Goal: Task Accomplishment & Management: Complete application form

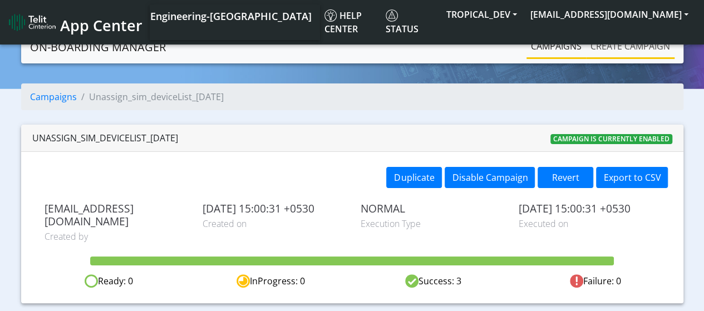
click at [628, 52] on link "Create campaign" at bounding box center [630, 46] width 88 height 22
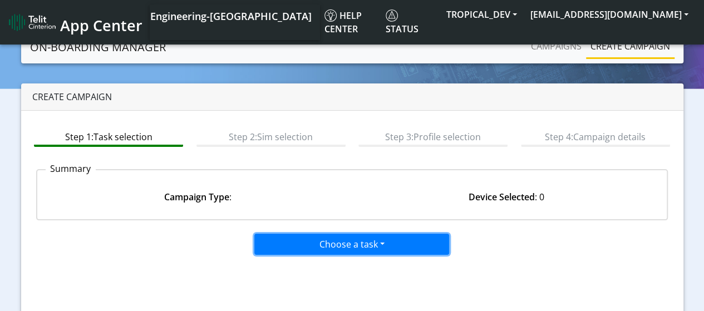
click at [283, 241] on button "Choose a task" at bounding box center [351, 244] width 195 height 21
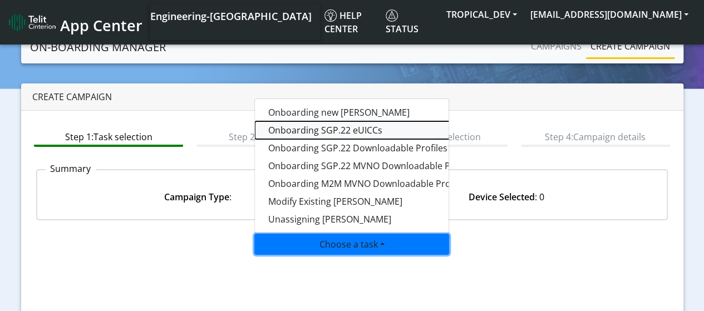
click at [317, 131] on tasksgp22eUICC-dropdown "Onboarding SGP.22 eUICCs" at bounding box center [394, 130] width 278 height 18
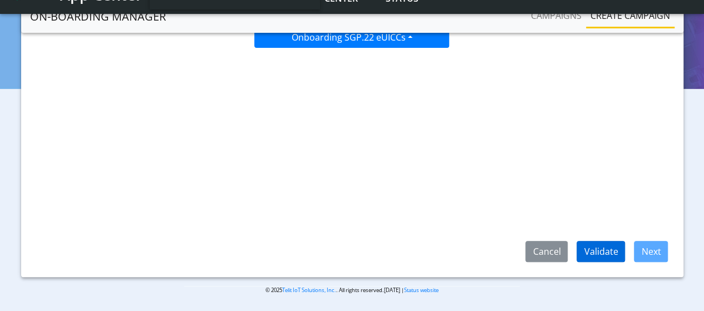
scroll to position [177, 0]
click at [597, 246] on button "Validate" at bounding box center [600, 250] width 48 height 21
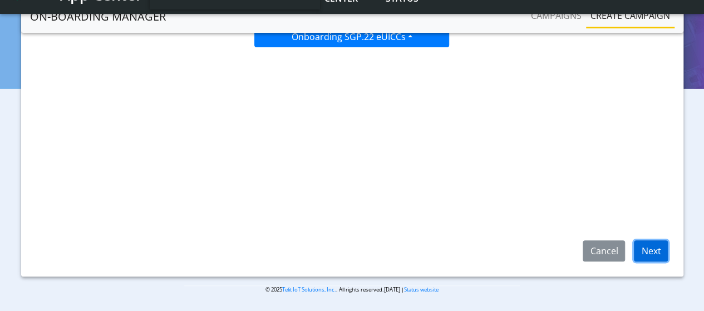
click at [664, 258] on button "Next" at bounding box center [651, 250] width 34 height 21
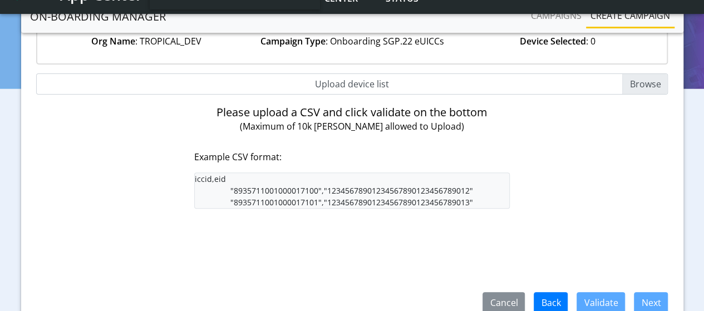
scroll to position [10, 0]
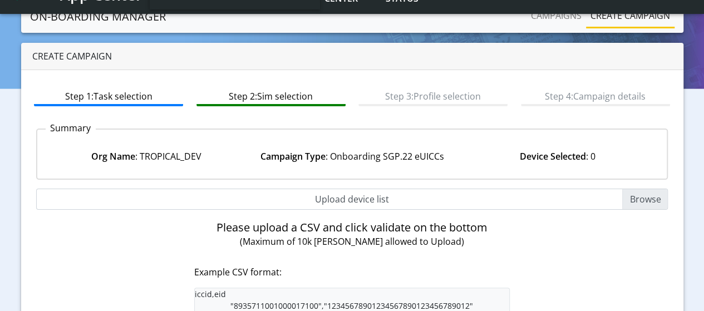
click at [651, 200] on input "Upload device list" at bounding box center [352, 199] width 632 height 21
type input "C:\fakepath\EUICC_assign.csv"
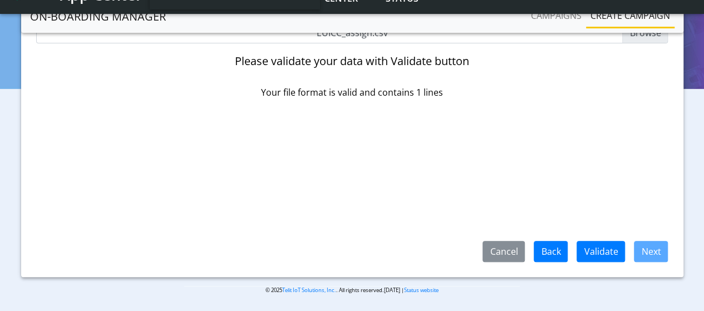
scroll to position [177, 0]
click at [606, 251] on button "Validate" at bounding box center [600, 250] width 48 height 21
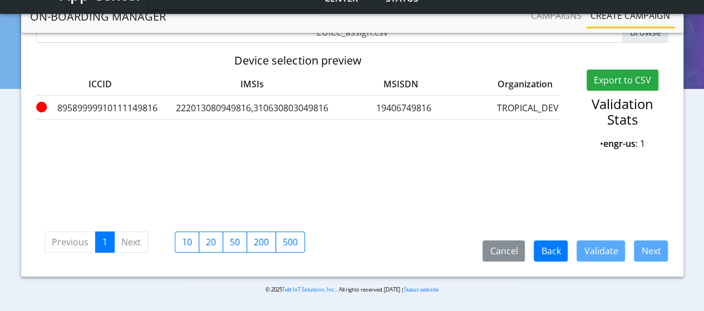
scroll to position [0, 0]
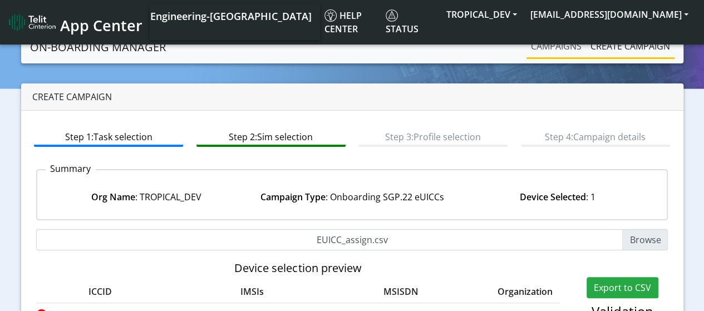
click at [567, 45] on link "Campaigns" at bounding box center [556, 46] width 60 height 22
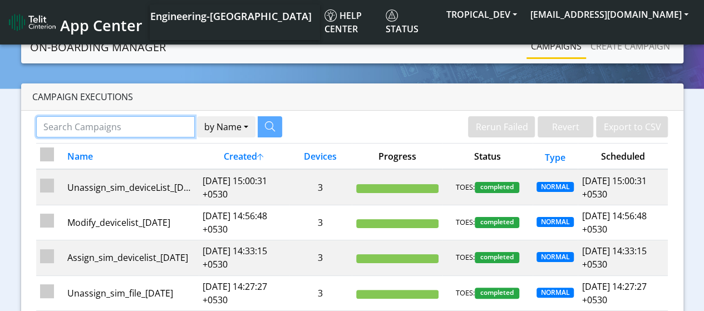
click at [107, 131] on input "Search Campaigns" at bounding box center [115, 126] width 159 height 21
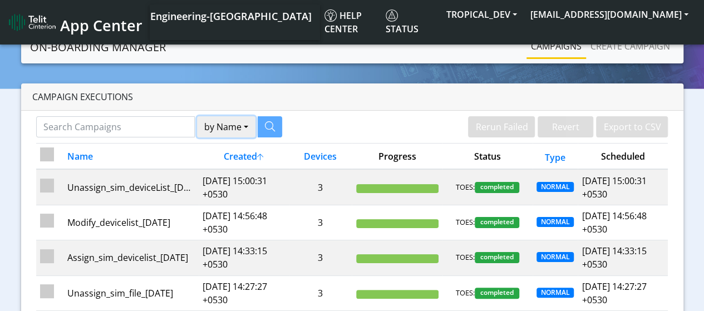
click at [225, 123] on button "by Name" at bounding box center [226, 126] width 58 height 21
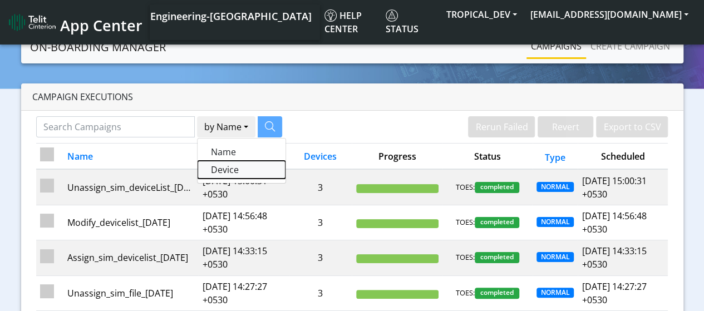
click at [230, 169] on button "Device" at bounding box center [241, 170] width 88 height 18
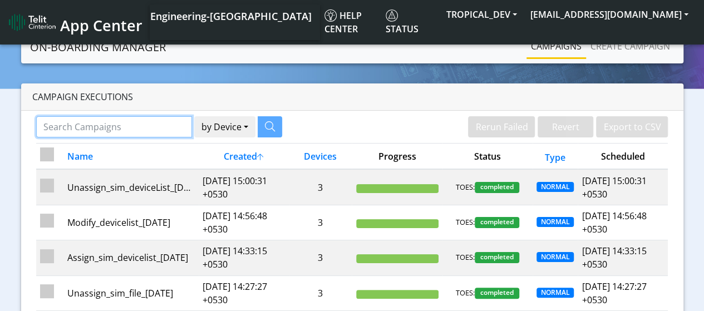
click at [128, 134] on input "Search Campaigns" at bounding box center [114, 126] width 156 height 21
paste input "89033024103401150100000000000006"
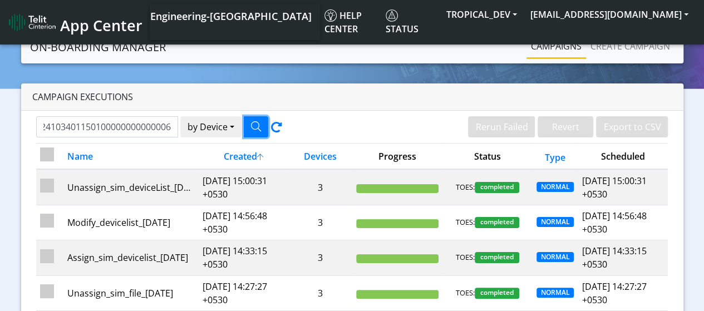
click at [251, 122] on icon "button" at bounding box center [256, 126] width 10 height 10
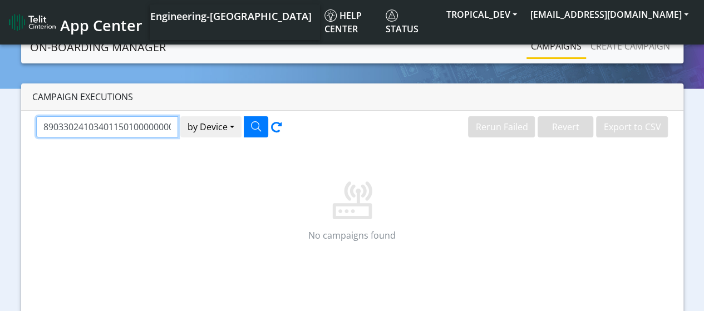
click at [115, 125] on input "89033024103401150100000000000006" at bounding box center [107, 126] width 142 height 21
click at [116, 124] on input "89033024103401150100000000000006" at bounding box center [107, 126] width 142 height 21
paste input "58999991011114981"
type input "89589999910111149816"
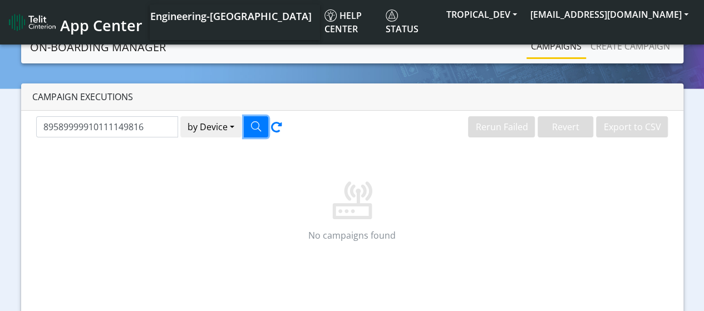
click at [260, 131] on button "button" at bounding box center [256, 126] width 24 height 21
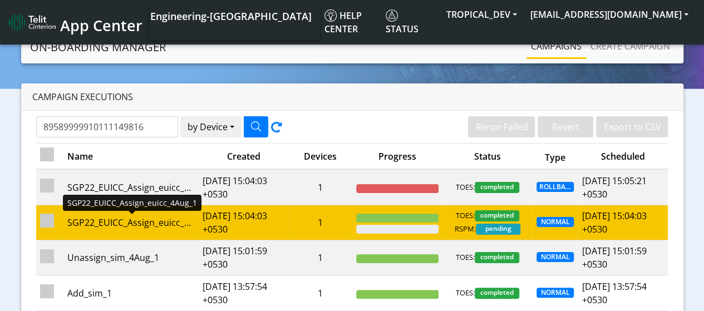
click at [159, 222] on div "SGP22_EUICC_Assign_euicc_4Aug_1" at bounding box center [130, 222] width 127 height 13
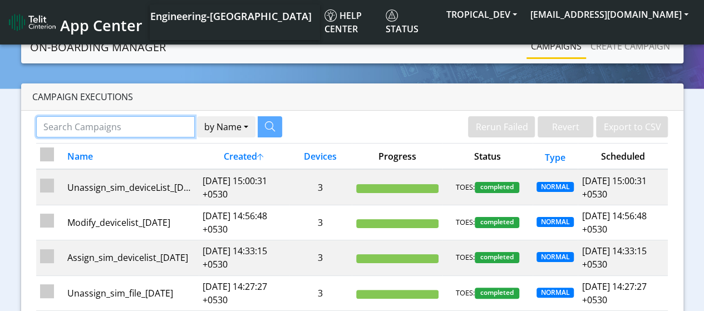
click at [130, 117] on input "Search Campaigns" at bounding box center [115, 126] width 159 height 21
paste input "89589999910111149816"
type input "89589999910111149816"
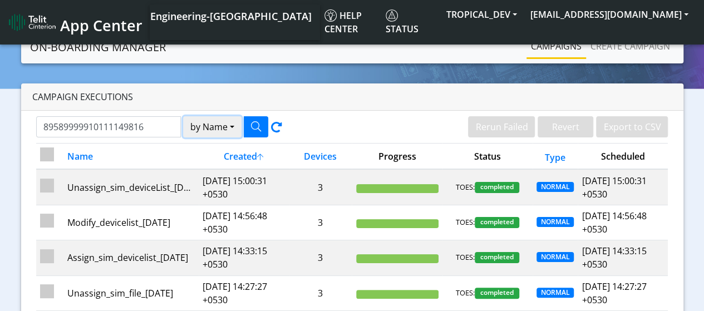
click at [213, 129] on button "by Name" at bounding box center [212, 126] width 58 height 21
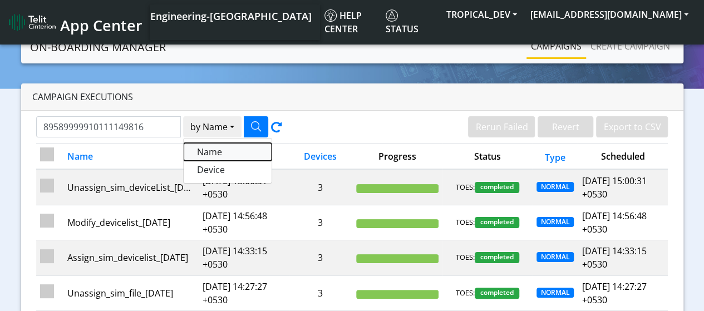
click at [210, 151] on button "Name" at bounding box center [228, 152] width 88 height 18
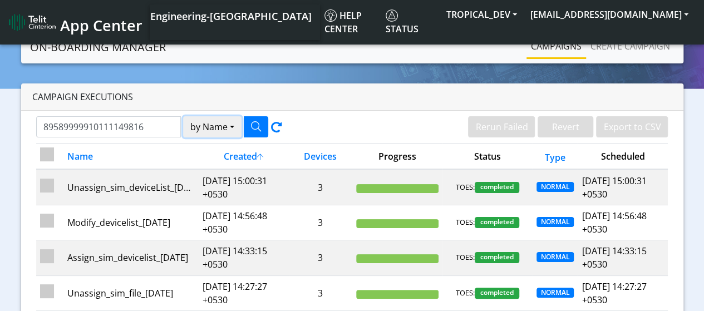
click at [222, 131] on button "by Name" at bounding box center [212, 126] width 58 height 21
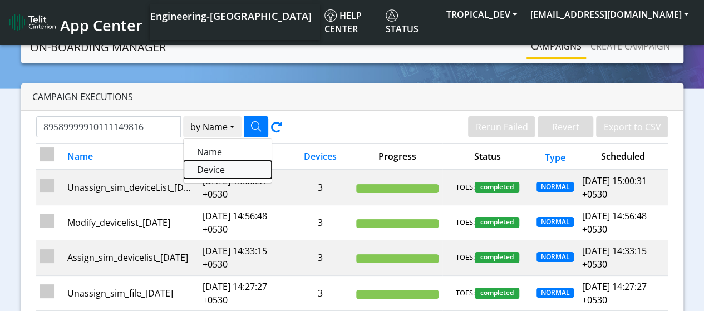
click at [217, 170] on button "Device" at bounding box center [228, 170] width 88 height 18
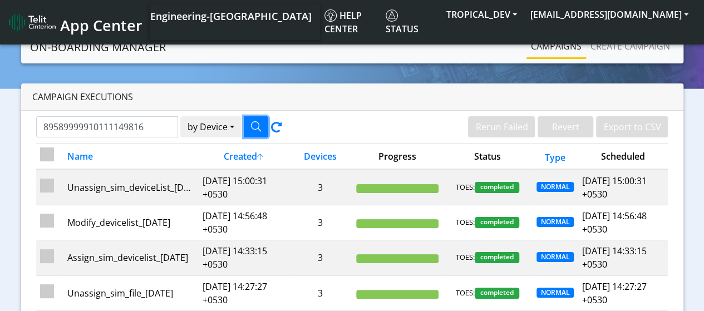
click at [254, 123] on icon "button" at bounding box center [256, 126] width 10 height 10
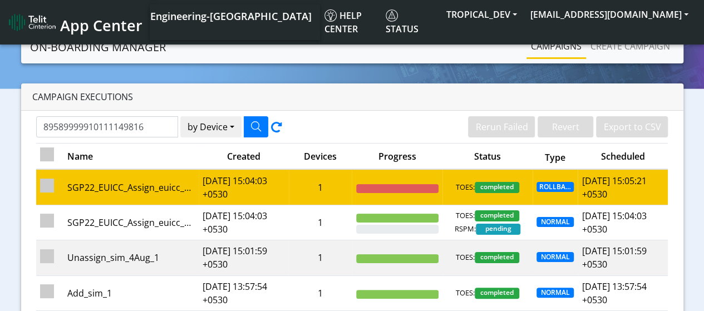
click at [194, 179] on td "SGP22_EUICC_Assign_euicc_4Aug_1" at bounding box center [130, 187] width 135 height 36
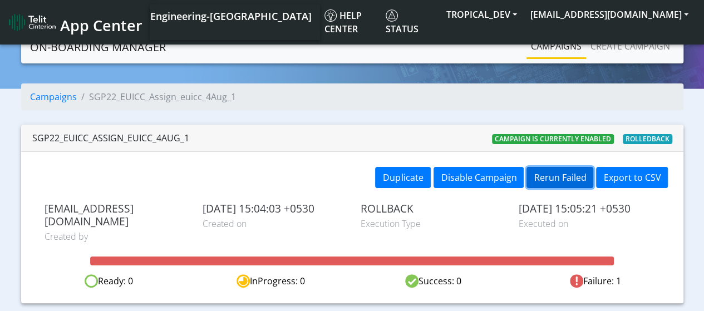
click at [552, 177] on button "Rerun Failed" at bounding box center [559, 177] width 67 height 21
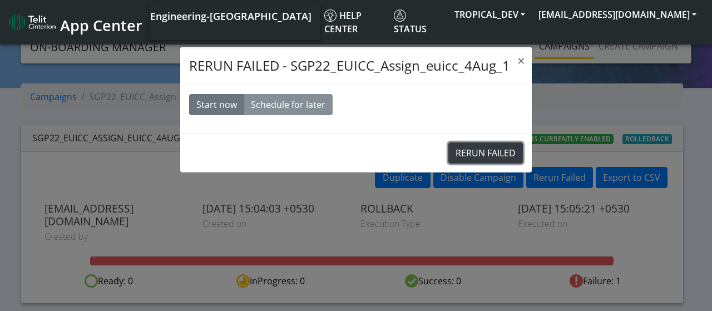
click at [465, 148] on button "RERUN FAILED" at bounding box center [485, 152] width 75 height 21
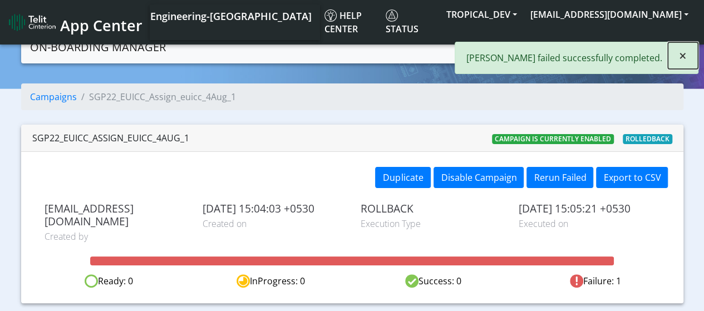
click at [679, 56] on span "×" at bounding box center [683, 55] width 8 height 18
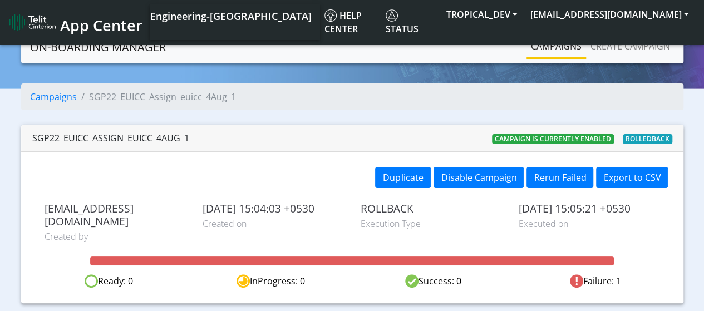
click at [550, 46] on link "Campaigns" at bounding box center [556, 46] width 60 height 22
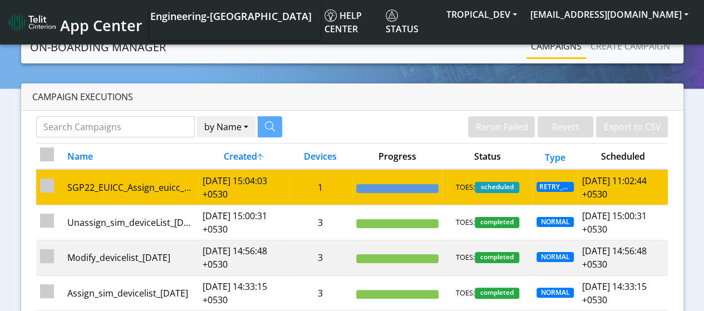
click at [209, 180] on td "2025-08-04 15:04:03 +0530" at bounding box center [244, 187] width 90 height 36
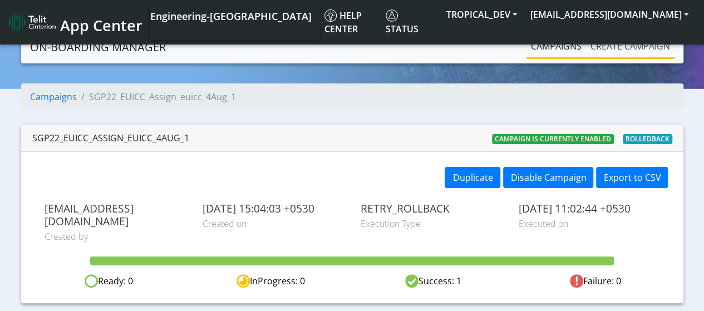
click at [614, 53] on link "Create campaign" at bounding box center [630, 46] width 88 height 22
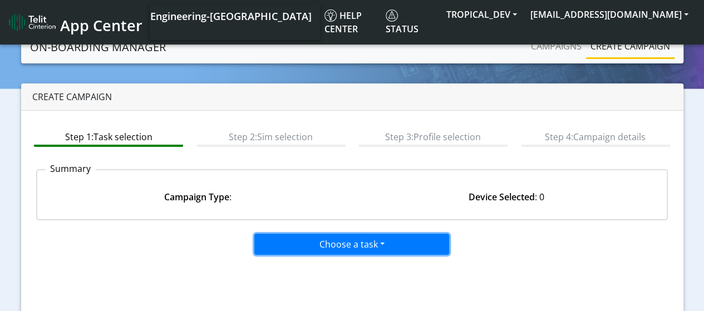
click at [346, 245] on button "Choose a task" at bounding box center [351, 244] width 195 height 21
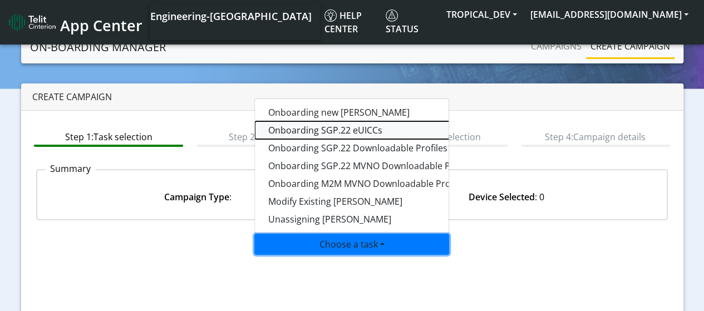
click at [309, 129] on tasksgp22eUICC-dropdown "Onboarding SGP.22 eUICCs" at bounding box center [394, 130] width 278 height 18
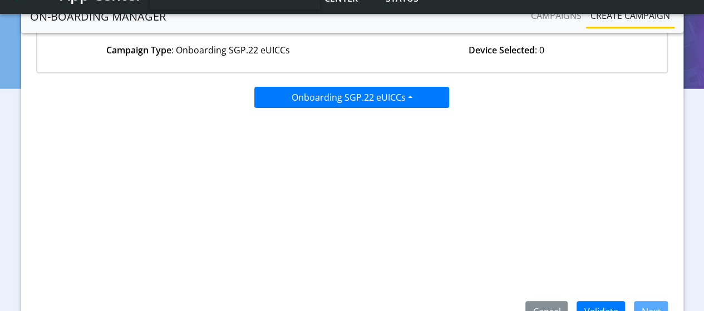
scroll to position [167, 0]
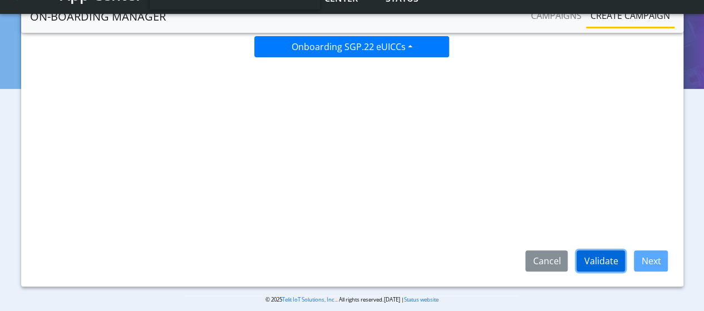
click at [617, 260] on button "Validate" at bounding box center [600, 260] width 48 height 21
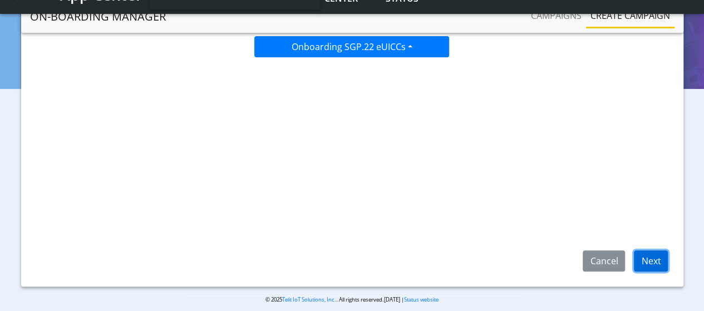
click at [648, 261] on button "Next" at bounding box center [651, 260] width 34 height 21
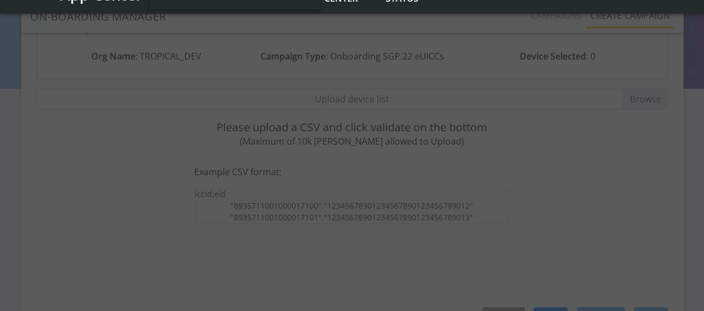
scroll to position [56, 0]
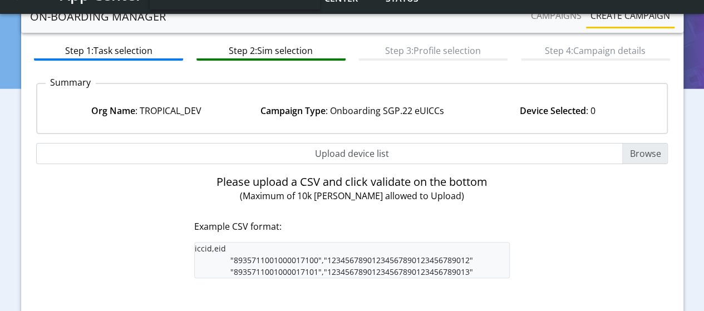
click at [643, 155] on input "Upload device list" at bounding box center [352, 153] width 632 height 21
type input "C:\fakepath\EUICC_assign.csv"
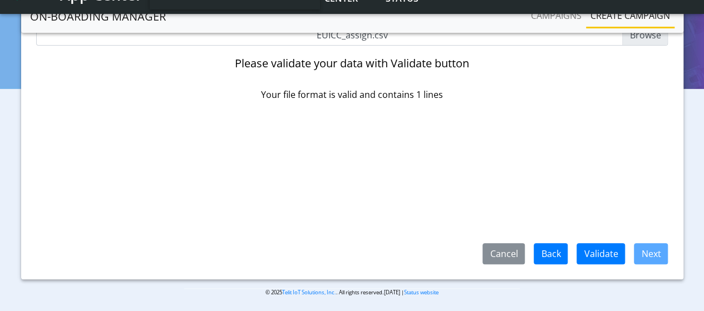
scroll to position [177, 0]
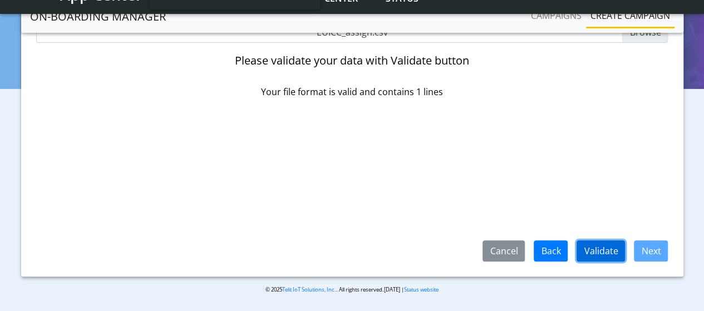
click at [604, 255] on button "Validate" at bounding box center [600, 250] width 48 height 21
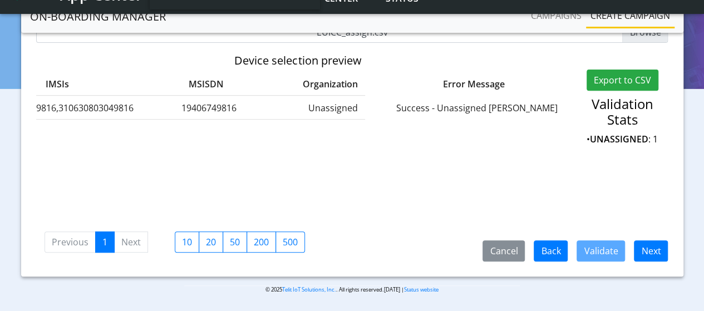
scroll to position [0, 0]
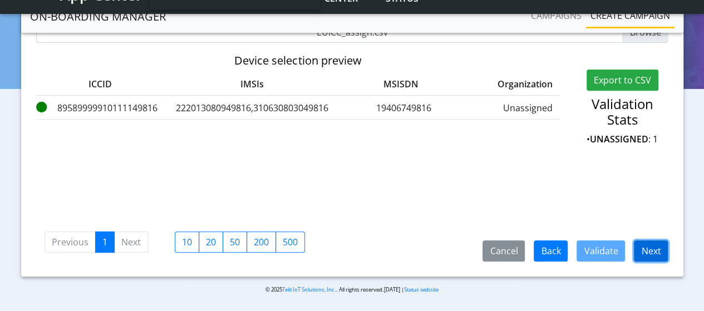
click at [652, 249] on button "Next" at bounding box center [651, 250] width 34 height 21
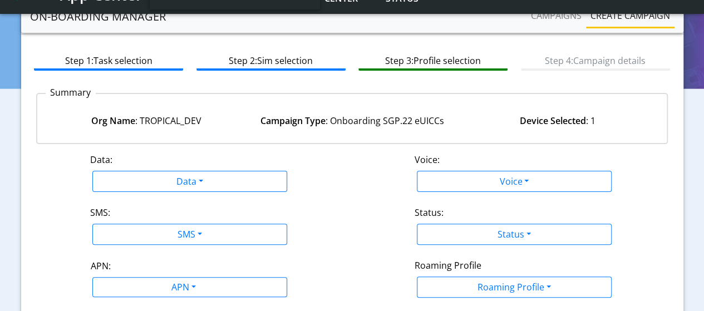
scroll to position [10, 0]
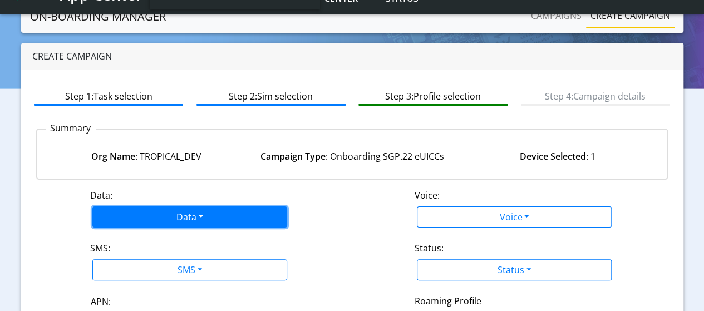
click at [180, 223] on button "Data" at bounding box center [189, 216] width 195 height 21
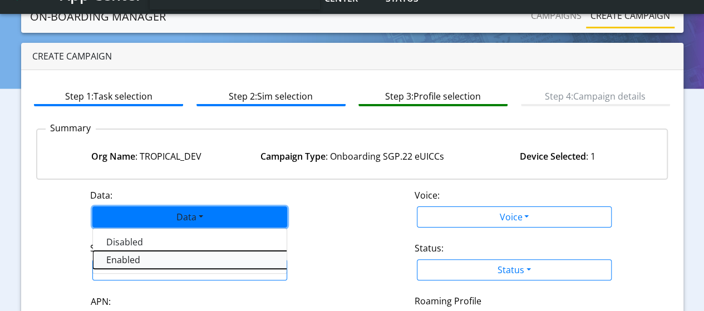
click at [140, 256] on button "Enabled" at bounding box center [232, 260] width 278 height 18
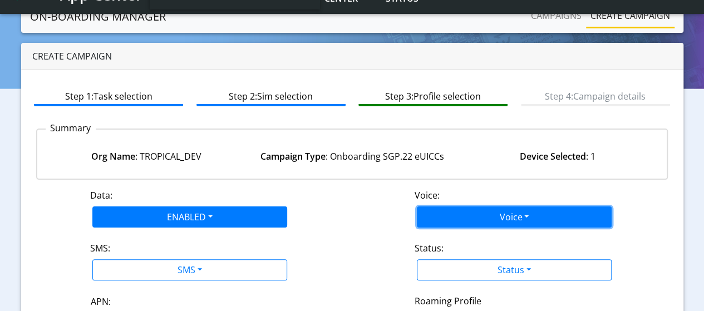
click at [488, 214] on button "Voice" at bounding box center [514, 216] width 195 height 21
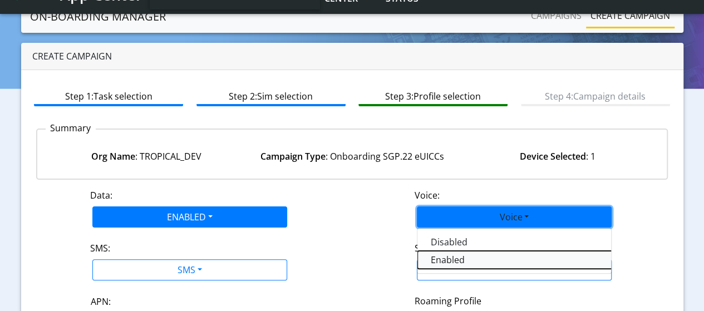
click at [465, 261] on button "Enabled" at bounding box center [556, 260] width 278 height 18
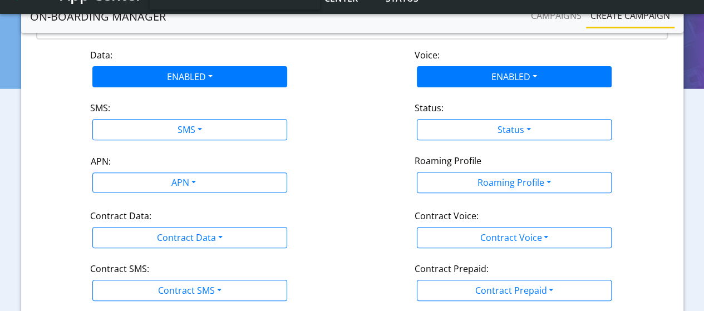
scroll to position [177, 0]
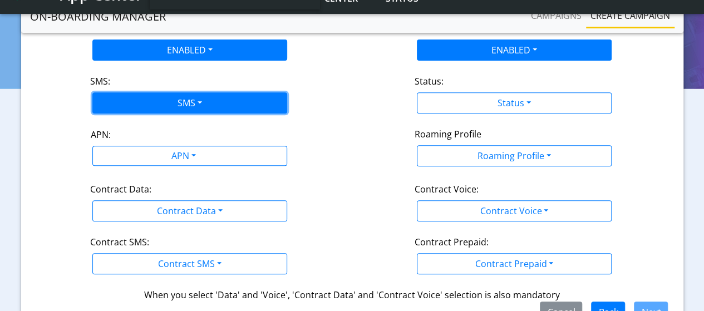
click at [185, 104] on button "SMS" at bounding box center [189, 102] width 195 height 21
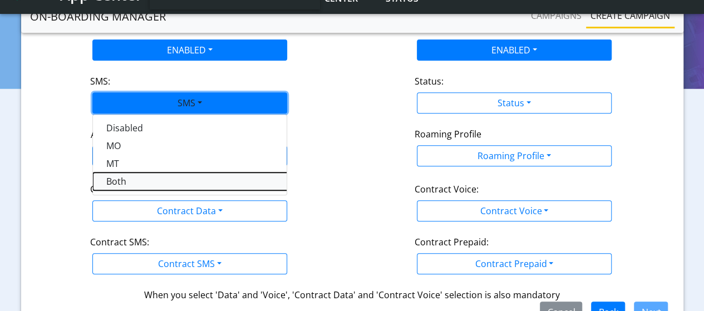
click at [110, 182] on button "Both" at bounding box center [232, 181] width 278 height 18
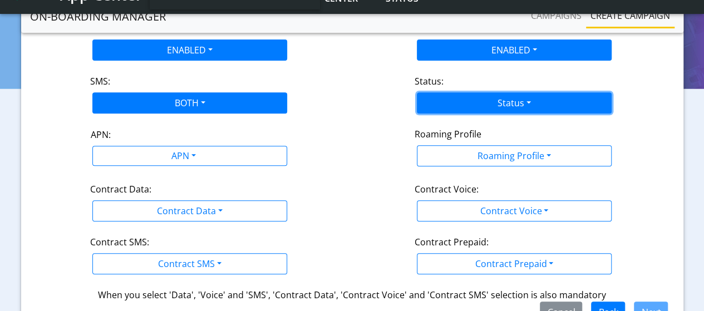
click at [515, 106] on button "Status" at bounding box center [514, 102] width 195 height 21
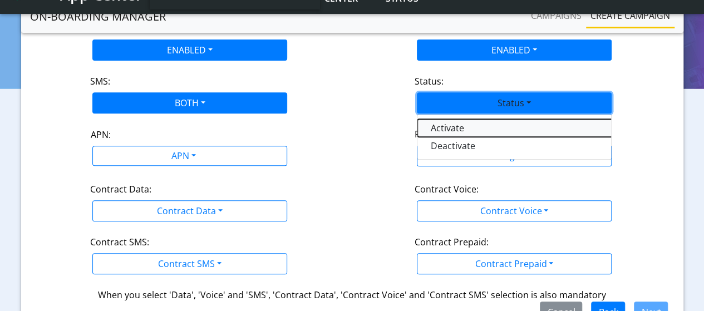
click at [456, 129] on button "Activate" at bounding box center [556, 128] width 278 height 18
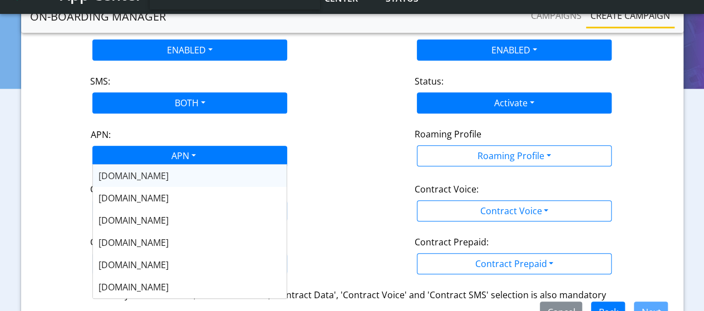
drag, startPoint x: 181, startPoint y: 155, endPoint x: 209, endPoint y: 147, distance: 28.9
click at [181, 156] on div "APN" at bounding box center [182, 157] width 205 height 22
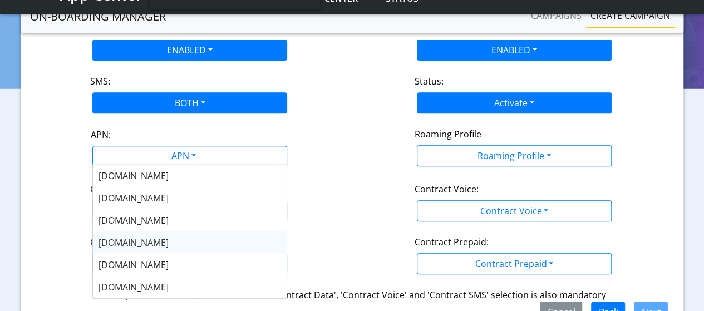
click at [132, 244] on span "NXT17.NET" at bounding box center [133, 242] width 70 height 12
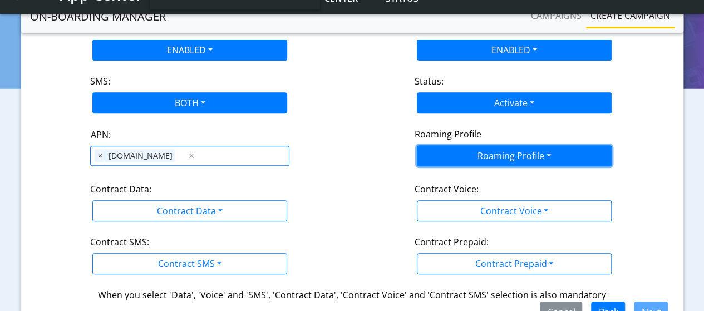
click at [518, 156] on button "Roaming Profile" at bounding box center [514, 155] width 195 height 21
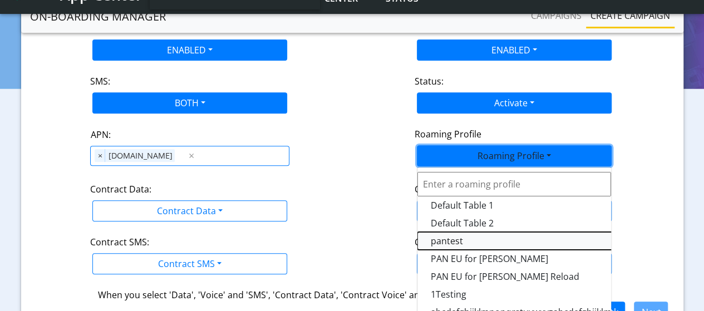
click at [459, 241] on Profile-dropdown "pantest" at bounding box center [556, 241] width 278 height 18
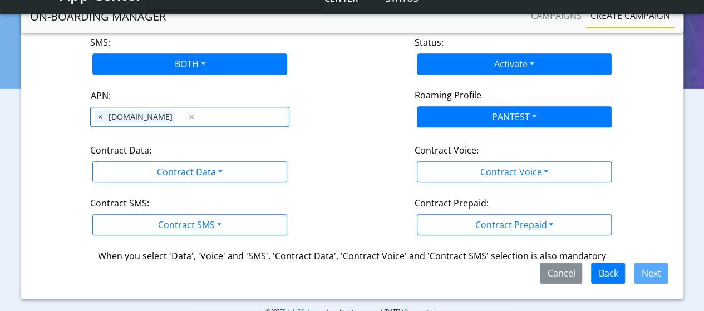
scroll to position [235, 0]
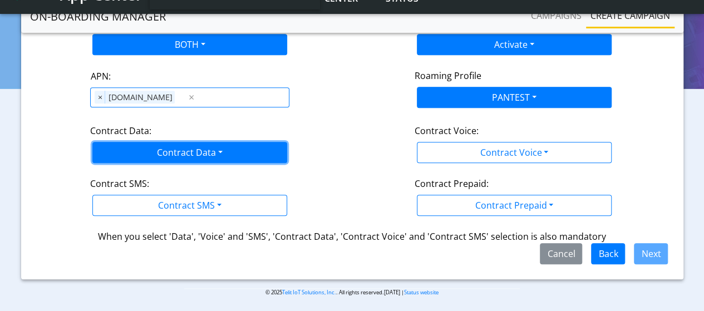
click at [190, 152] on button "Contract Data" at bounding box center [189, 152] width 195 height 21
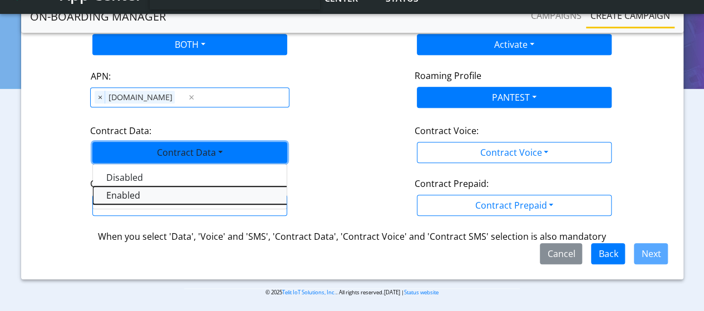
click at [123, 195] on Dataenabled-dropdown "Enabled" at bounding box center [232, 195] width 278 height 18
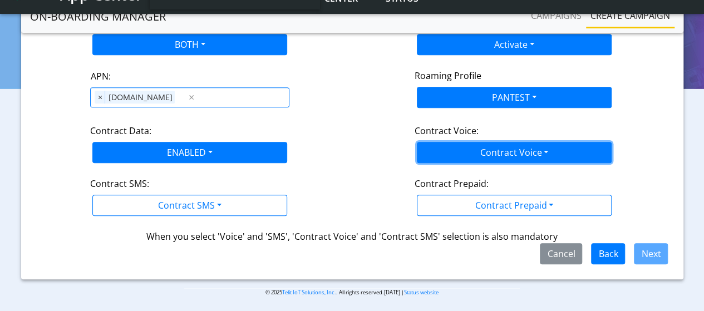
click at [487, 156] on button "Contract Voice" at bounding box center [514, 152] width 195 height 21
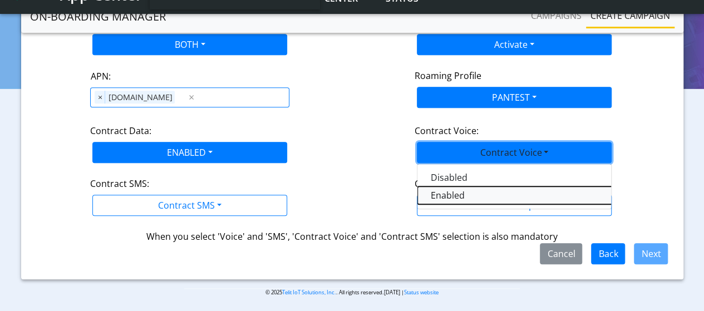
click at [442, 193] on Voiceenabled-dropdown "Enabled" at bounding box center [556, 195] width 278 height 18
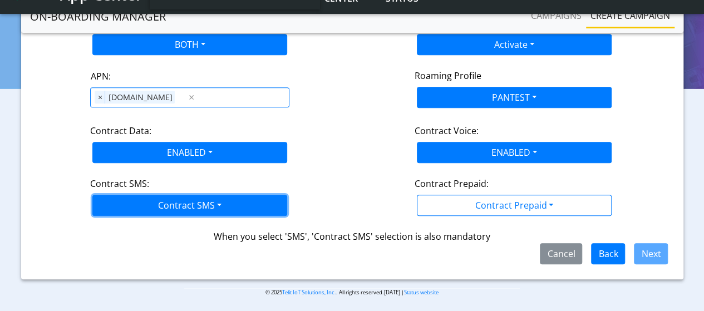
click at [246, 197] on button "Contract SMS" at bounding box center [189, 205] width 195 height 21
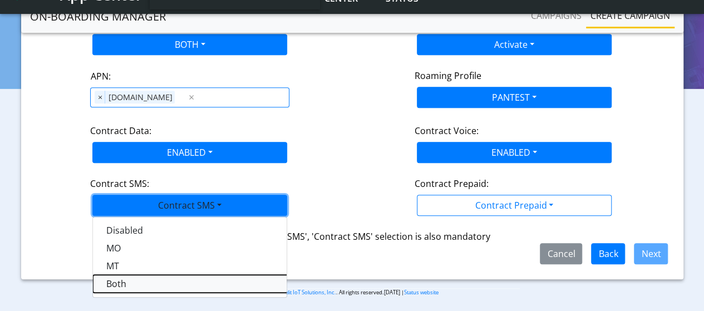
click at [118, 283] on SMSboth-dropdown "Both" at bounding box center [232, 284] width 278 height 18
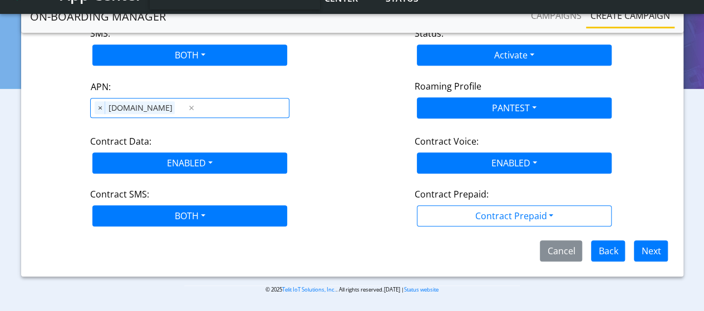
scroll to position [222, 0]
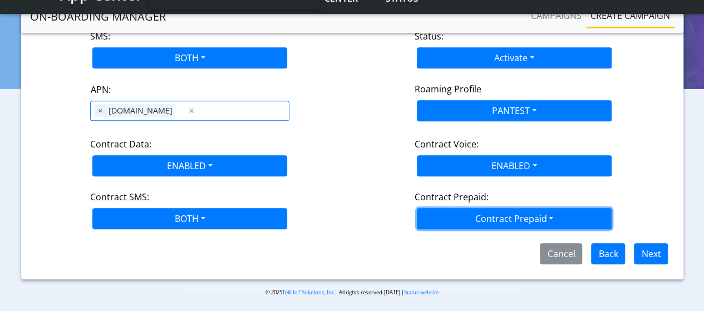
click at [473, 212] on button "Contract Prepaid" at bounding box center [514, 218] width 195 height 21
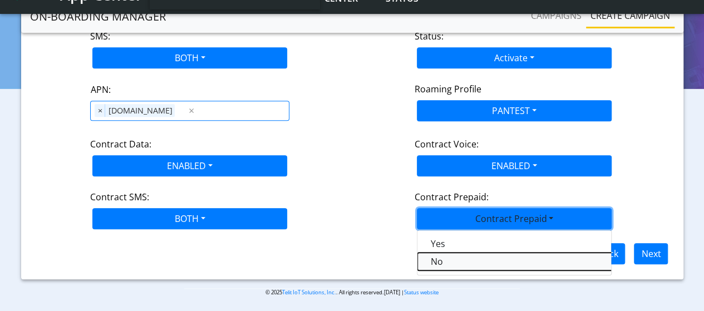
click at [436, 255] on Prepaidnotprepaid-dropdown "No" at bounding box center [556, 262] width 278 height 18
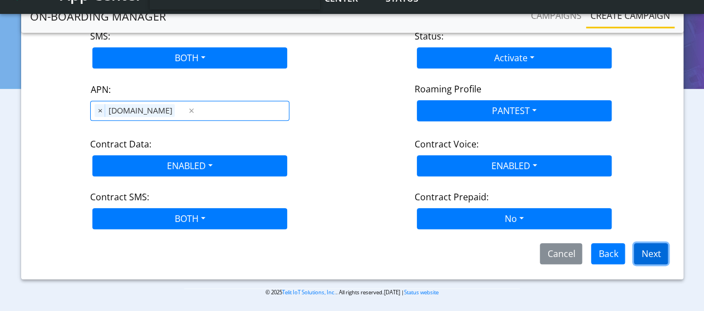
click at [658, 251] on button "Next" at bounding box center [651, 253] width 34 height 21
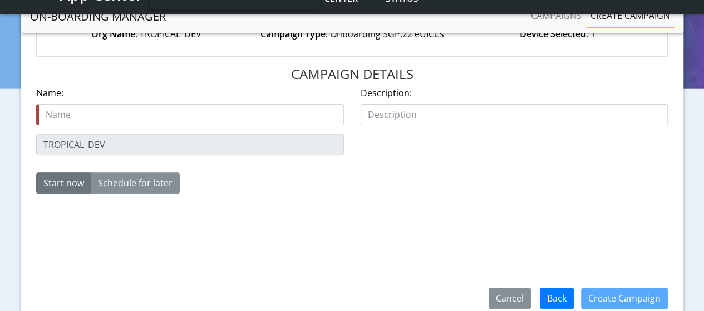
scroll to position [66, 0]
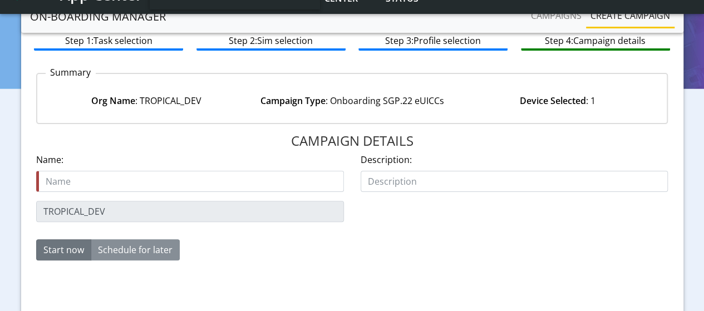
click at [119, 180] on input "text" at bounding box center [190, 181] width 308 height 21
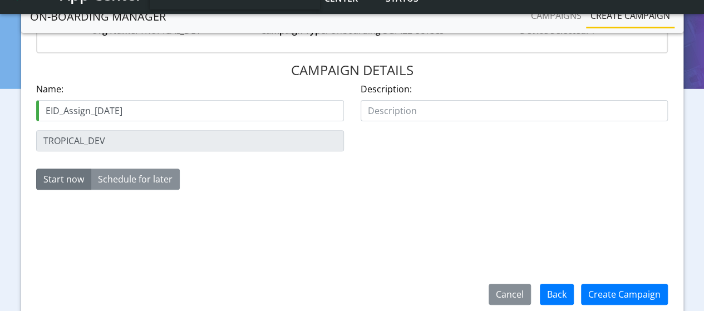
scroll to position [177, 0]
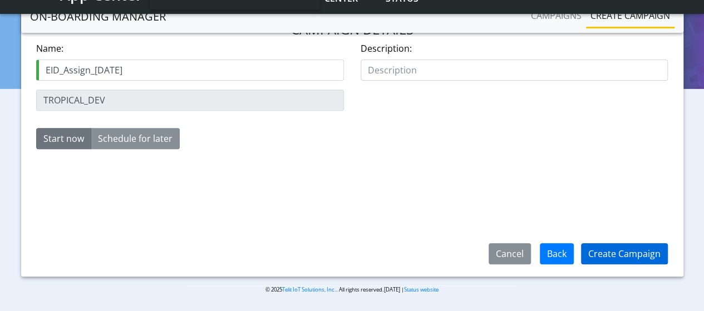
type input "EID_Assign_13Aug"
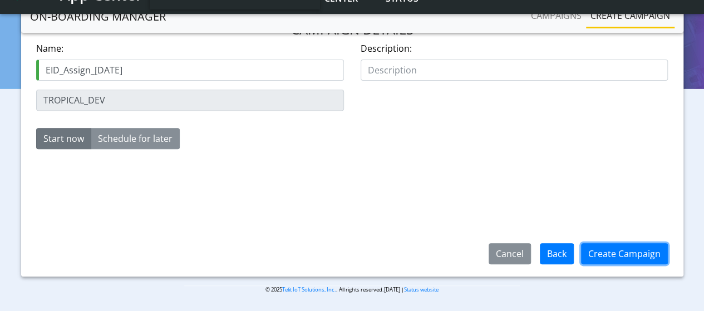
drag, startPoint x: 609, startPoint y: 255, endPoint x: 612, endPoint y: 214, distance: 41.3
click at [612, 214] on div "CAMPAIGN DETAILS Name: EID_Assign_13Aug Description: TROPICAL_DEV Start now Sch…" at bounding box center [352, 142] width 632 height 240
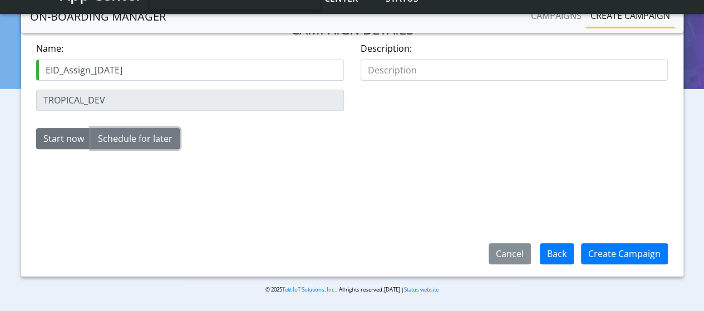
click at [139, 145] on button "Schedule for later" at bounding box center [135, 138] width 89 height 21
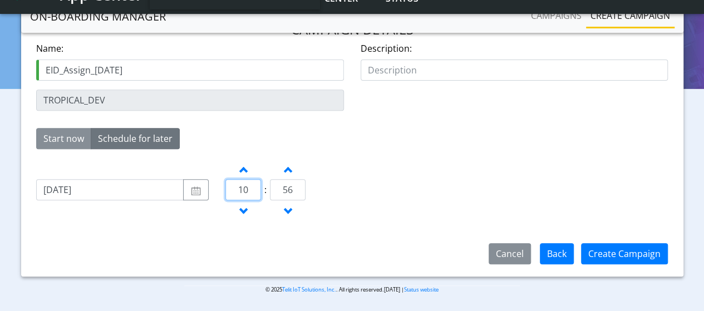
drag, startPoint x: 246, startPoint y: 187, endPoint x: 235, endPoint y: 190, distance: 10.8
click at [235, 190] on input "10" at bounding box center [243, 189] width 36 height 21
type input "11"
drag, startPoint x: 294, startPoint y: 189, endPoint x: 261, endPoint y: 186, distance: 32.3
click at [261, 186] on div "Increment hours 11 Decrement hours : Increment minutes 56 Decrement minutes" at bounding box center [311, 189] width 172 height 63
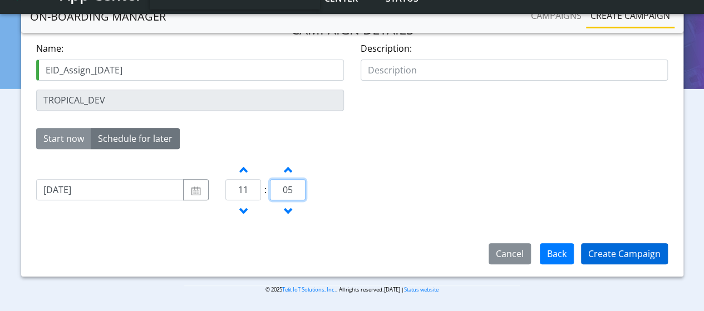
type input "05"
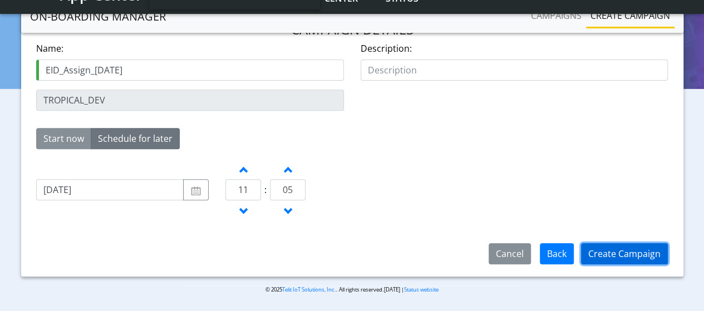
click at [641, 255] on button "Create Campaign" at bounding box center [624, 253] width 87 height 21
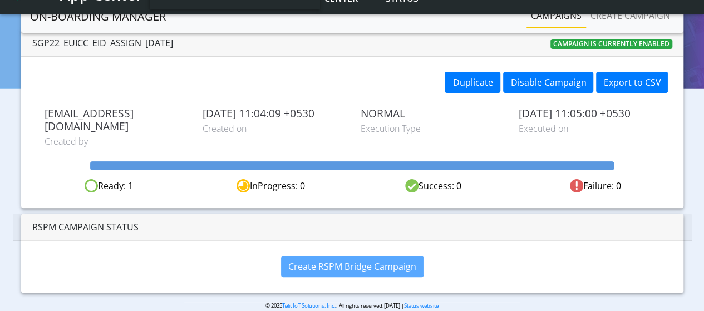
scroll to position [66, 0]
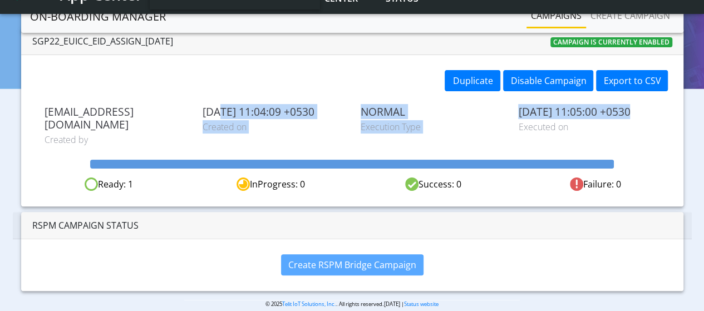
drag, startPoint x: 220, startPoint y: 110, endPoint x: 628, endPoint y: 116, distance: 407.3
click at [628, 116] on div "sadminuser@example.com Created by 2025-08-13 11:04:09 +0530 Created on NORMAL E…" at bounding box center [352, 125] width 632 height 41
click at [628, 116] on span "2025-08-14 11:05:00 +0530" at bounding box center [588, 111] width 141 height 13
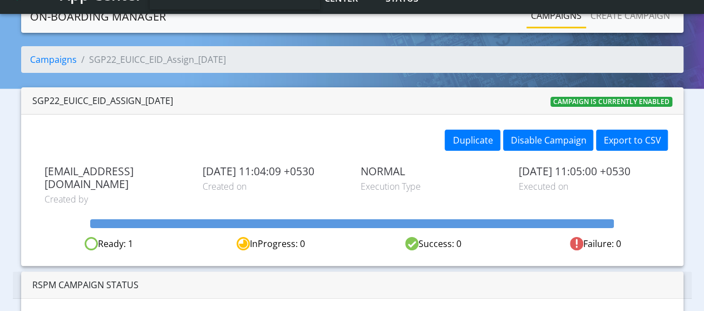
scroll to position [0, 0]
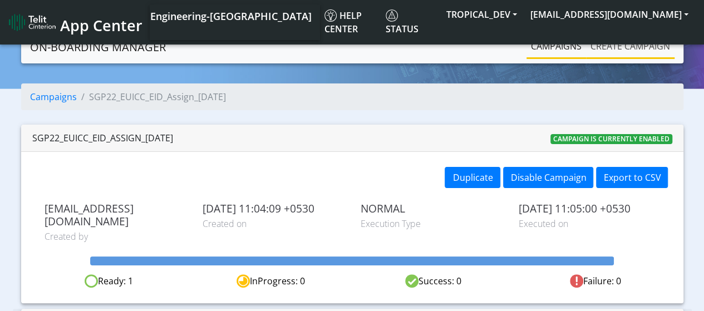
click at [606, 50] on link "Create campaign" at bounding box center [630, 46] width 88 height 22
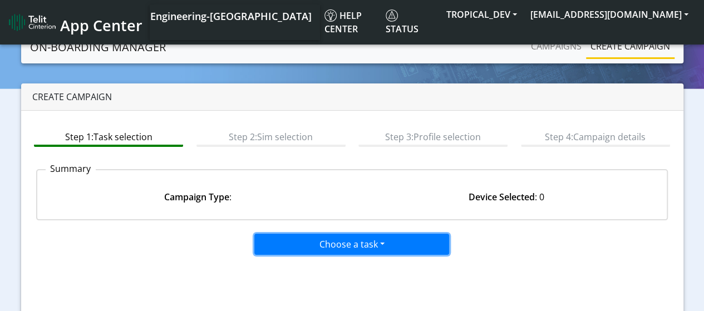
click at [310, 239] on button "Choose a task" at bounding box center [351, 244] width 195 height 21
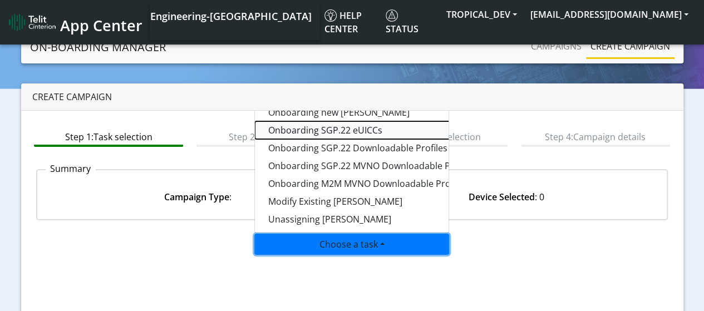
click at [356, 126] on tasksgp22eUICC-dropdown "Onboarding SGP.22 eUICCs" at bounding box center [394, 130] width 278 height 18
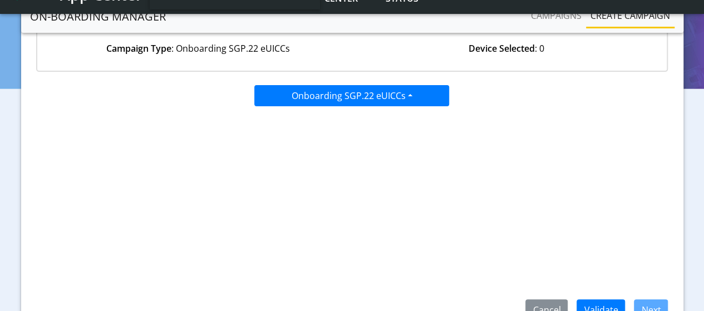
scroll to position [177, 0]
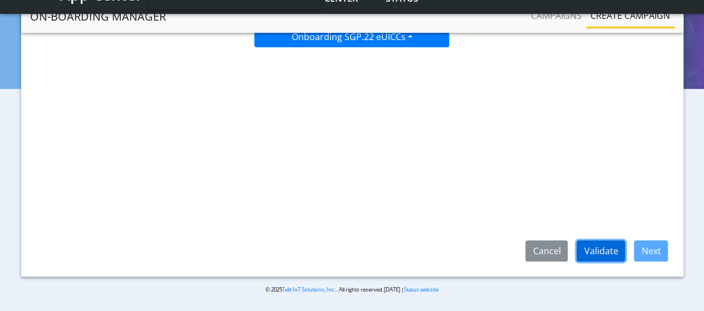
click at [611, 252] on button "Validate" at bounding box center [600, 250] width 48 height 21
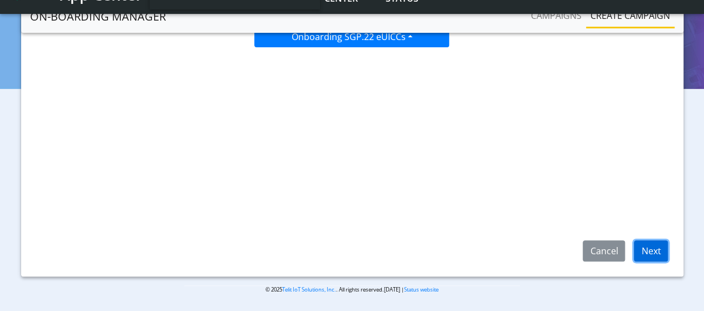
click at [650, 253] on button "Next" at bounding box center [651, 250] width 34 height 21
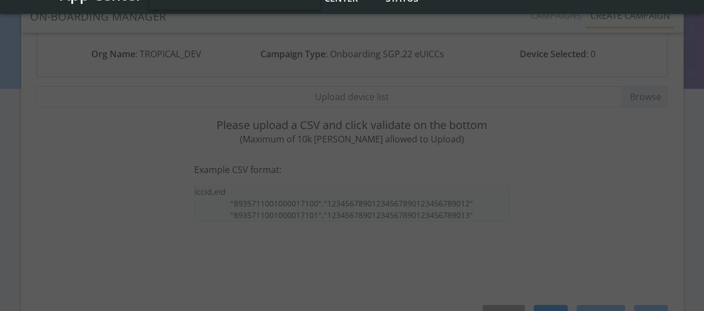
scroll to position [10, 0]
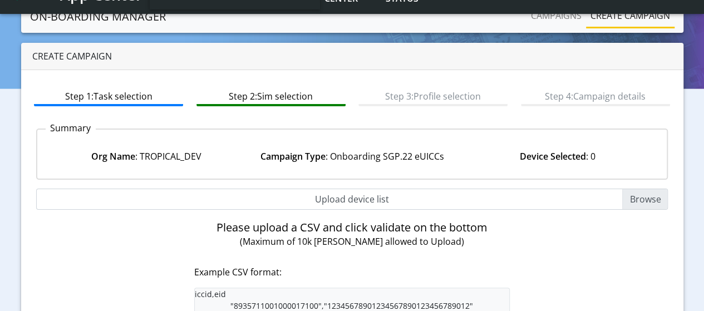
click at [653, 202] on input "Upload device list" at bounding box center [352, 199] width 632 height 21
type input "C:\fakepath\EUICC_assign.csv"
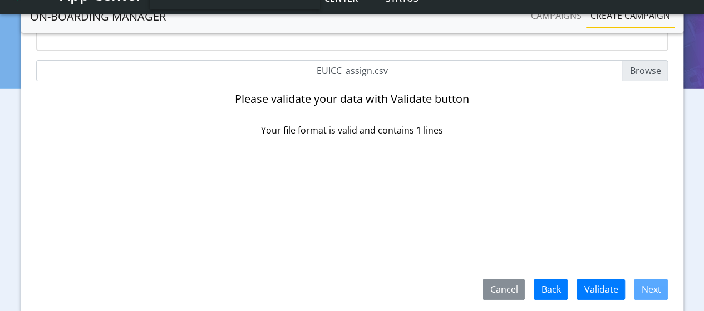
scroll to position [121, 0]
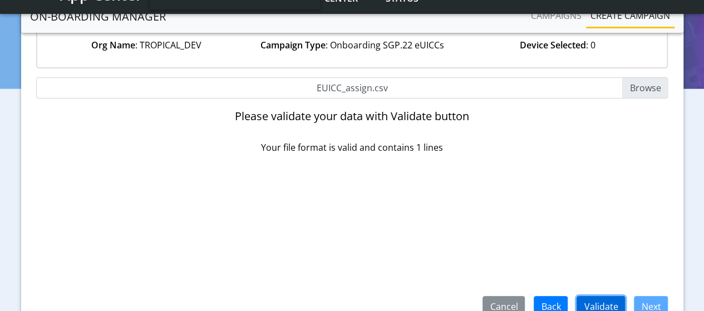
click at [603, 300] on button "Validate" at bounding box center [600, 306] width 48 height 21
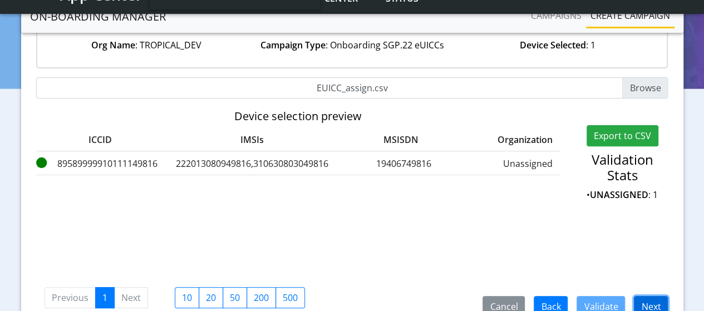
click at [649, 300] on button "Next" at bounding box center [651, 306] width 34 height 21
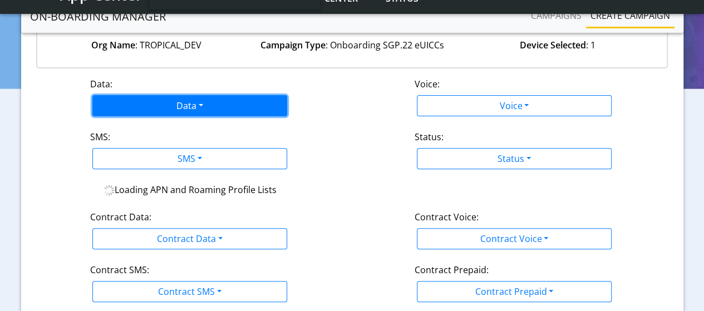
click at [173, 103] on button "Data" at bounding box center [189, 105] width 195 height 21
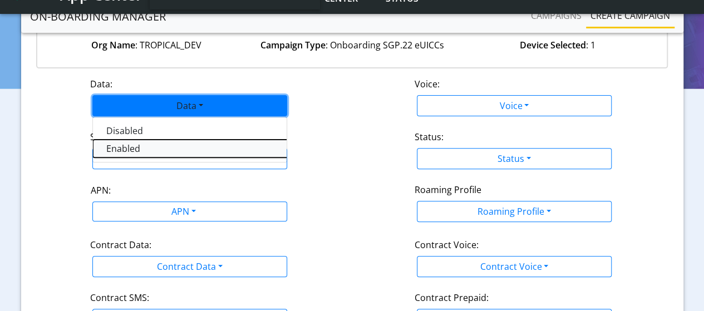
click at [127, 149] on button "Enabled" at bounding box center [232, 149] width 278 height 18
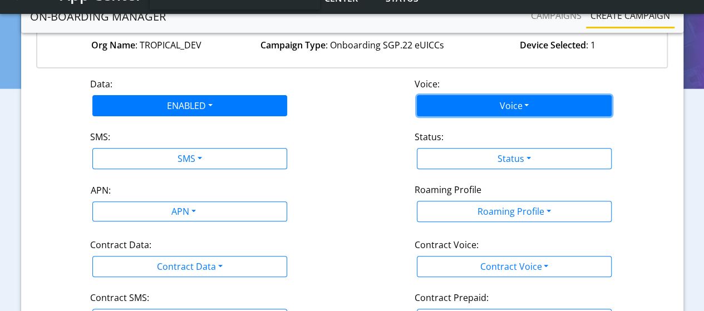
click at [472, 103] on button "Voice" at bounding box center [514, 105] width 195 height 21
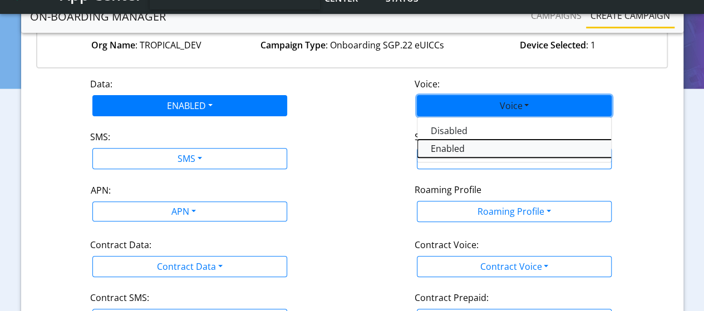
click at [464, 144] on button "Enabled" at bounding box center [556, 149] width 278 height 18
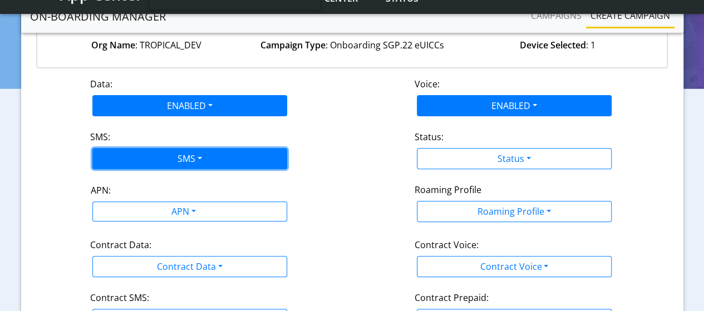
click at [126, 157] on button "SMS" at bounding box center [189, 158] width 195 height 21
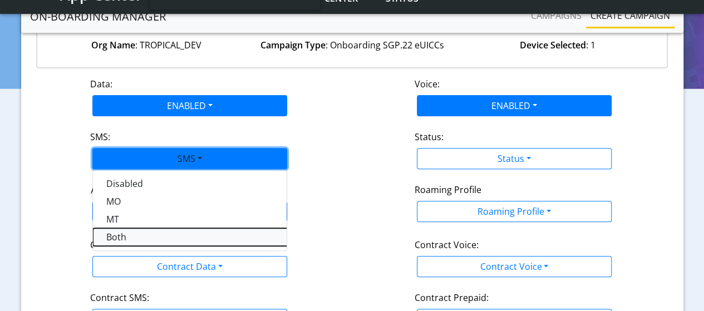
click at [120, 236] on button "Both" at bounding box center [232, 237] width 278 height 18
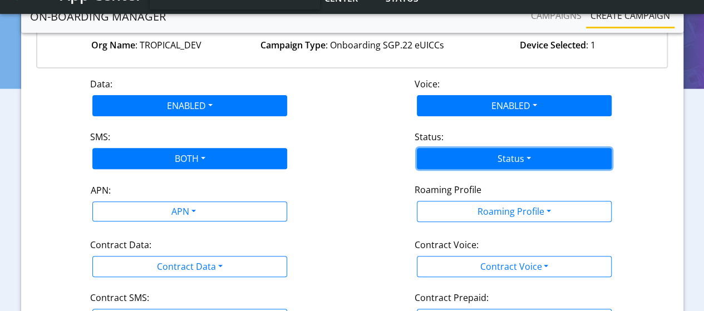
click at [445, 159] on button "Status" at bounding box center [514, 158] width 195 height 21
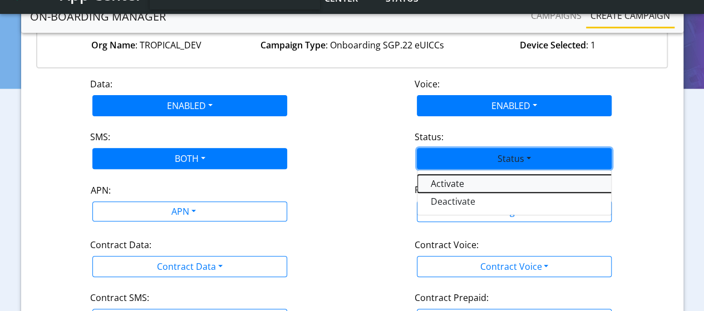
click at [435, 182] on button "Activate" at bounding box center [556, 184] width 278 height 18
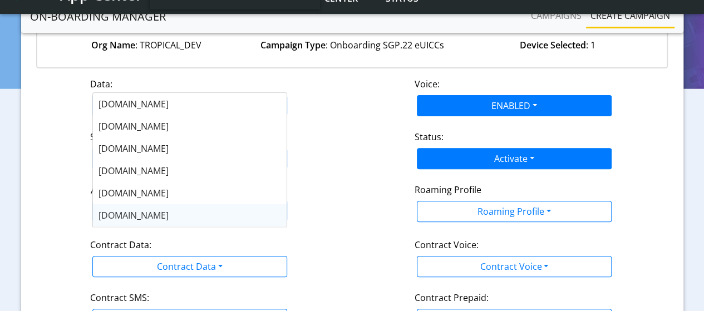
click at [191, 163] on body "App Center Engineering-US Help center Status TROPICAL_DEV sadminuser@example.com" at bounding box center [352, 21] width 704 height 284
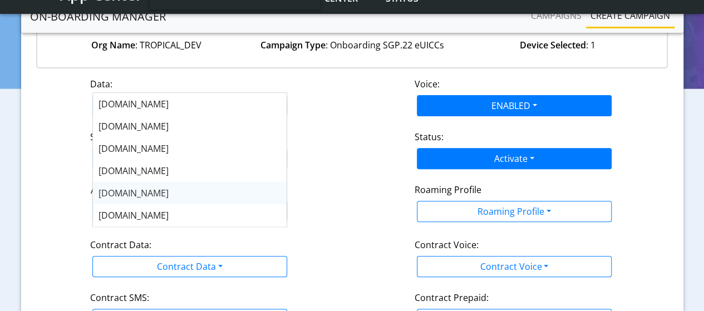
click at [123, 193] on span "nxt17.eu" at bounding box center [133, 193] width 70 height 12
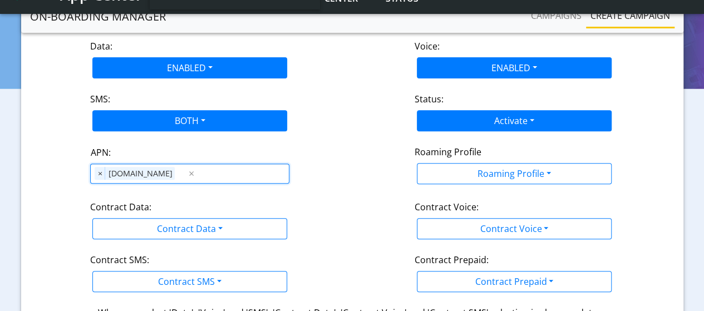
scroll to position [177, 0]
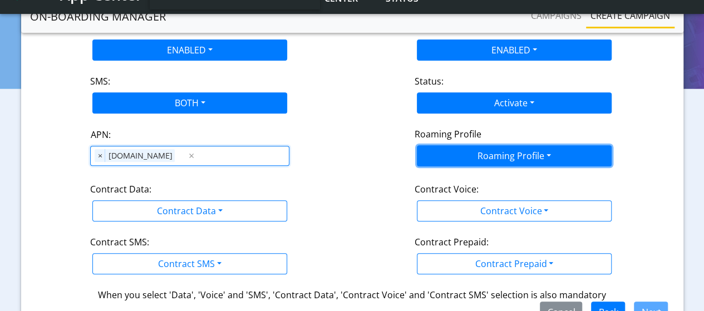
click at [460, 151] on button "Roaming Profile" at bounding box center [514, 155] width 195 height 21
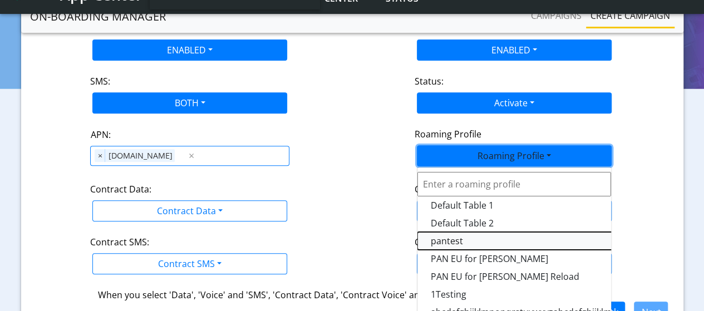
click at [447, 240] on Profile-dropdown "pantest" at bounding box center [556, 241] width 278 height 18
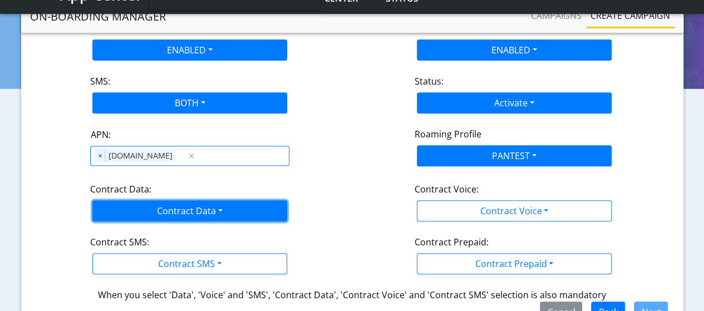
click at [190, 211] on button "Contract Data" at bounding box center [189, 210] width 195 height 21
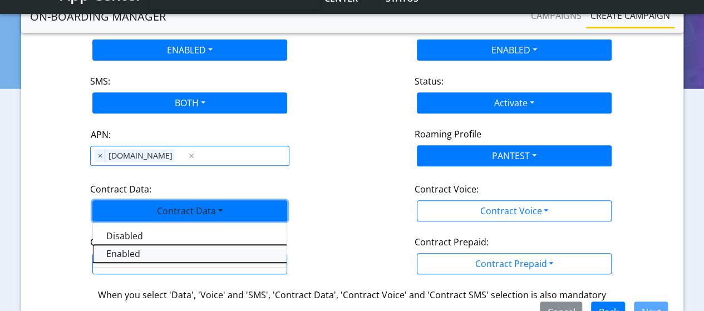
click at [125, 252] on Dataenabled-dropdown "Enabled" at bounding box center [232, 254] width 278 height 18
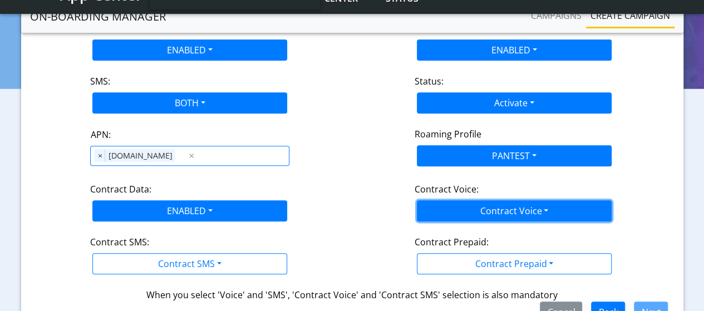
click at [536, 209] on button "Contract Voice" at bounding box center [514, 210] width 195 height 21
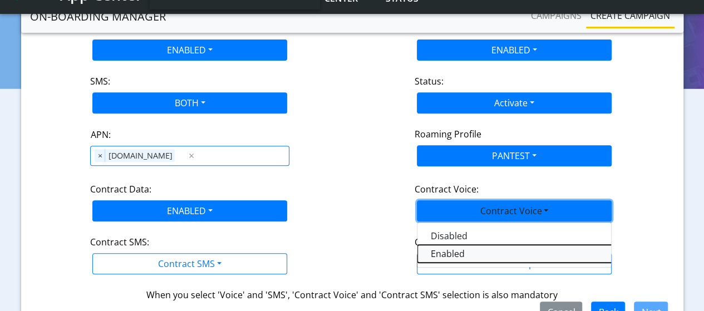
click at [458, 253] on Voiceenabled-dropdown "Enabled" at bounding box center [556, 254] width 278 height 18
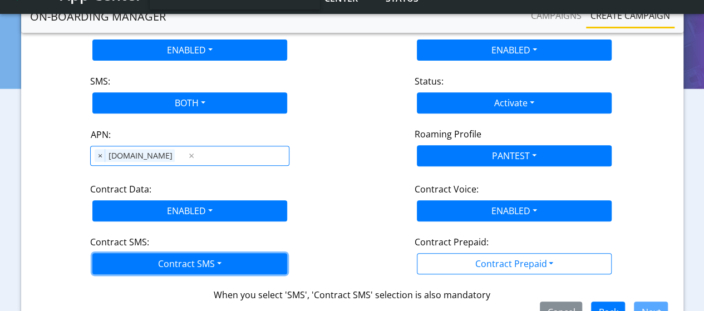
click at [192, 261] on button "Contract SMS" at bounding box center [189, 263] width 195 height 21
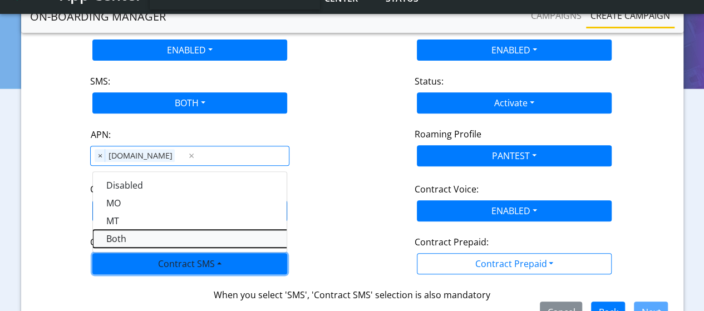
click at [134, 235] on SMSboth-dropdown "Both" at bounding box center [232, 239] width 278 height 18
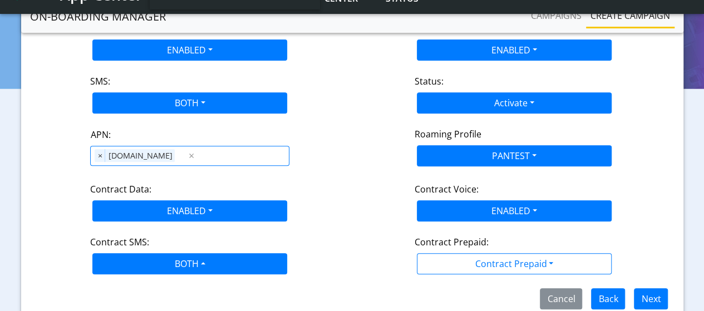
scroll to position [222, 0]
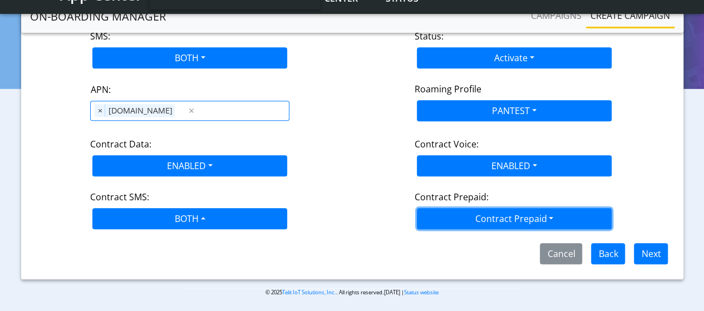
click at [509, 213] on button "Contract Prepaid" at bounding box center [514, 218] width 195 height 21
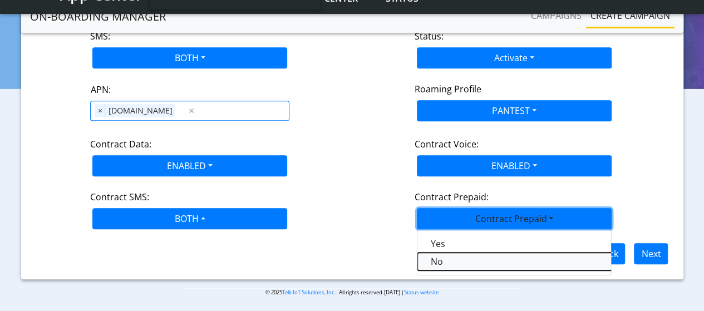
click at [434, 263] on Prepaidnotprepaid-dropdown "No" at bounding box center [556, 262] width 278 height 18
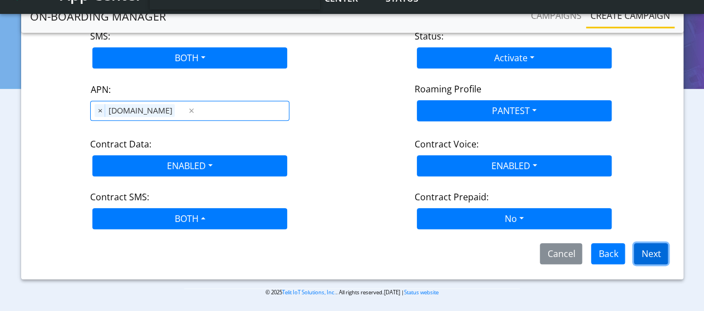
click at [640, 246] on button "Next" at bounding box center [651, 253] width 34 height 21
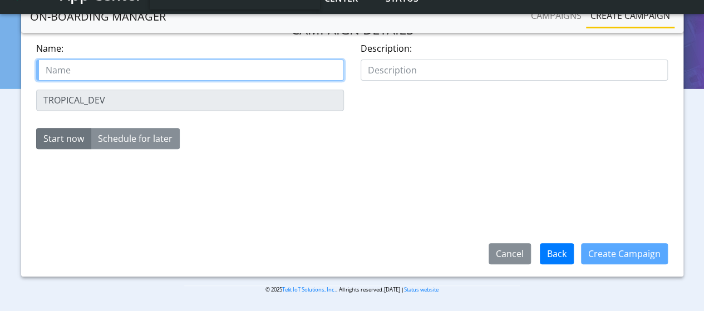
click at [88, 66] on input "text" at bounding box center [190, 70] width 308 height 21
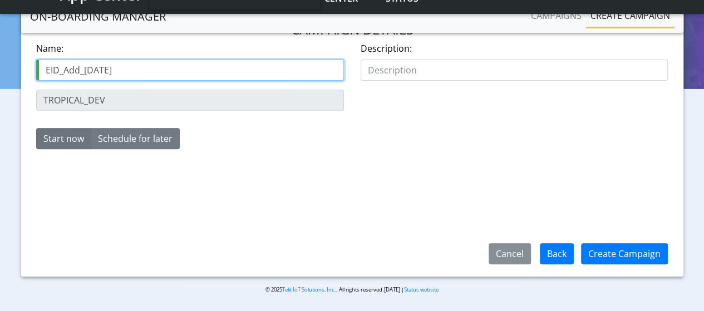
type input "EID_Add_13Aug"
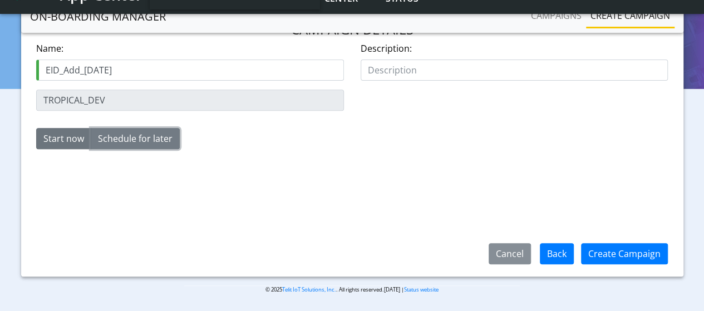
click at [129, 145] on button "Schedule for later" at bounding box center [135, 138] width 89 height 21
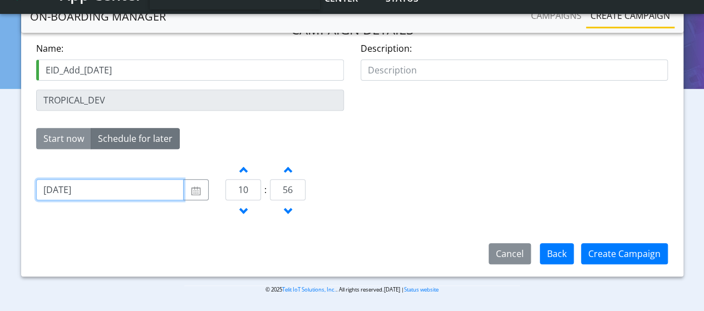
click at [99, 188] on input "[DATE]" at bounding box center [110, 189] width 148 height 21
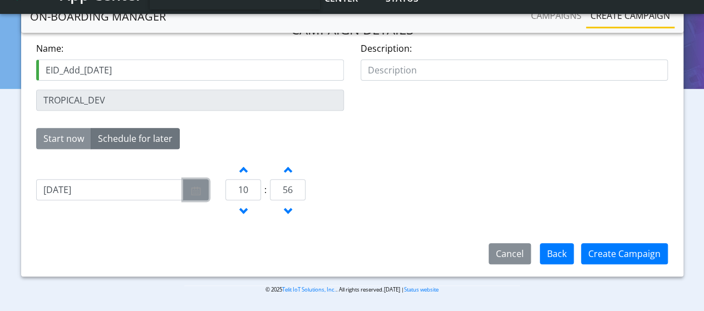
click at [192, 190] on img "button" at bounding box center [195, 190] width 11 height 9
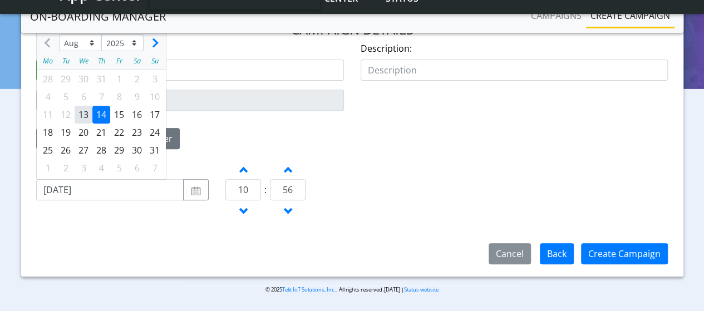
click at [86, 113] on div "13" at bounding box center [84, 115] width 18 height 18
type input "2025-08-13"
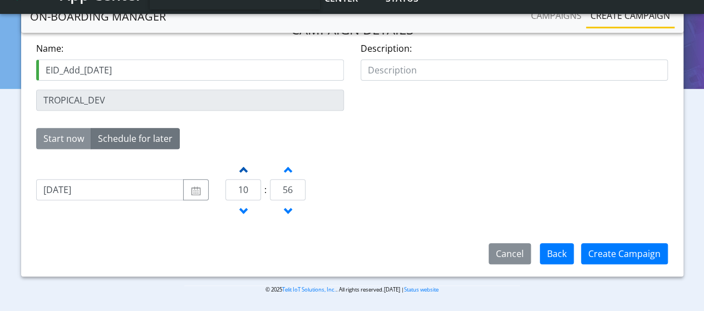
click at [244, 170] on span "button" at bounding box center [243, 168] width 6 height 12
type input "11"
drag, startPoint x: 294, startPoint y: 187, endPoint x: 276, endPoint y: 187, distance: 17.2
click at [276, 187] on input "56" at bounding box center [288, 189] width 36 height 21
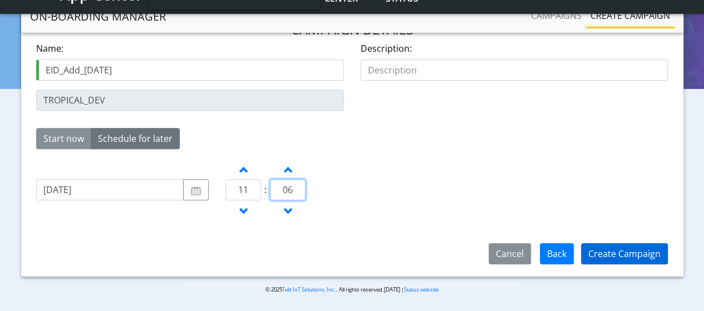
type input "06"
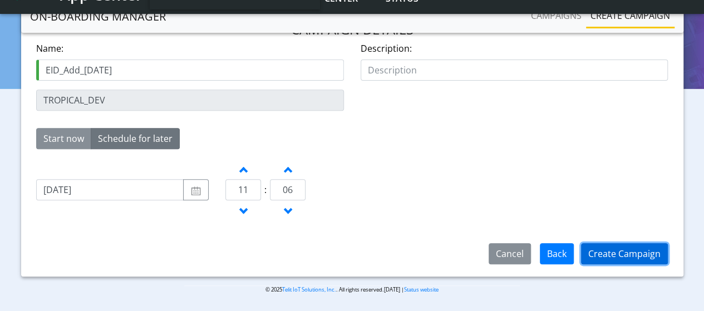
click at [625, 253] on button "Create Campaign" at bounding box center [624, 253] width 87 height 21
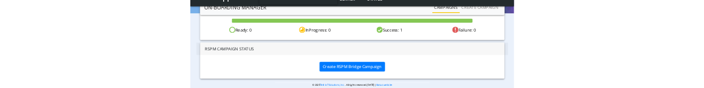
scroll to position [174, 0]
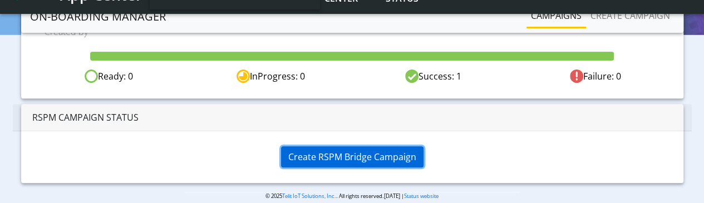
click at [352, 151] on span "Create RSPM Bridge Campaign" at bounding box center [352, 157] width 128 height 12
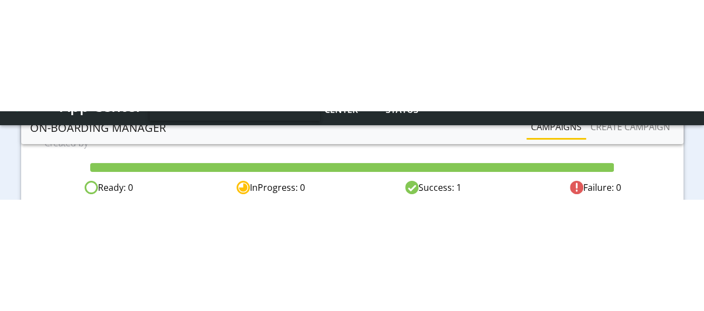
scroll to position [102, 0]
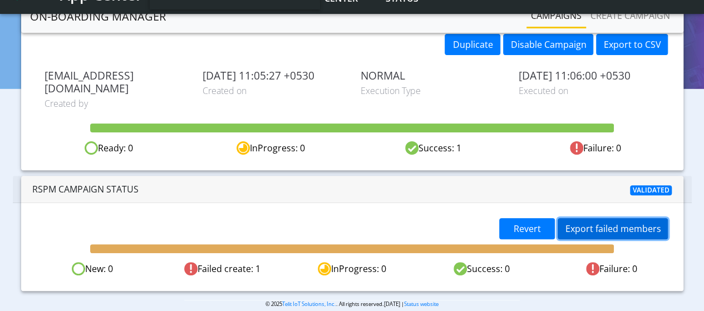
click at [590, 218] on button "Export failed members" at bounding box center [612, 228] width 110 height 21
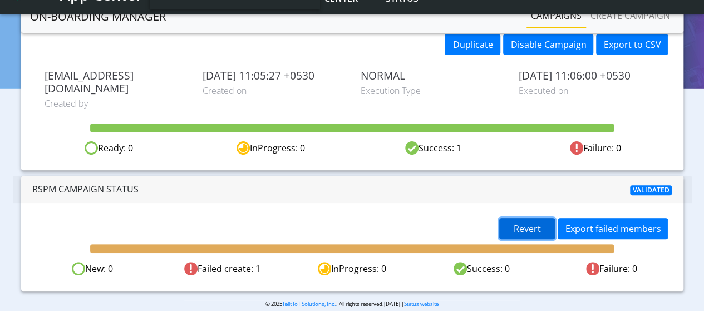
click at [530, 223] on span "Revert" at bounding box center [526, 229] width 27 height 12
click at [525, 223] on span "Revert" at bounding box center [526, 229] width 27 height 12
drag, startPoint x: 201, startPoint y: 256, endPoint x: 642, endPoint y: 254, distance: 441.2
click at [642, 262] on div "New: 0 Failed create: 1 InProgress: 0 Success: 0 Failure: 0" at bounding box center [352, 269] width 649 height 14
click at [642, 262] on div "Failure: 0" at bounding box center [611, 269] width 130 height 14
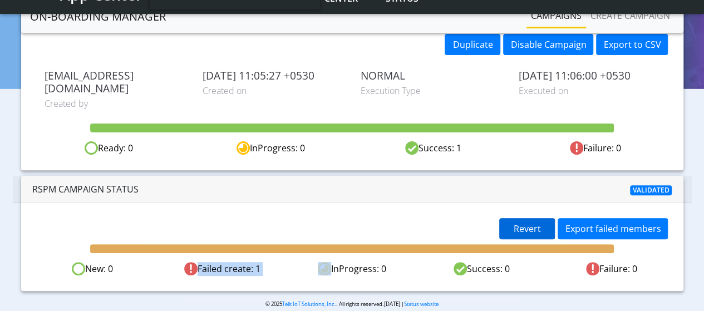
drag, startPoint x: 197, startPoint y: 256, endPoint x: 299, endPoint y: 256, distance: 101.8
click at [299, 262] on div "New: 0 Failed create: 1 InProgress: 0 Success: 0 Failure: 0" at bounding box center [352, 269] width 649 height 14
click at [227, 262] on div "Failed create: 1" at bounding box center [222, 269] width 130 height 14
click at [226, 262] on div "Failed create: 1" at bounding box center [222, 269] width 130 height 14
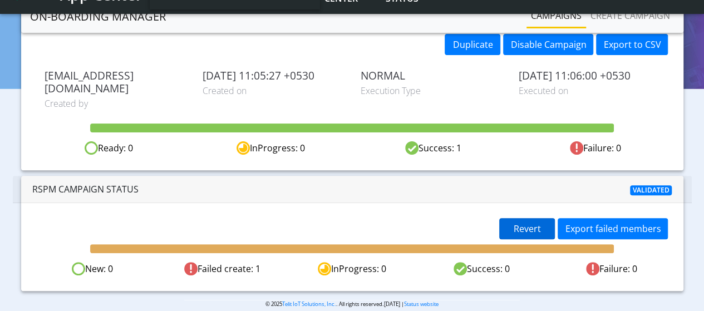
drag, startPoint x: 200, startPoint y: 252, endPoint x: 260, endPoint y: 256, distance: 60.2
click at [260, 262] on div "Failed create: 1" at bounding box center [222, 269] width 130 height 14
click at [536, 223] on span "Revert" at bounding box center [526, 229] width 27 height 12
click at [297, 203] on div "Revert Export failed members New: 0 Failed create: 1 InProgress: 0 Success: 0 F…" at bounding box center [352, 247] width 662 height 88
click at [308, 69] on span "[DATE] 11:05:27 +0530" at bounding box center [272, 75] width 141 height 13
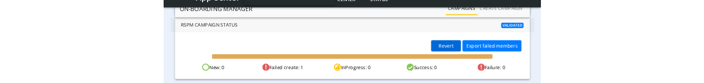
scroll to position [258, 0]
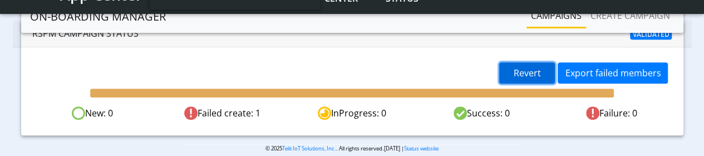
click at [521, 67] on span "Revert" at bounding box center [526, 73] width 27 height 12
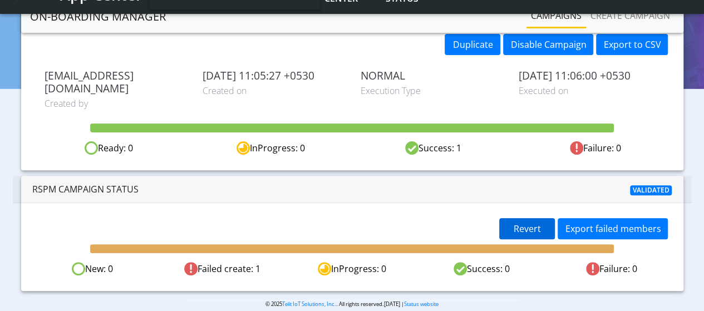
scroll to position [0, 0]
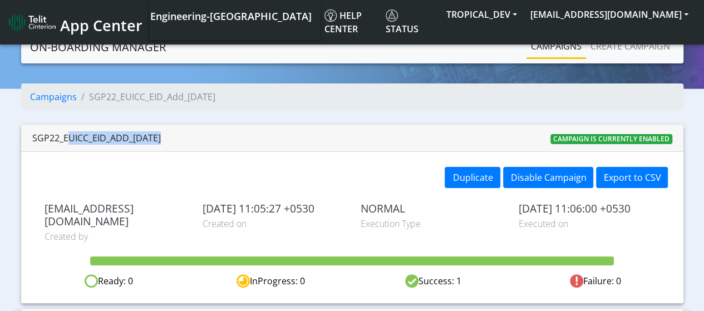
drag, startPoint x: 62, startPoint y: 136, endPoint x: 187, endPoint y: 135, distance: 125.2
click at [187, 135] on div "SGP22_EUICC_EID_Add_13Aug Campaign is currently enabled" at bounding box center [352, 138] width 662 height 27
click at [185, 99] on li "SGP22_EUICC_EID_Add_[DATE]" at bounding box center [146, 96] width 139 height 13
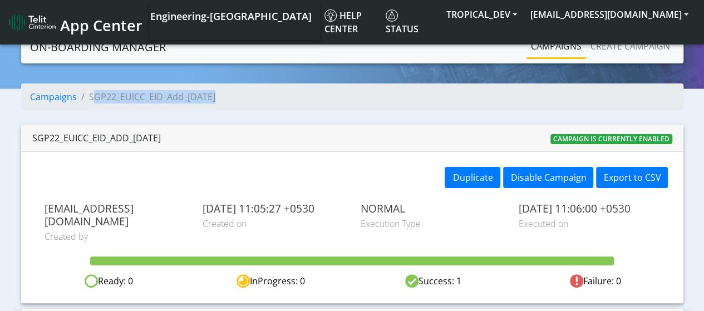
click at [185, 99] on li "SGP22_EUICC_EID_Add_[DATE]" at bounding box center [146, 96] width 139 height 13
click at [138, 97] on li "SGP22_EUICC_EID_Add_[DATE]" at bounding box center [146, 96] width 139 height 13
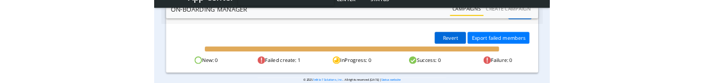
scroll to position [265, 0]
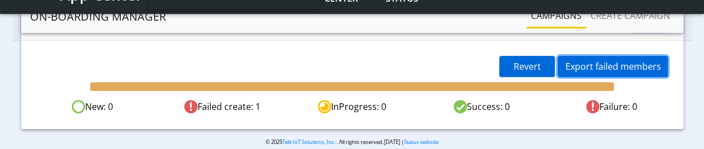
click at [604, 56] on button "Export failed members" at bounding box center [612, 66] width 110 height 21
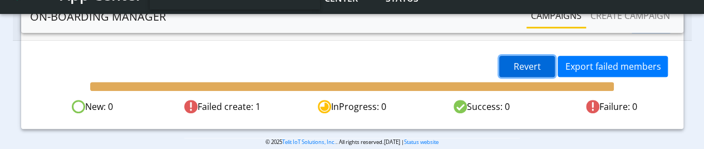
click at [530, 60] on span "Revert" at bounding box center [526, 66] width 27 height 12
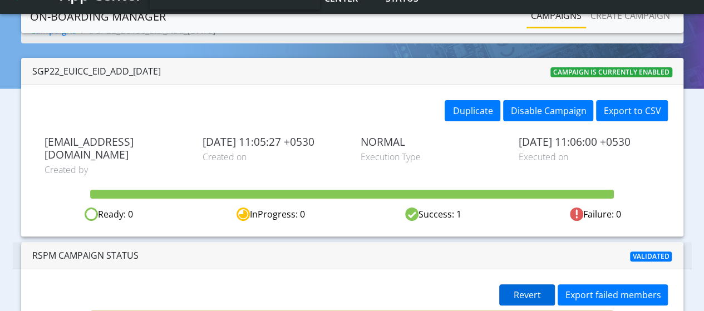
scroll to position [0, 0]
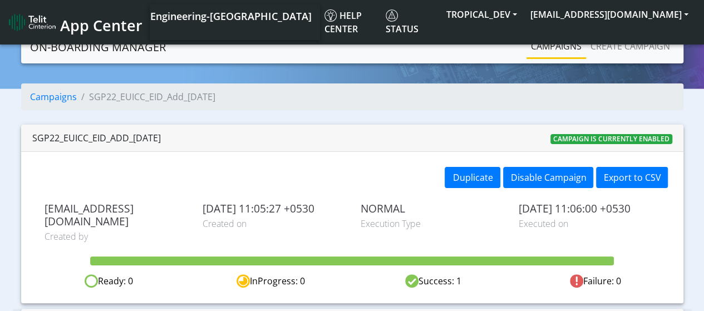
click at [51, 22] on img at bounding box center [32, 22] width 47 height 18
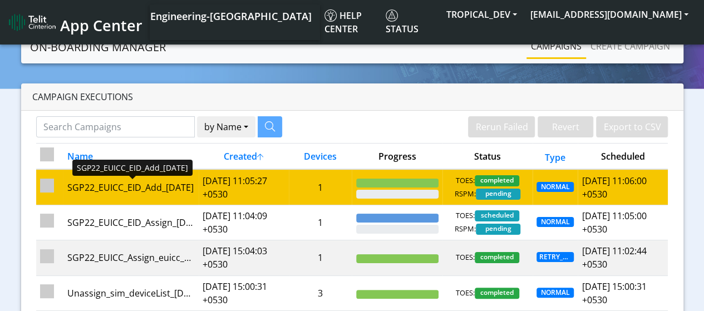
click at [156, 189] on div "SGP22_EUICC_EID_Add_[DATE]" at bounding box center [130, 187] width 127 height 13
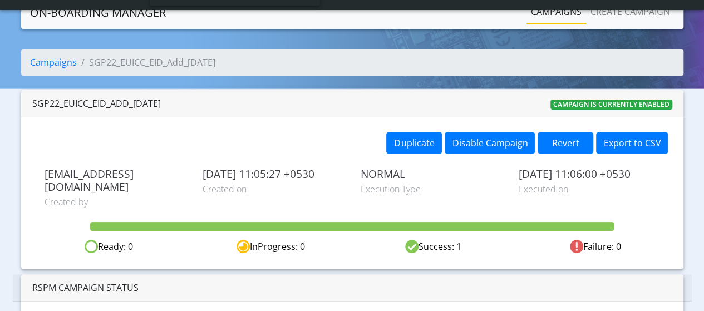
scroll to position [66, 0]
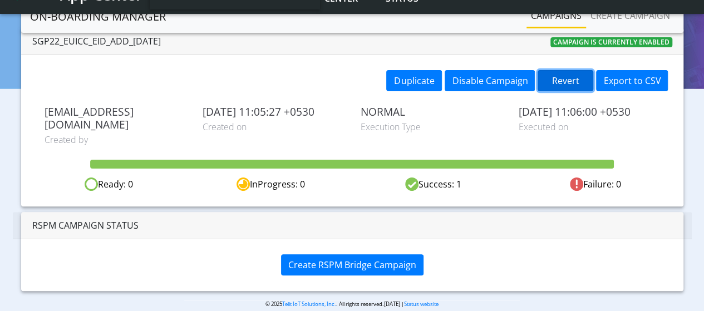
click at [567, 80] on button "Revert" at bounding box center [565, 80] width 56 height 21
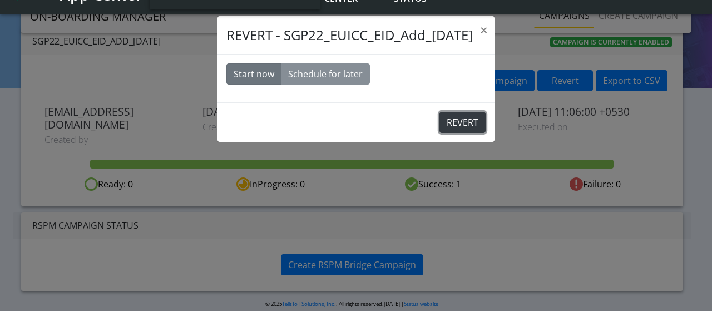
click at [461, 124] on button "REVERT" at bounding box center [462, 122] width 46 height 21
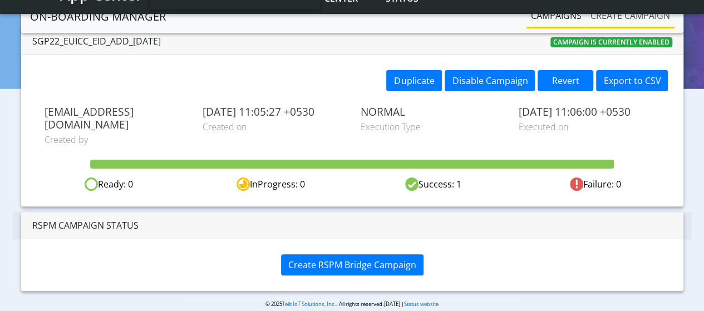
click at [601, 13] on link "Create campaign" at bounding box center [630, 15] width 88 height 22
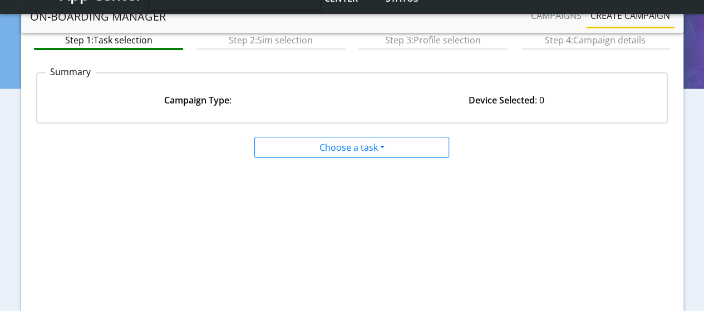
scroll to position [177, 0]
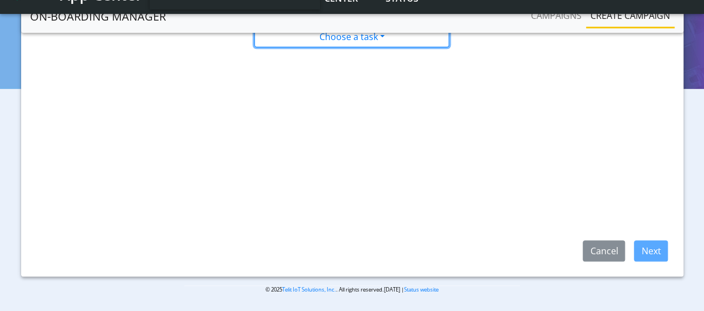
drag, startPoint x: 328, startPoint y: 40, endPoint x: 328, endPoint y: 49, distance: 8.9
click at [328, 39] on button "Choose a task" at bounding box center [351, 36] width 195 height 21
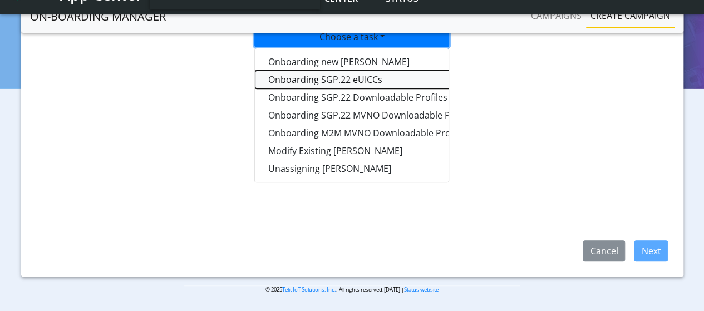
click at [323, 78] on tasksgp22eUICC-dropdown "Onboarding SGP.22 eUICCs" at bounding box center [394, 80] width 278 height 18
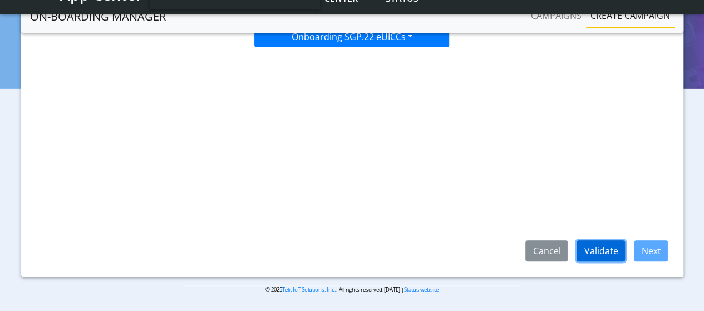
click at [610, 252] on button "Validate" at bounding box center [600, 250] width 48 height 21
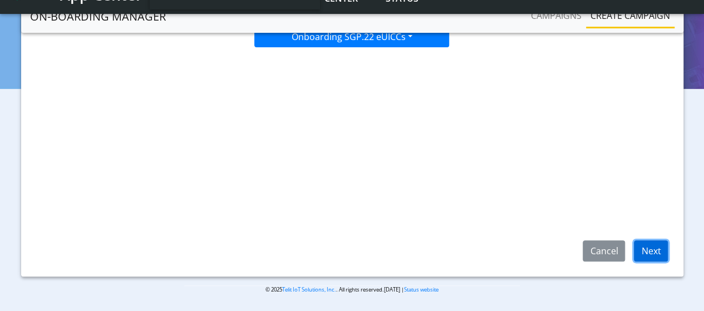
click at [655, 255] on button "Next" at bounding box center [651, 250] width 34 height 21
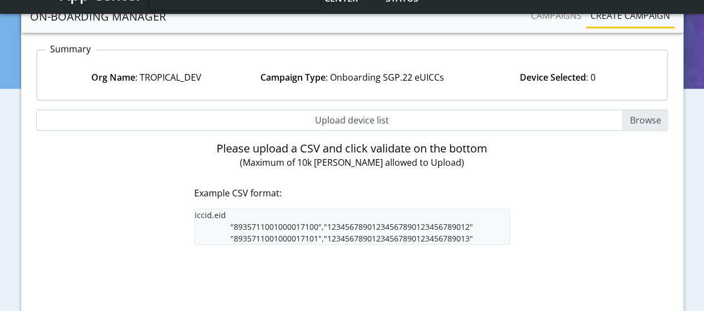
scroll to position [10, 0]
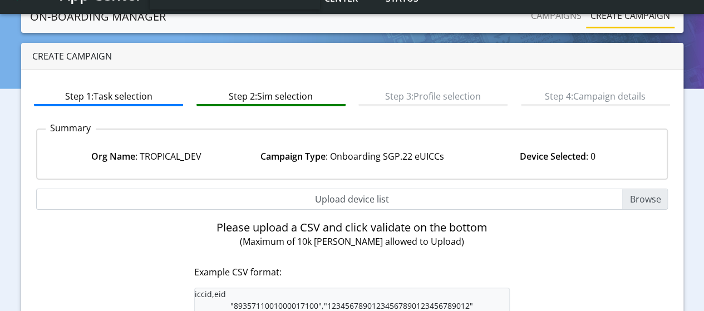
click at [640, 196] on input "Upload device list" at bounding box center [352, 199] width 632 height 21
type input "C:\fakepath\EUICC_assign.csv"
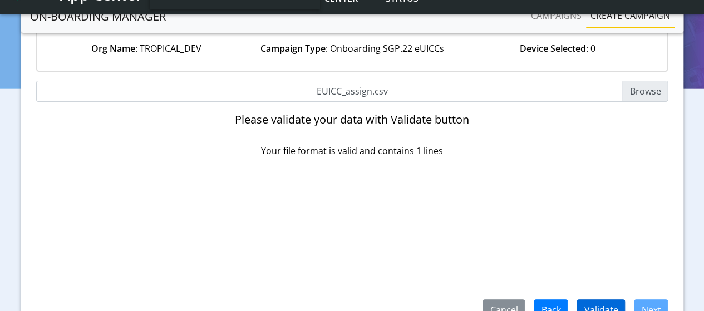
scroll to position [177, 0]
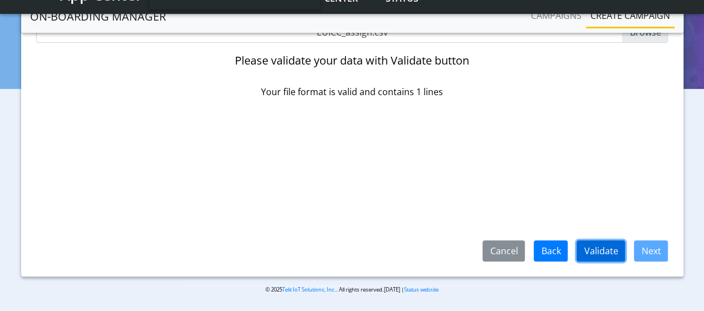
click at [601, 254] on button "Validate" at bounding box center [600, 250] width 48 height 21
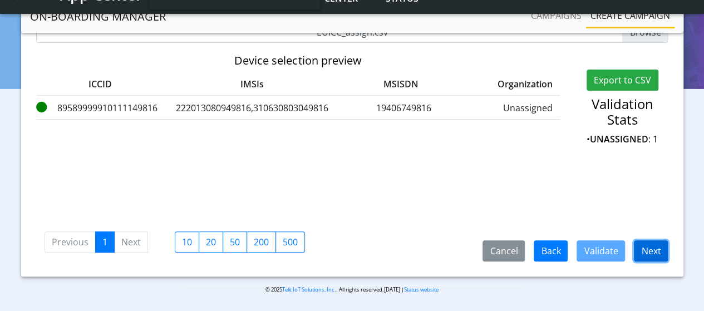
click at [655, 248] on button "Next" at bounding box center [651, 250] width 34 height 21
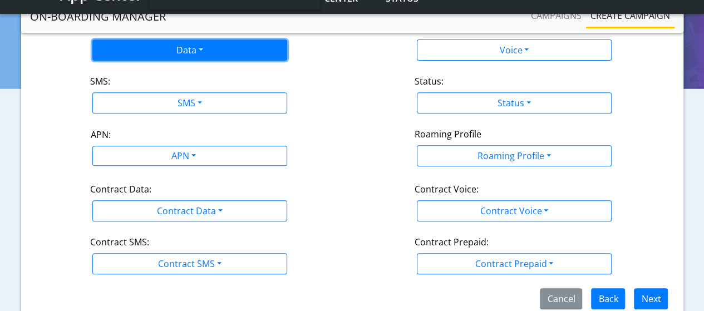
drag, startPoint x: 195, startPoint y: 50, endPoint x: 189, endPoint y: 56, distance: 8.3
click at [194, 52] on button "Data" at bounding box center [189, 49] width 195 height 21
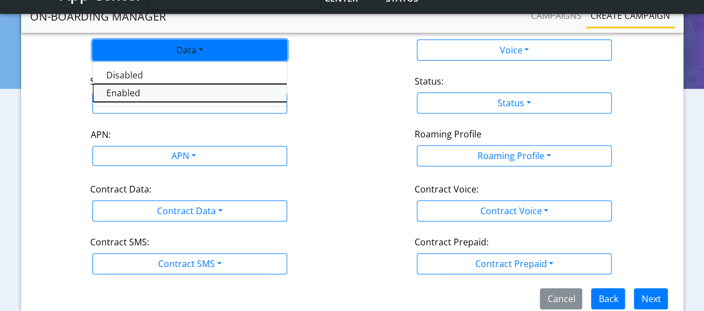
click at [126, 91] on button "Enabled" at bounding box center [232, 93] width 278 height 18
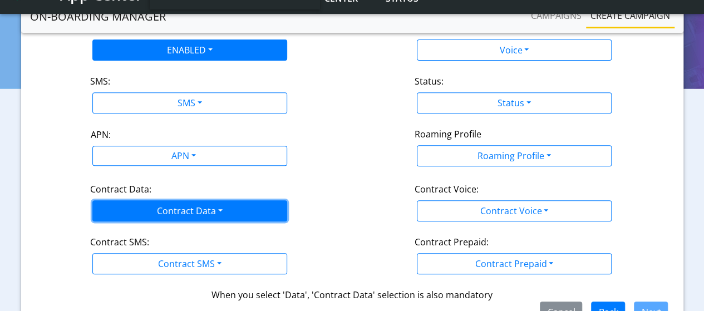
click at [184, 211] on button "Contract Data" at bounding box center [189, 210] width 195 height 21
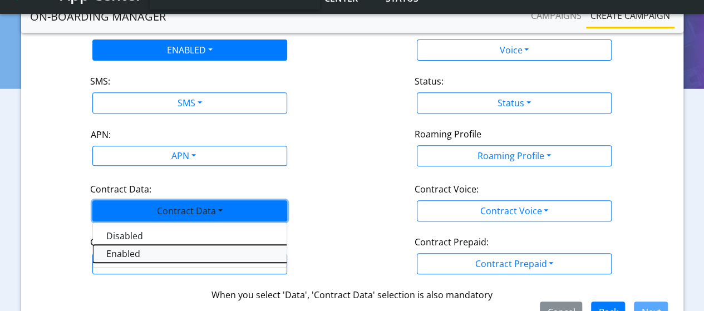
click at [147, 252] on Dataenabled-dropdown "Enabled" at bounding box center [232, 254] width 278 height 18
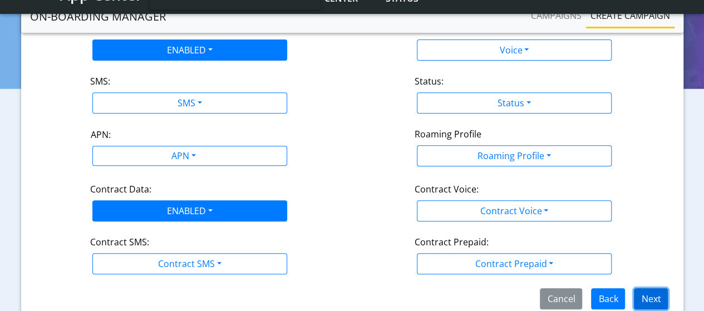
click at [643, 300] on button "Next" at bounding box center [651, 298] width 34 height 21
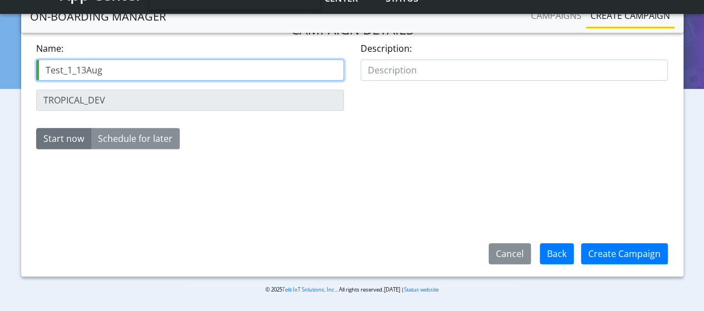
type input "Test_1_13Aug"
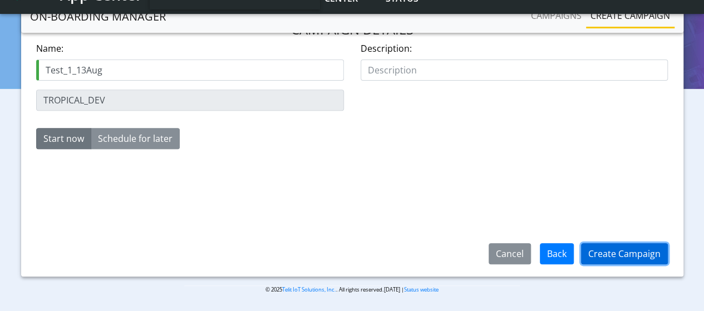
click at [592, 254] on button "Create Campaign" at bounding box center [624, 253] width 87 height 21
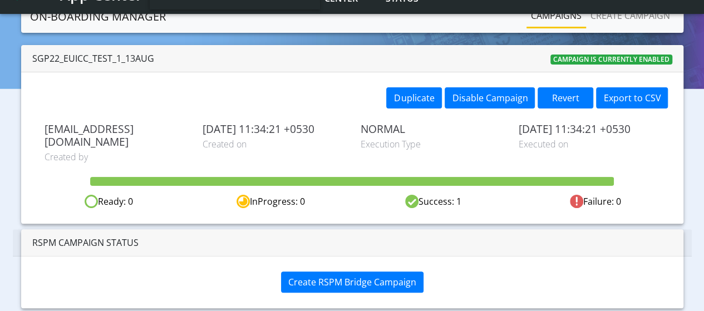
scroll to position [66, 0]
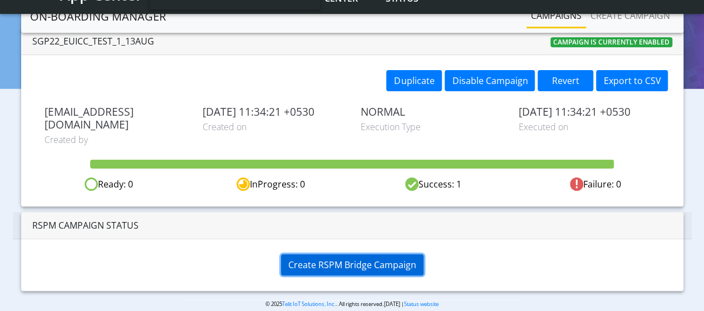
click at [324, 259] on span "Create RSPM Bridge Campaign" at bounding box center [352, 265] width 128 height 12
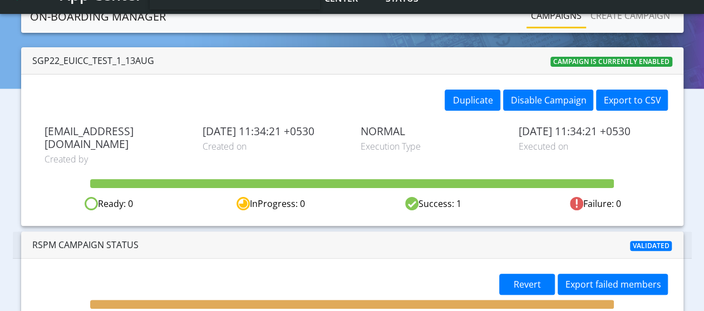
scroll to position [102, 0]
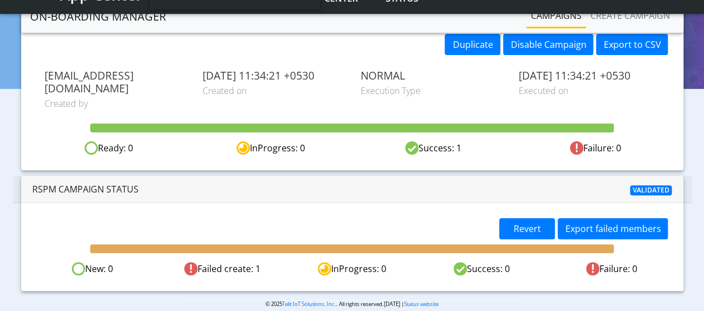
click at [547, 17] on link "Campaigns" at bounding box center [556, 15] width 60 height 22
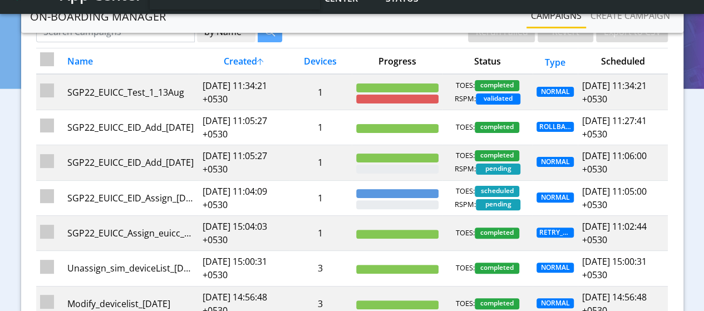
scroll to position [63, 0]
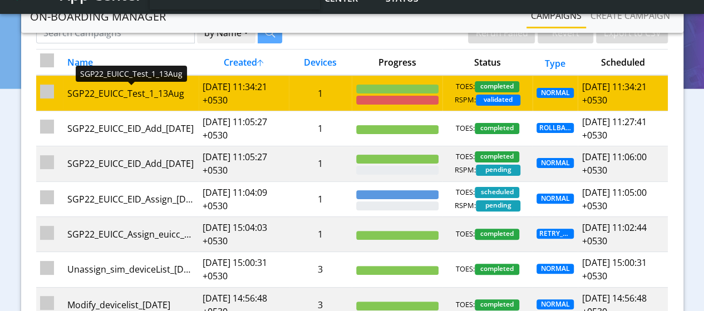
click at [174, 91] on div "SGP22_EUICC_Test_1_13Aug" at bounding box center [130, 93] width 127 height 13
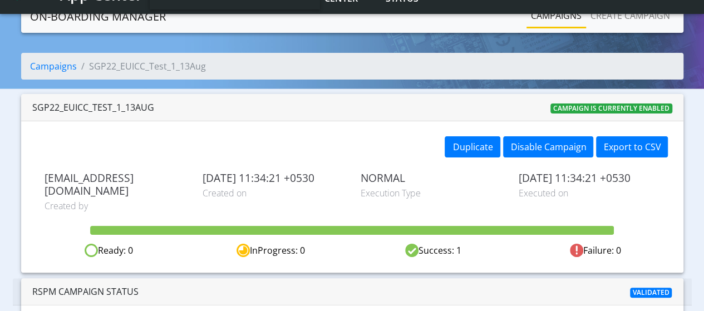
scroll to position [102, 0]
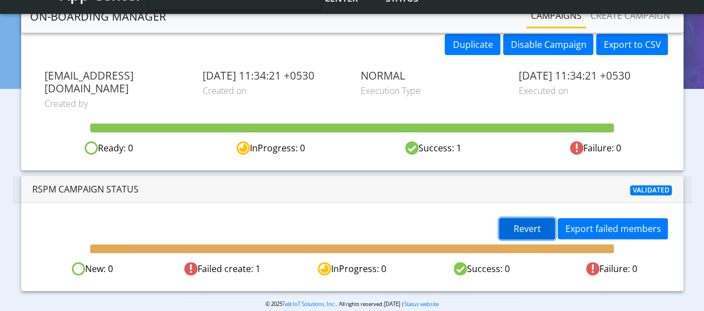
click at [531, 218] on button "Revert" at bounding box center [527, 228] width 56 height 21
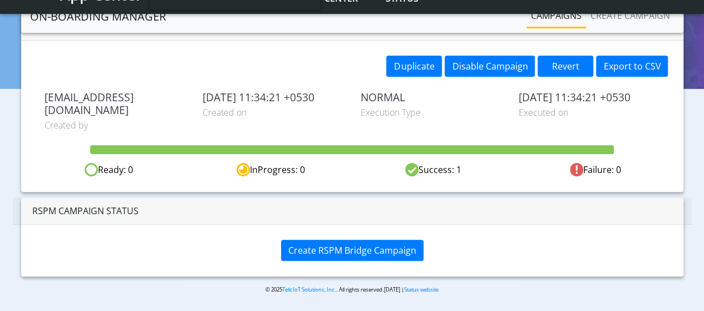
scroll to position [66, 0]
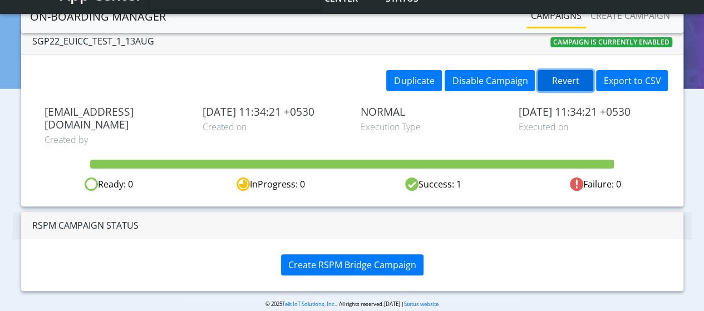
click at [575, 76] on button "Revert" at bounding box center [565, 80] width 56 height 21
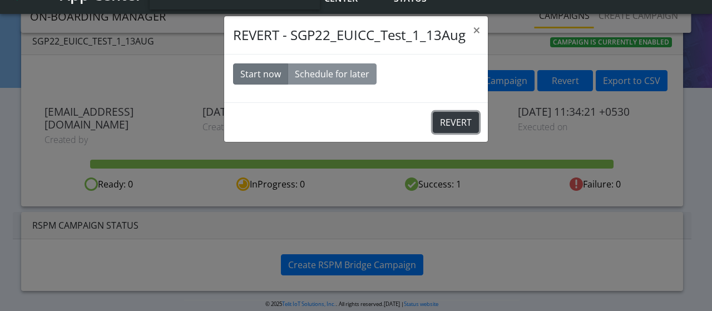
click at [463, 121] on button "REVERT" at bounding box center [456, 122] width 46 height 21
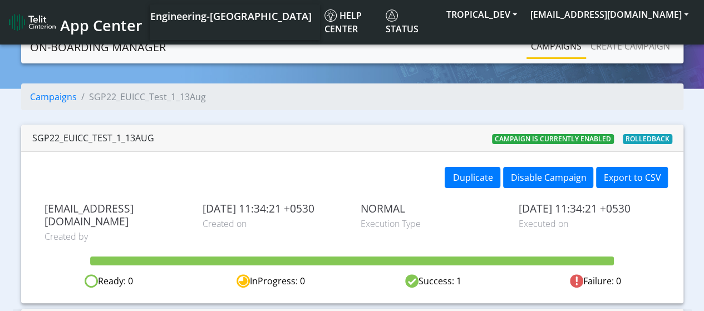
click at [550, 46] on link "Campaigns" at bounding box center [556, 46] width 60 height 22
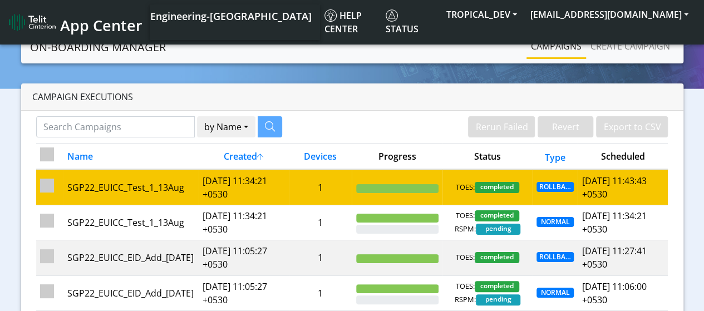
click at [283, 190] on td "2025-08-13 11:34:21 +0530" at bounding box center [244, 187] width 90 height 36
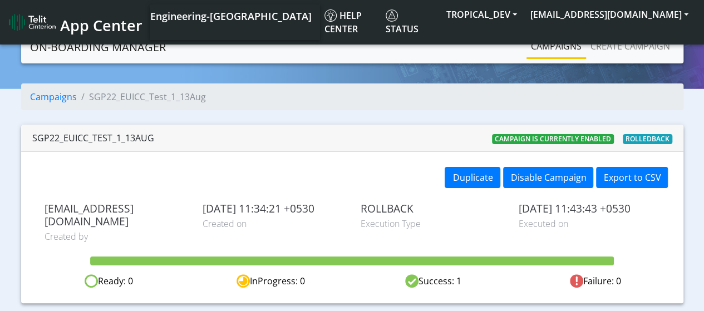
scroll to position [13, 0]
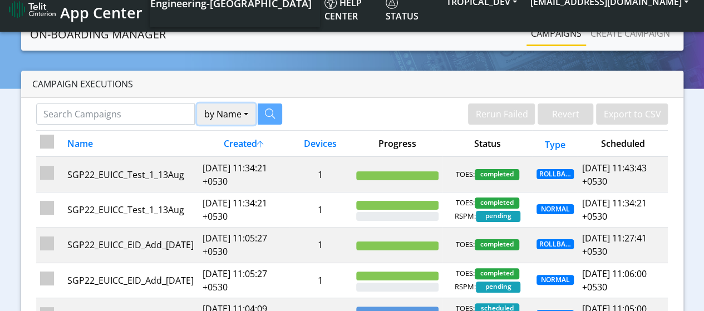
click at [212, 117] on button "by Name" at bounding box center [226, 113] width 58 height 21
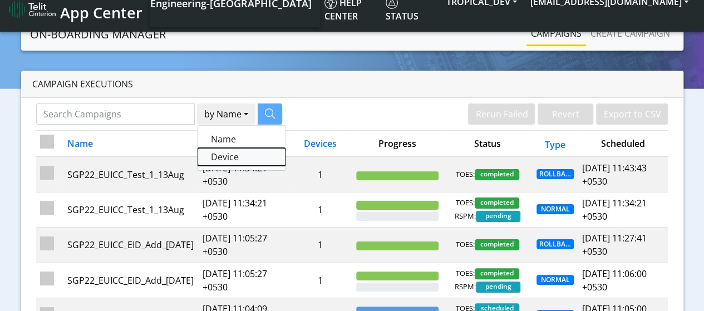
click at [215, 153] on button "Device" at bounding box center [241, 157] width 88 height 18
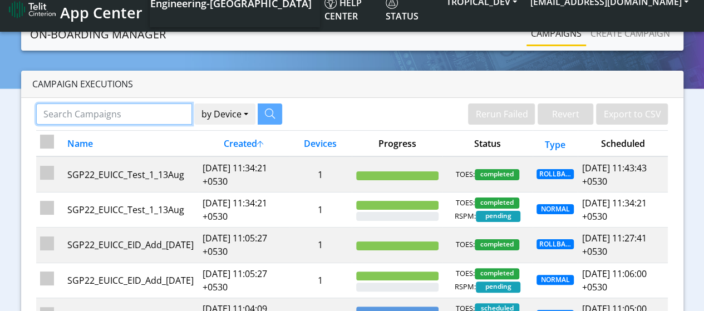
click at [86, 117] on input "Search Campaigns" at bounding box center [114, 113] width 156 height 21
paste input "89589999910111149816"
type input "89589999910111149816"
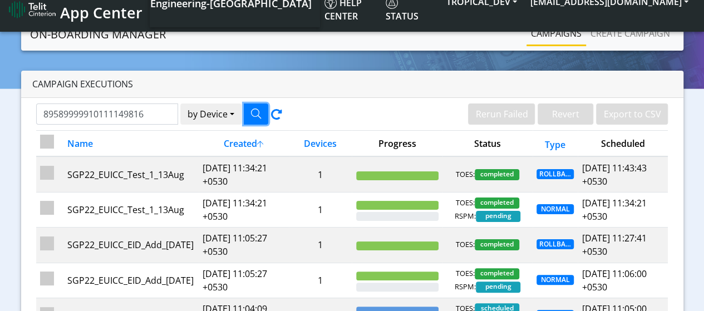
click at [251, 115] on icon "button" at bounding box center [256, 113] width 10 height 10
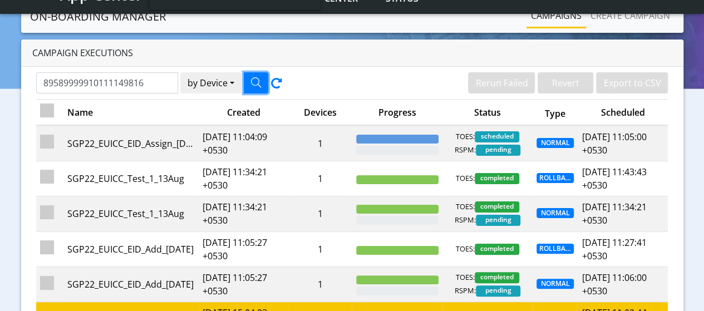
scroll to position [13, 0]
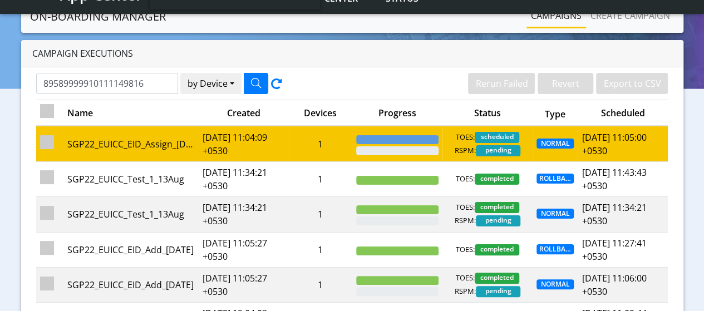
click at [224, 149] on td "2025-08-13 11:04:09 +0530" at bounding box center [244, 144] width 90 height 36
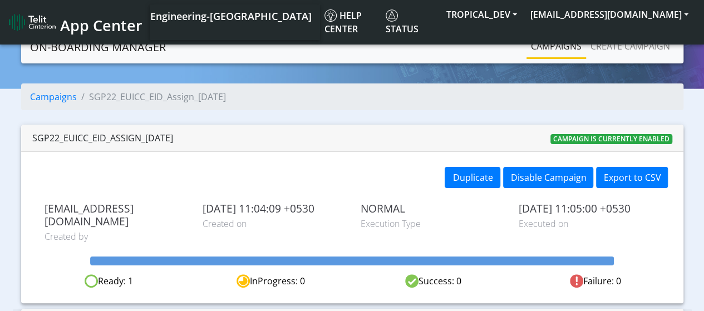
click at [553, 50] on link "Campaigns" at bounding box center [556, 46] width 60 height 22
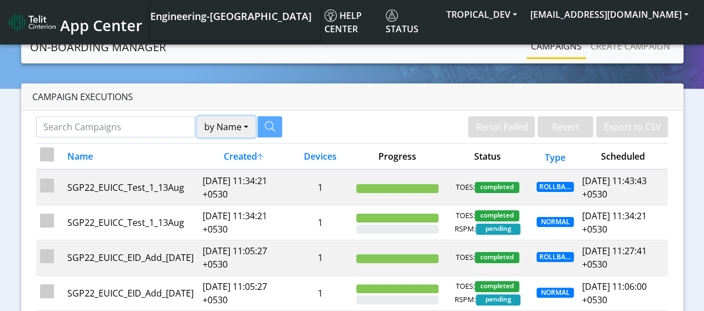
click at [213, 131] on button "by Name" at bounding box center [226, 126] width 58 height 21
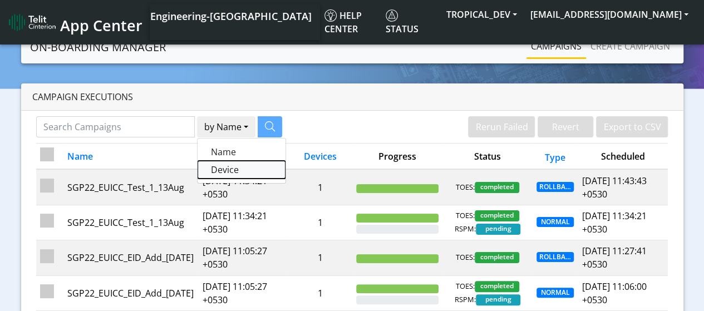
click at [223, 166] on button "Device" at bounding box center [241, 170] width 88 height 18
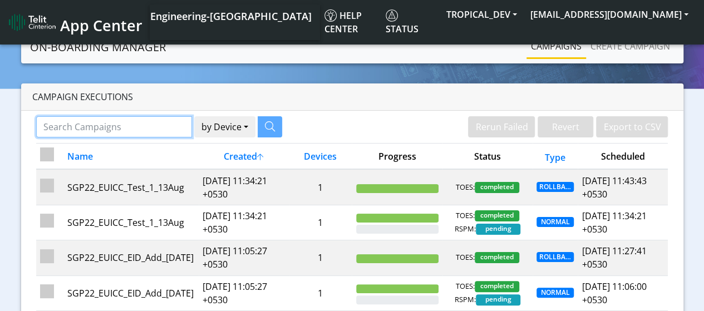
click at [139, 126] on input "Search Campaigns" at bounding box center [114, 126] width 156 height 21
paste input "89589999910111149816"
type input "89589999910111149816"
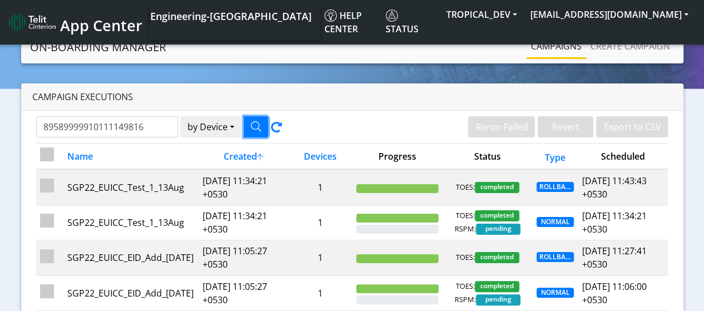
click at [254, 121] on icon "button" at bounding box center [256, 126] width 10 height 10
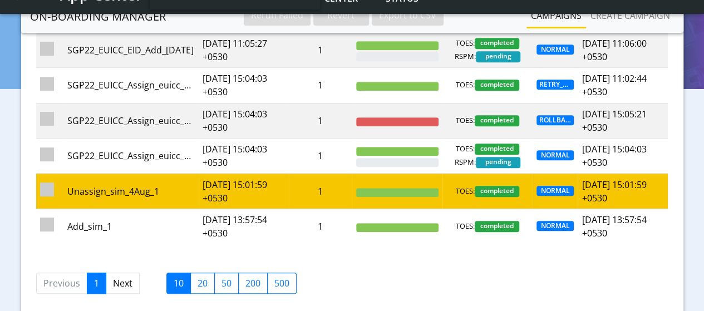
scroll to position [230, 0]
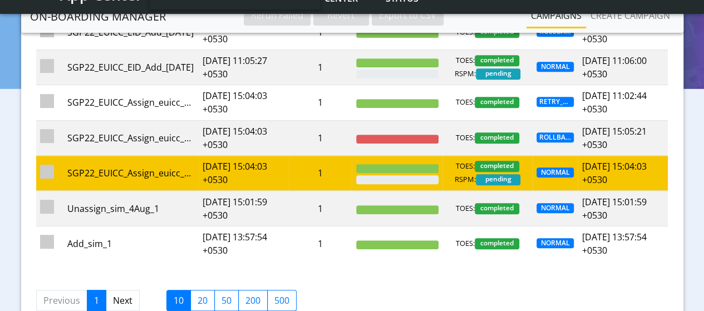
click at [238, 167] on td "2025-08-04 15:04:03 +0530" at bounding box center [244, 173] width 90 height 35
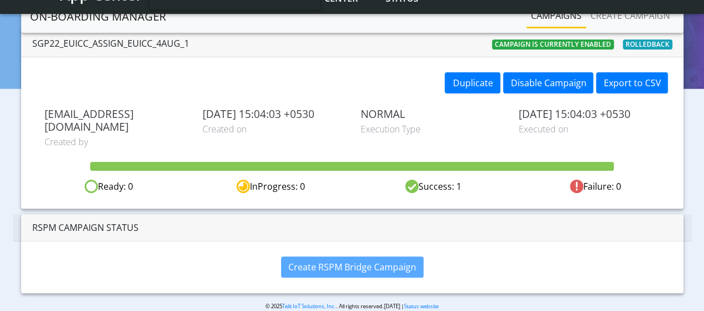
scroll to position [66, 0]
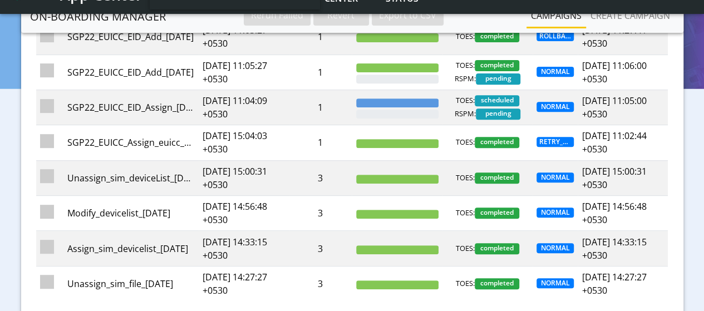
scroll to position [286, 0]
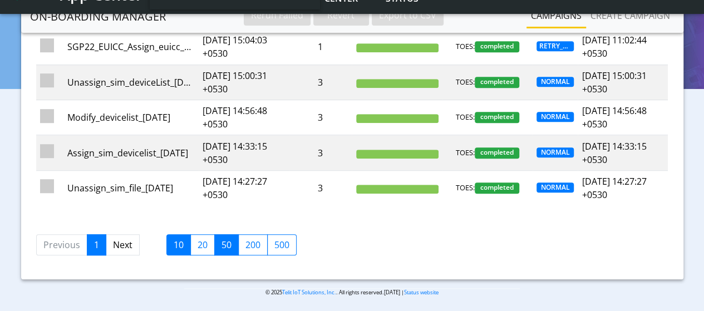
click at [224, 248] on label "50" at bounding box center [226, 244] width 24 height 21
click at [224, 245] on input "50" at bounding box center [224, 241] width 7 height 7
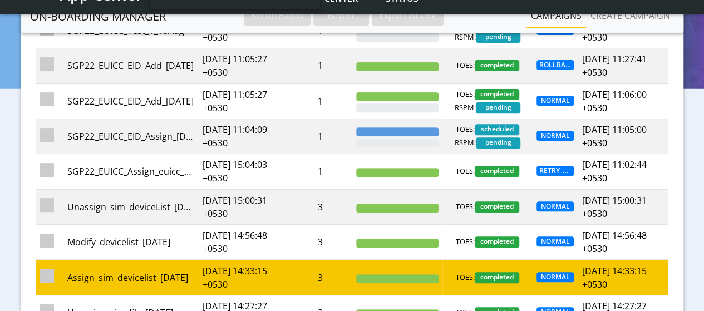
scroll to position [0, 0]
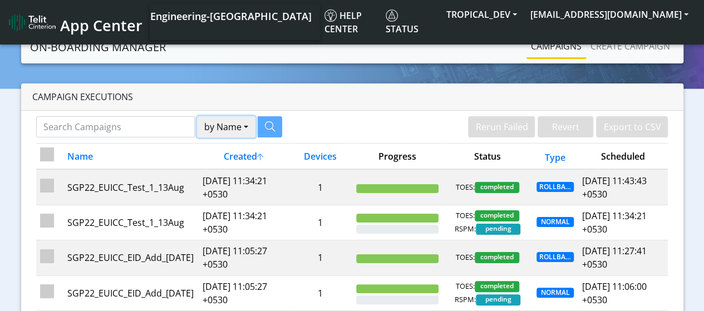
click at [208, 124] on button "by Name" at bounding box center [226, 126] width 58 height 21
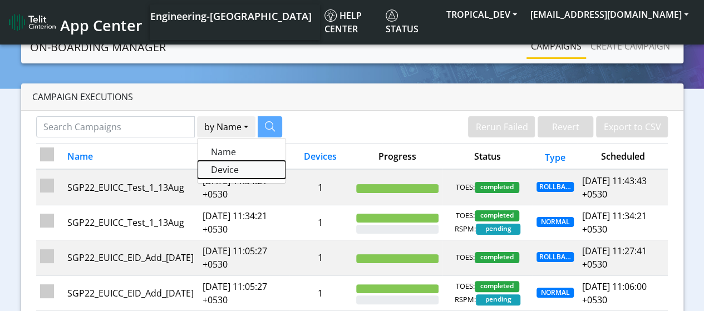
click at [228, 167] on button "Device" at bounding box center [241, 170] width 88 height 18
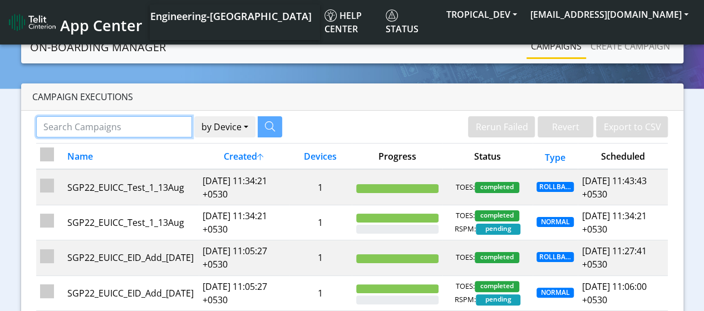
click at [129, 131] on input "Search Campaigns" at bounding box center [114, 126] width 156 height 21
paste input "89589999910111149816"
type input "89589999910111149816"
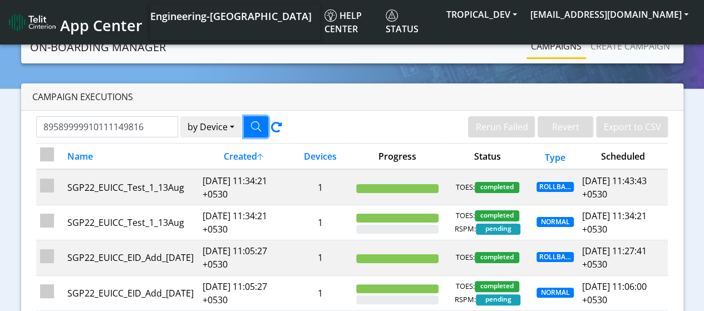
click at [263, 122] on button "button" at bounding box center [256, 126] width 24 height 21
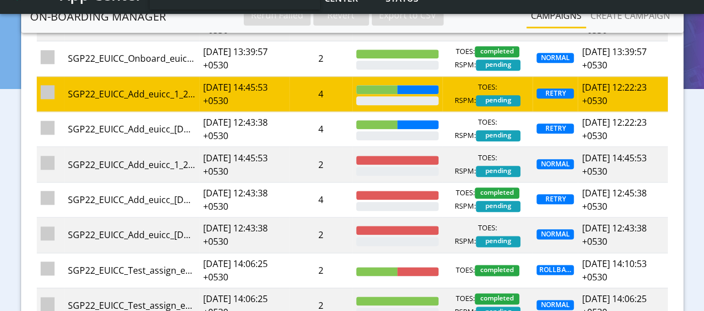
scroll to position [501, 0]
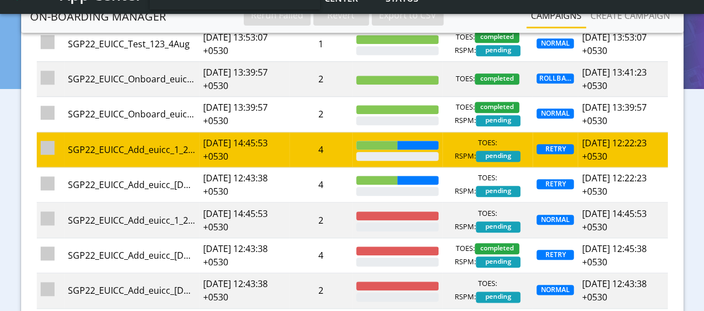
click at [247, 149] on td "2025-07-24 14:45:53 +0530" at bounding box center [244, 149] width 90 height 35
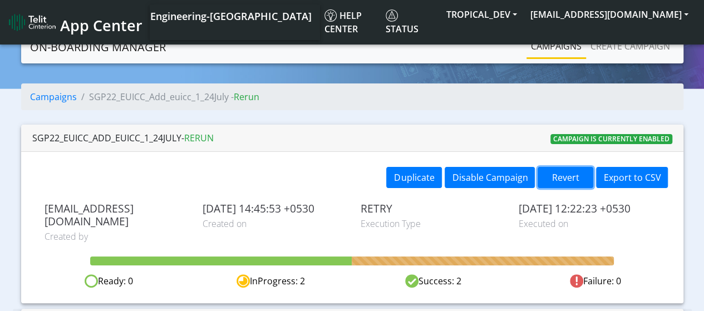
drag, startPoint x: 575, startPoint y: 175, endPoint x: 293, endPoint y: 170, distance: 282.1
click at [298, 172] on div "Duplicate Disable Campaign Revert Export to CSV" at bounding box center [352, 179] width 649 height 24
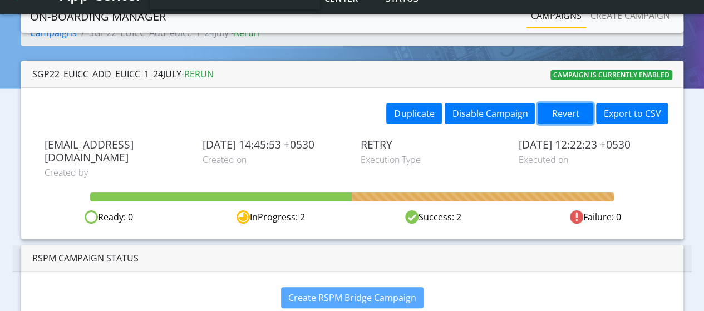
scroll to position [66, 0]
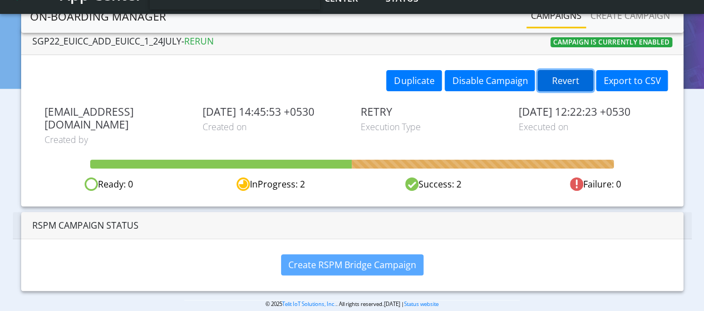
click at [555, 78] on button "Revert" at bounding box center [565, 80] width 56 height 21
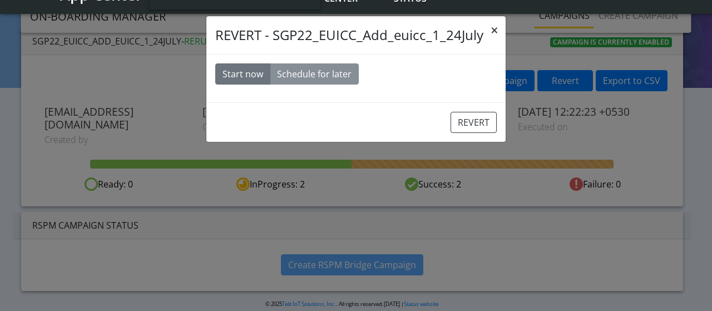
click at [495, 29] on span "×" at bounding box center [495, 30] width 8 height 18
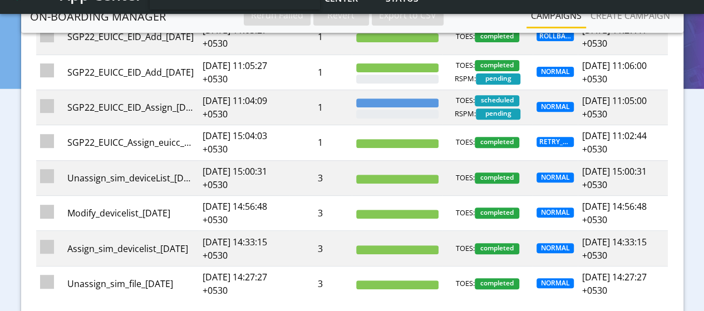
scroll to position [286, 0]
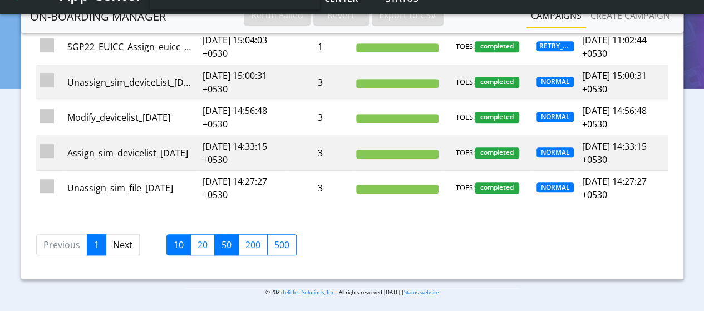
click at [223, 245] on label "50" at bounding box center [226, 244] width 24 height 21
click at [223, 245] on input "50" at bounding box center [224, 241] width 7 height 7
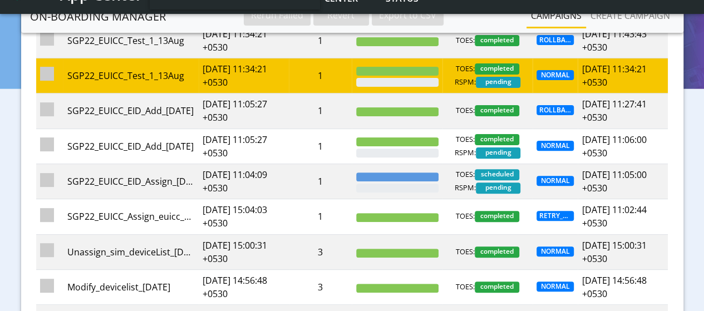
scroll to position [0, 0]
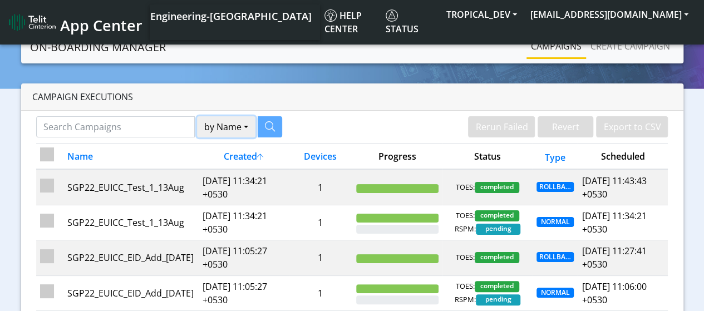
click at [241, 130] on button "by Name" at bounding box center [226, 126] width 58 height 21
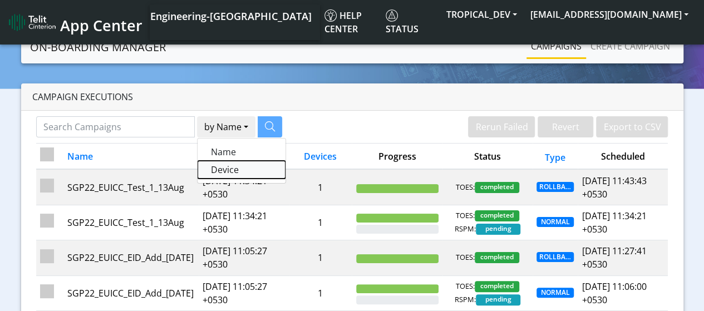
click at [232, 175] on button "Device" at bounding box center [241, 170] width 88 height 18
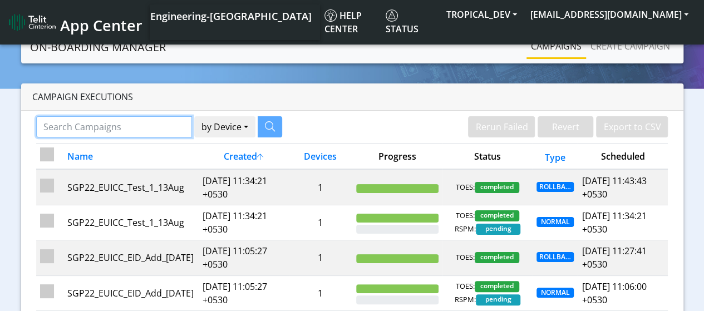
click at [148, 127] on input "Search Campaigns" at bounding box center [114, 126] width 156 height 21
paste input "89589999910111149816"
type input "89589999910111149816"
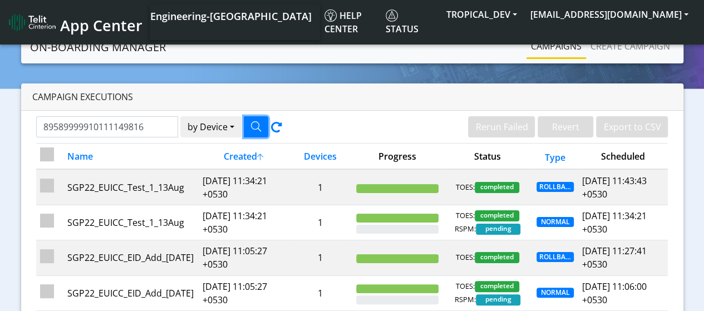
click at [261, 125] on button "button" at bounding box center [256, 126] width 24 height 21
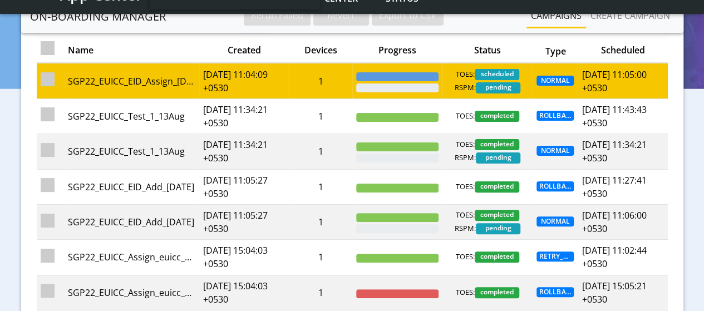
scroll to position [223, 0]
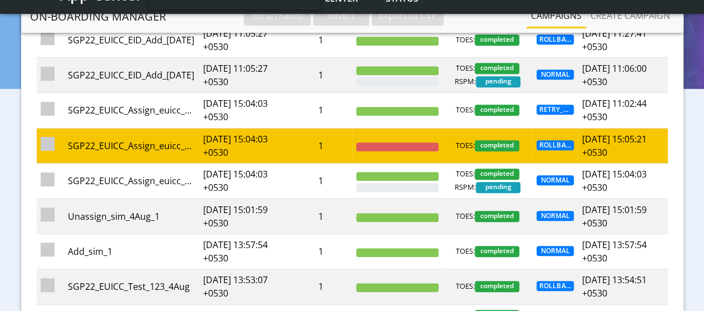
drag, startPoint x: 279, startPoint y: 75, endPoint x: 242, endPoint y: 127, distance: 63.9
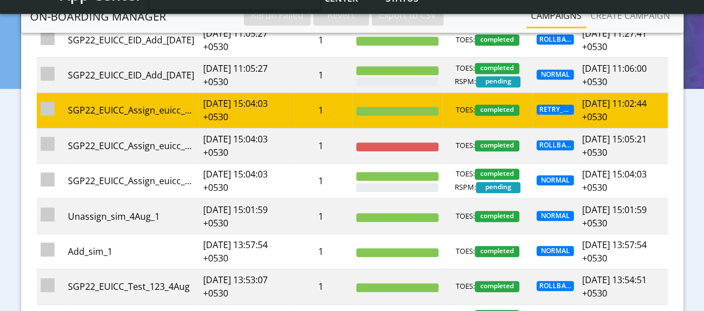
click at [307, 110] on td "1" at bounding box center [320, 110] width 63 height 35
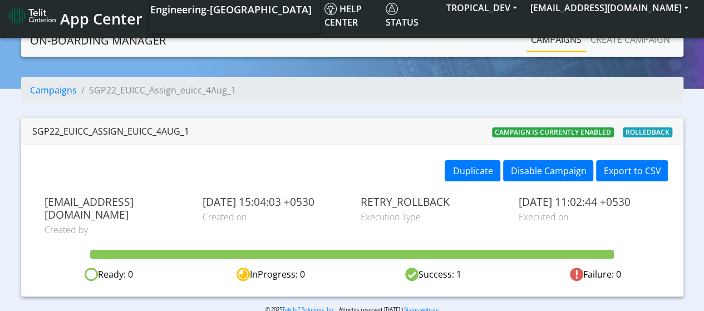
scroll to position [13, 0]
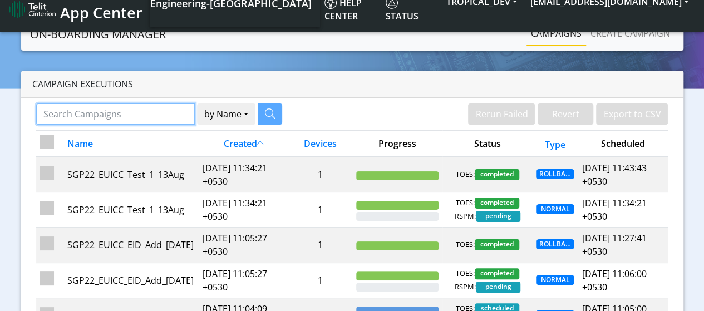
click at [133, 113] on input "Search Campaigns" at bounding box center [115, 113] width 159 height 21
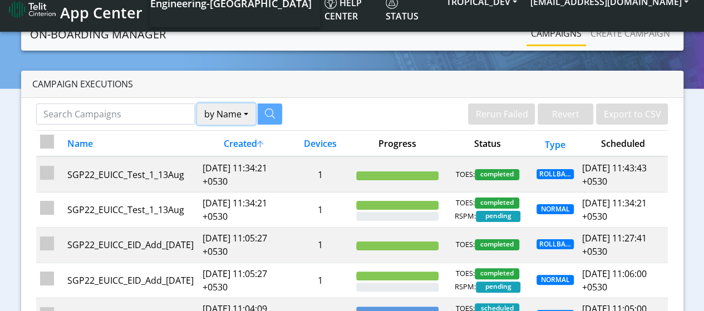
click at [231, 114] on button "by Name" at bounding box center [226, 113] width 58 height 21
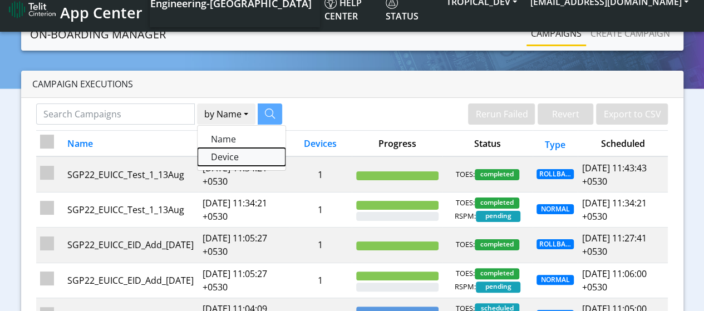
click at [239, 152] on button "Device" at bounding box center [241, 157] width 88 height 18
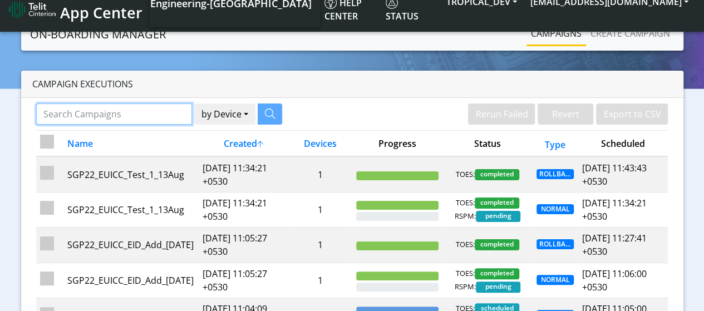
click at [157, 118] on input "Search Campaigns" at bounding box center [114, 113] width 156 height 21
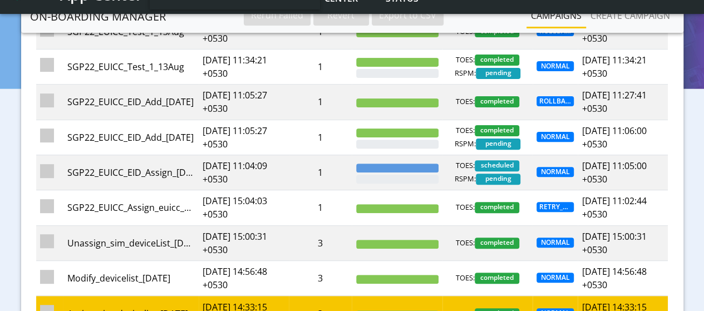
scroll to position [286, 0]
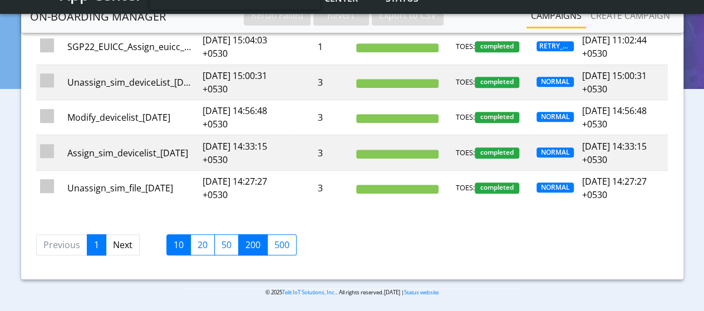
click at [251, 245] on label "200" at bounding box center [252, 244] width 29 height 21
click at [251, 245] on input "200" at bounding box center [248, 241] width 7 height 7
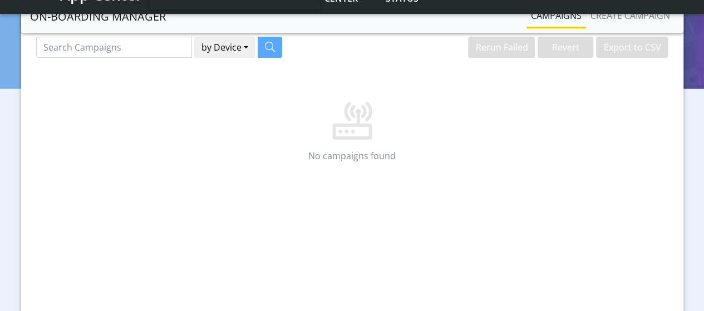
scroll to position [0, 0]
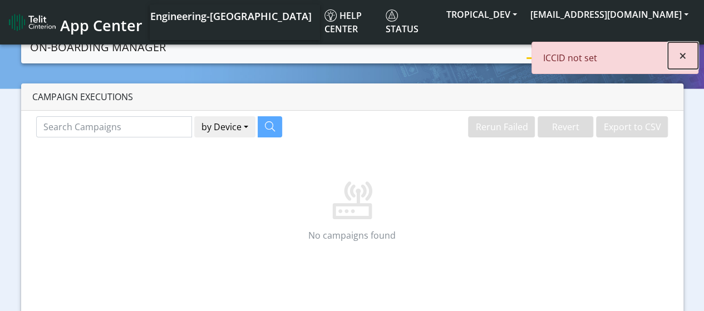
click at [680, 55] on span "×" at bounding box center [683, 55] width 8 height 18
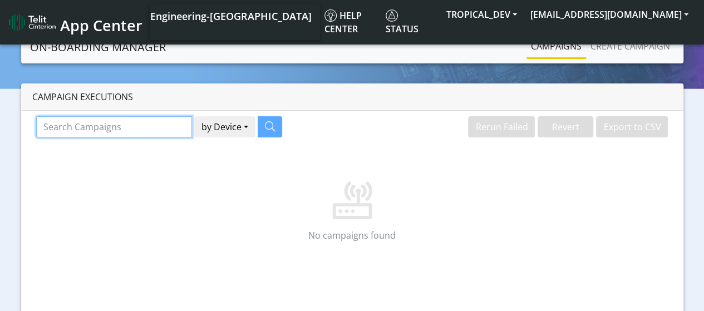
click at [103, 125] on input "Search Campaigns" at bounding box center [114, 126] width 156 height 21
paste input "89589999910111149816"
type input "89589999910111149816"
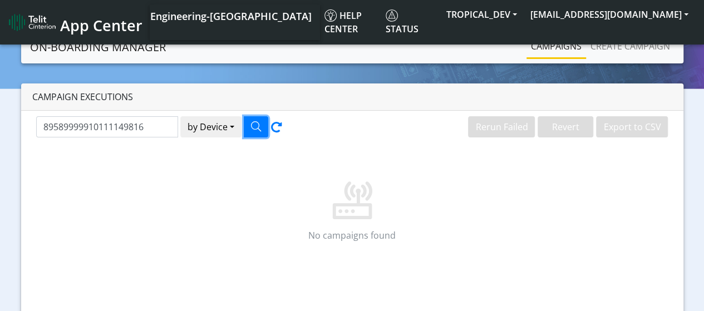
click at [251, 130] on icon "button" at bounding box center [256, 126] width 10 height 10
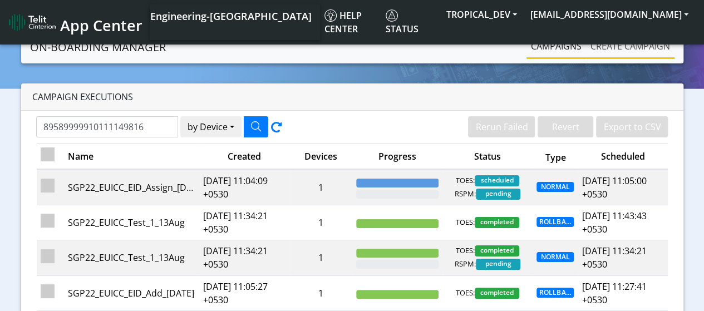
click at [633, 53] on link "Create campaign" at bounding box center [630, 46] width 88 height 22
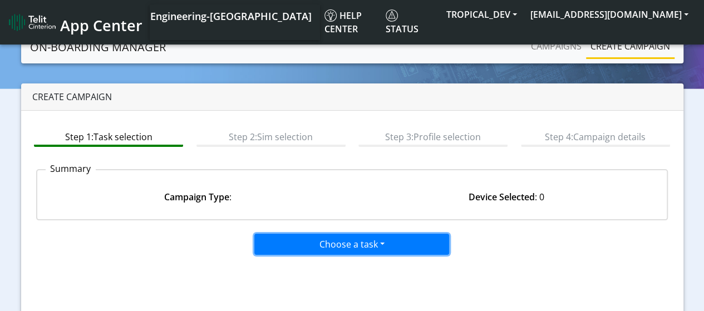
click at [331, 242] on button "Choose a task" at bounding box center [351, 244] width 195 height 21
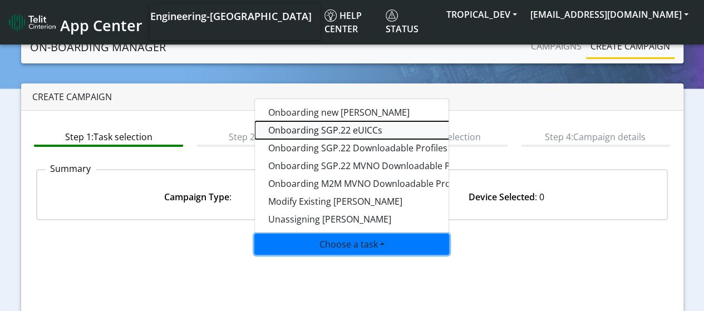
click at [300, 130] on tasksgp22eUICC-dropdown "Onboarding SGP.22 eUICCs" at bounding box center [394, 130] width 278 height 18
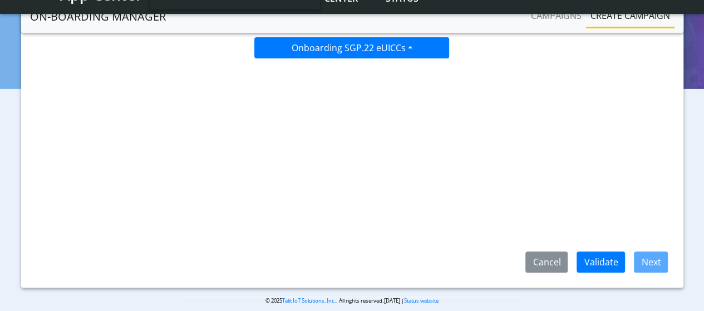
scroll to position [177, 0]
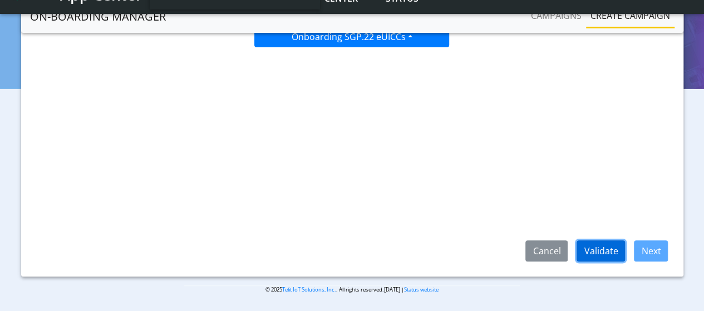
click at [601, 252] on button "Validate" at bounding box center [600, 250] width 48 height 21
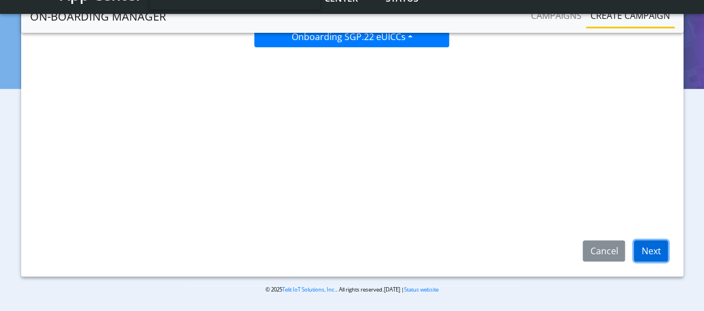
click at [662, 251] on button "Next" at bounding box center [651, 250] width 34 height 21
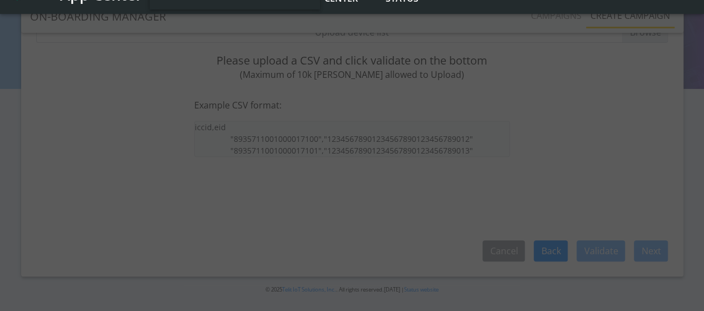
scroll to position [10, 0]
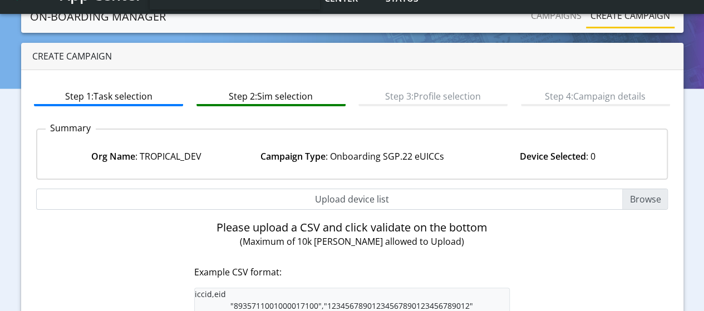
click at [631, 196] on input "Upload device list" at bounding box center [352, 199] width 632 height 21
type input "C:\fakepath\EUICC_assign.csv"
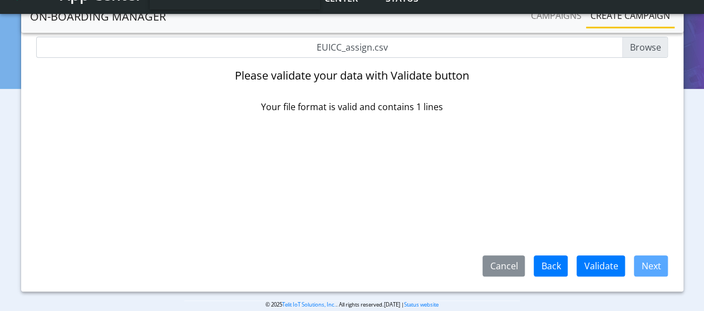
scroll to position [177, 0]
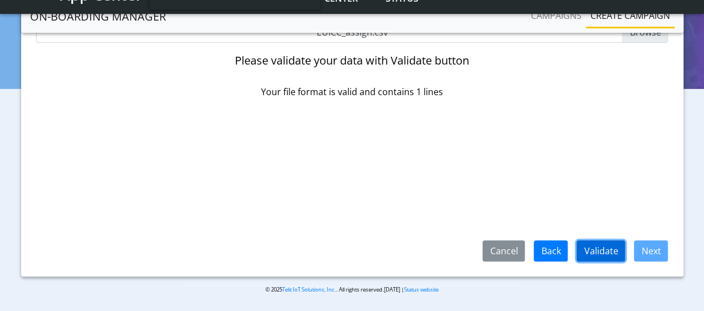
click at [604, 253] on button "Validate" at bounding box center [600, 250] width 48 height 21
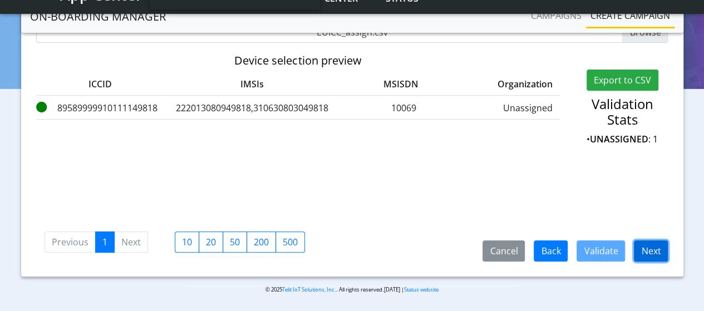
click at [658, 248] on button "Next" at bounding box center [651, 250] width 34 height 21
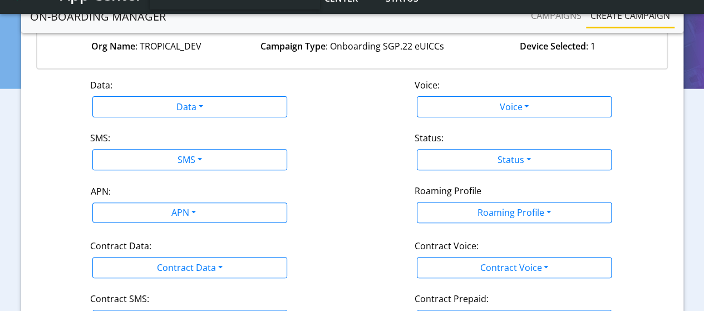
scroll to position [66, 0]
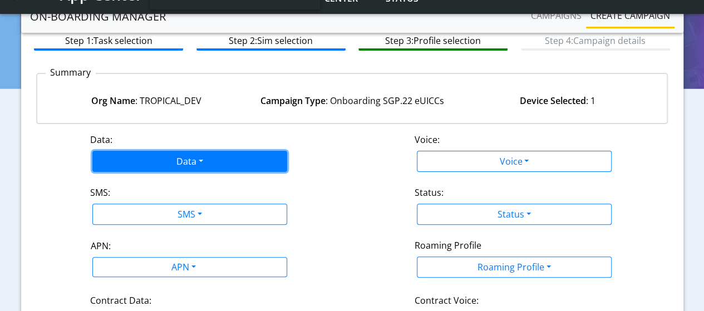
click at [179, 163] on button "Data" at bounding box center [189, 161] width 195 height 21
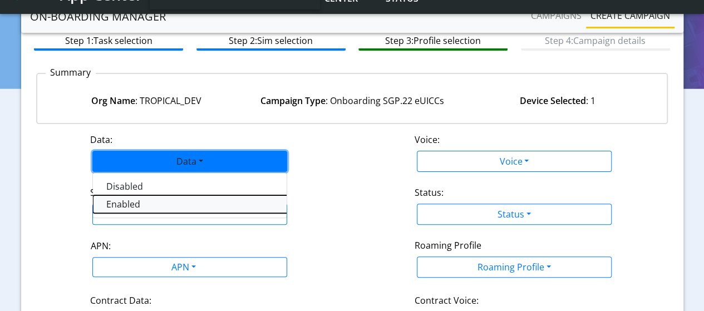
click at [127, 204] on button "Enabled" at bounding box center [232, 204] width 278 height 18
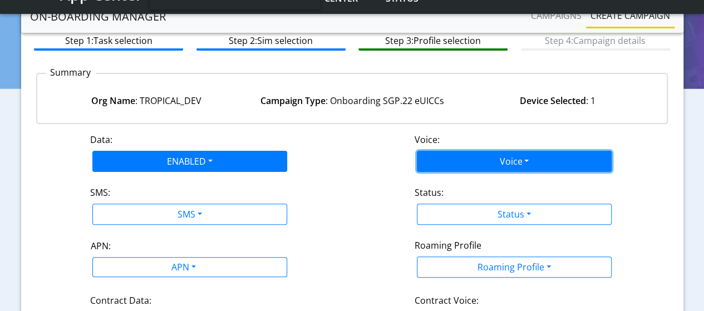
click at [473, 156] on button "Voice" at bounding box center [514, 161] width 195 height 21
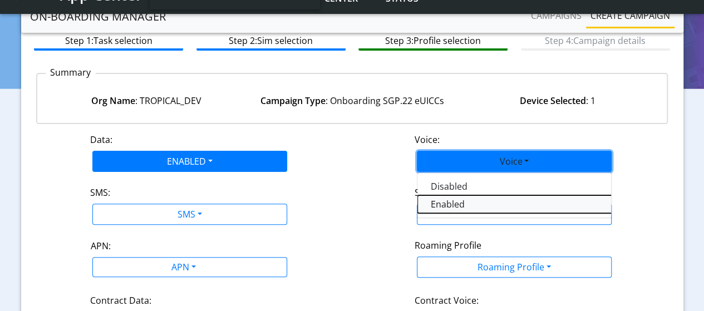
click at [453, 204] on button "Enabled" at bounding box center [556, 204] width 278 height 18
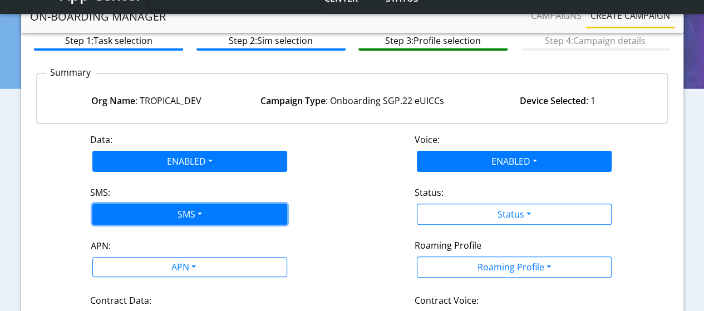
click at [179, 213] on button "SMS" at bounding box center [189, 214] width 195 height 21
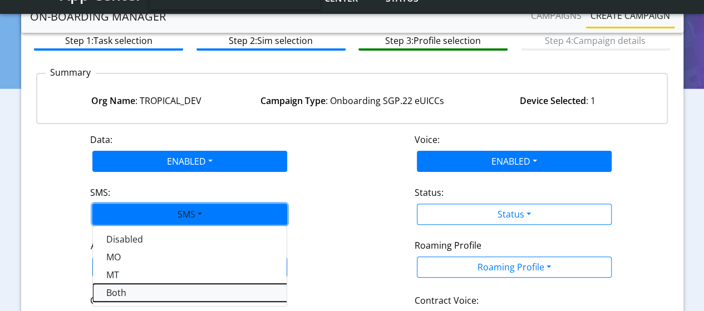
click at [118, 296] on button "Both" at bounding box center [232, 293] width 278 height 18
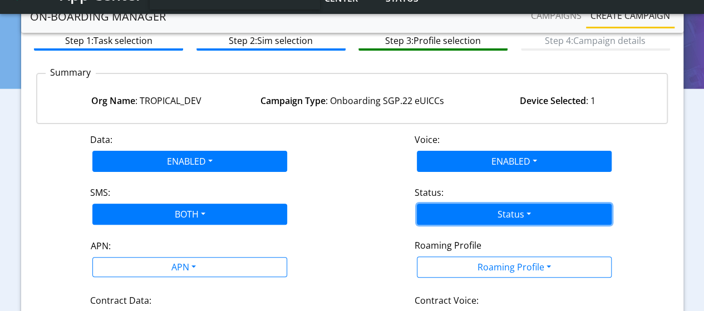
click at [483, 214] on button "Status" at bounding box center [514, 214] width 195 height 21
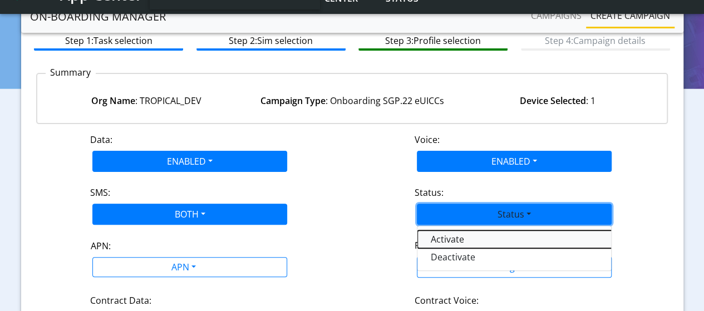
click at [460, 239] on button "Activate" at bounding box center [556, 239] width 278 height 18
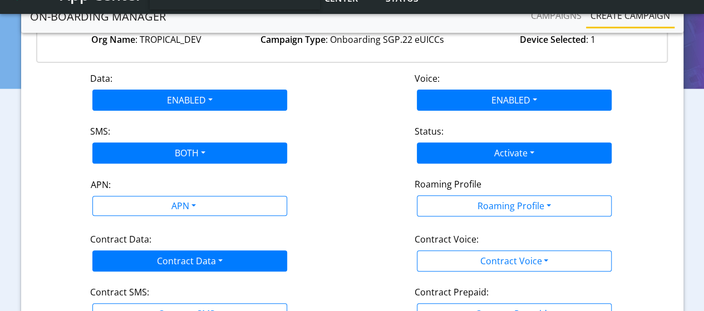
scroll to position [177, 0]
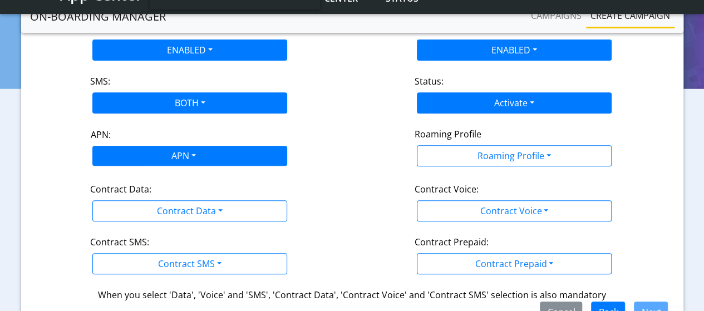
click at [165, 153] on div "APN" at bounding box center [182, 157] width 205 height 22
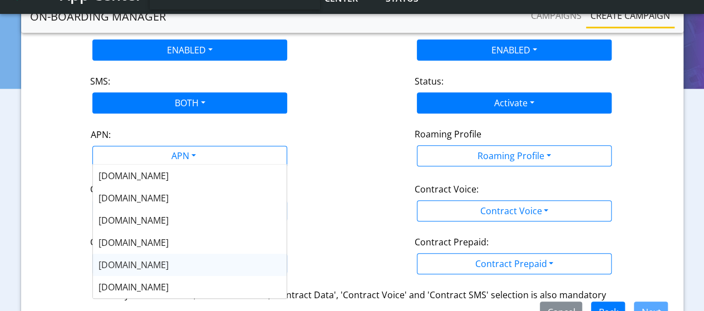
drag, startPoint x: 118, startPoint y: 264, endPoint x: 137, endPoint y: 254, distance: 21.1
click at [118, 264] on span "nxt17.eu" at bounding box center [133, 265] width 70 height 12
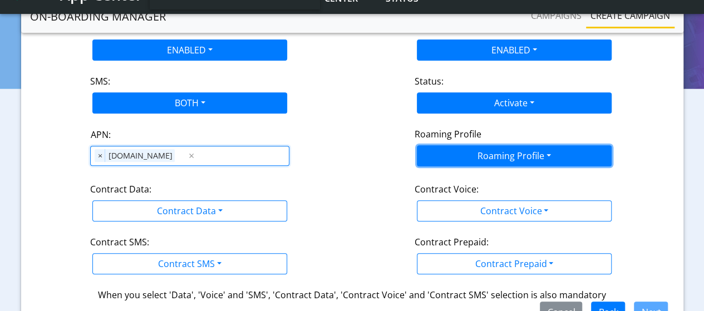
click at [455, 154] on button "Roaming Profile" at bounding box center [514, 155] width 195 height 21
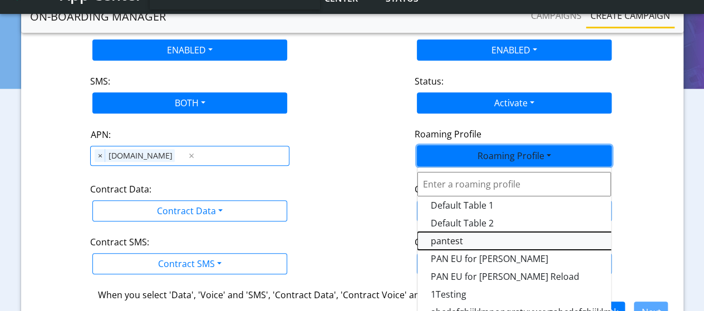
click at [453, 237] on Profile-dropdown "pantest" at bounding box center [556, 241] width 278 height 18
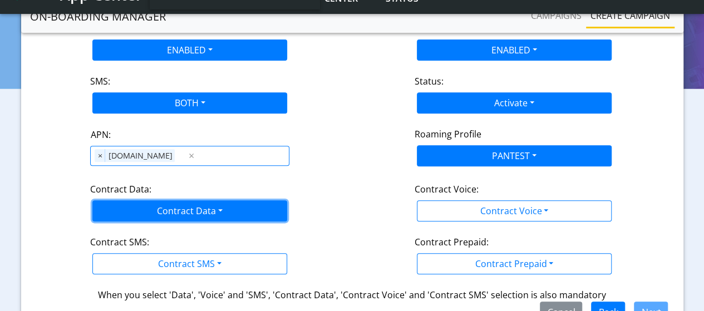
click at [172, 216] on button "Contract Data" at bounding box center [189, 210] width 195 height 21
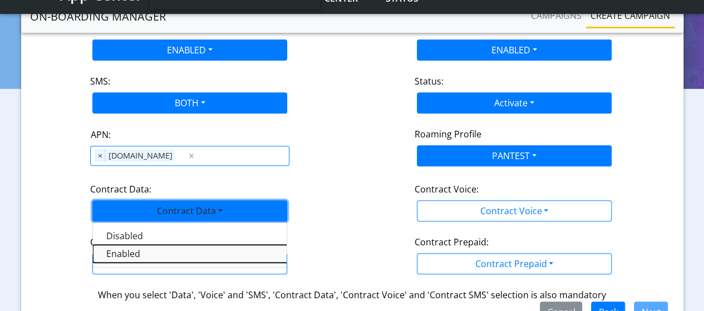
click at [122, 251] on Dataenabled-dropdown "Enabled" at bounding box center [232, 254] width 278 height 18
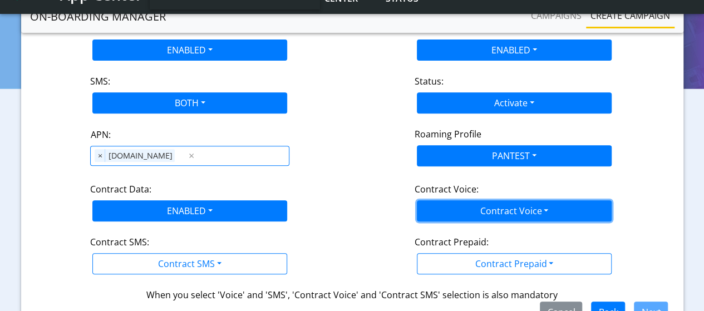
click at [447, 209] on button "Contract Voice" at bounding box center [514, 210] width 195 height 21
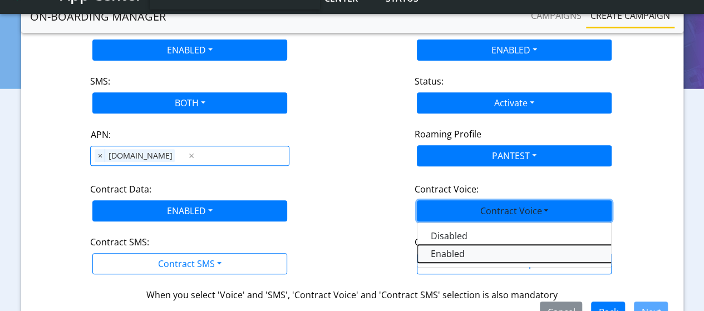
click at [436, 254] on Voiceenabled-dropdown "Enabled" at bounding box center [556, 254] width 278 height 18
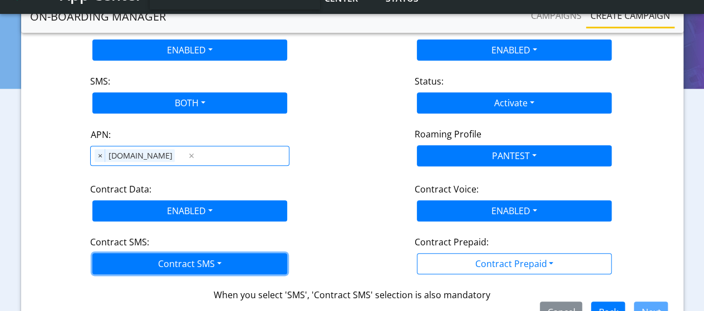
click at [205, 262] on button "Contract SMS" at bounding box center [189, 263] width 195 height 21
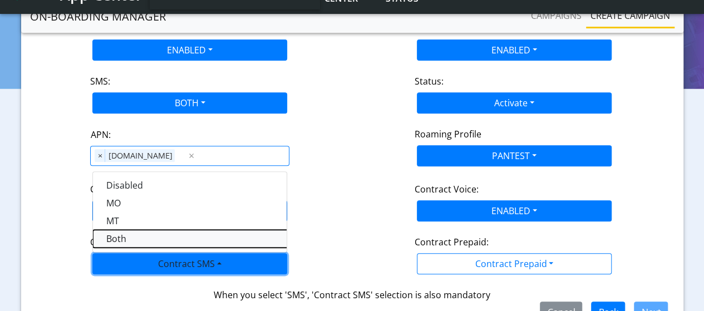
click at [122, 238] on SMSboth-dropdown "Both" at bounding box center [232, 239] width 278 height 18
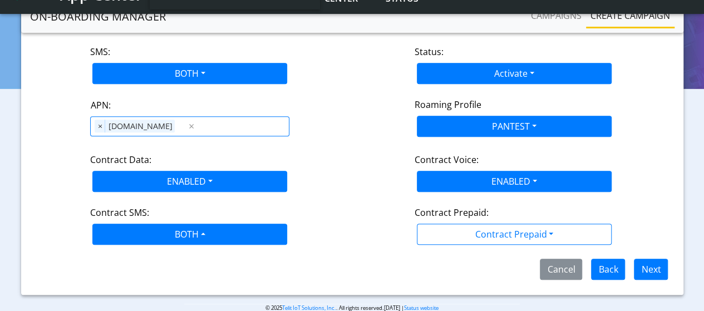
scroll to position [222, 0]
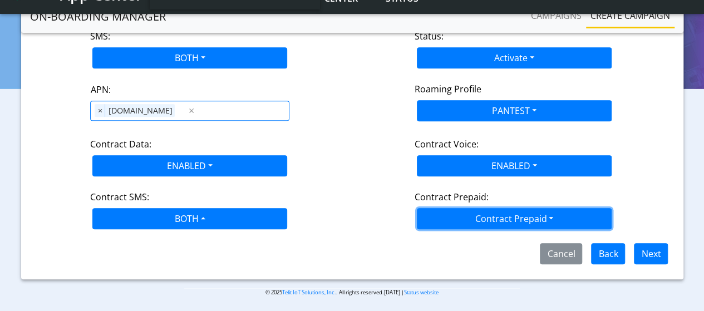
click at [514, 216] on button "Contract Prepaid" at bounding box center [514, 218] width 195 height 21
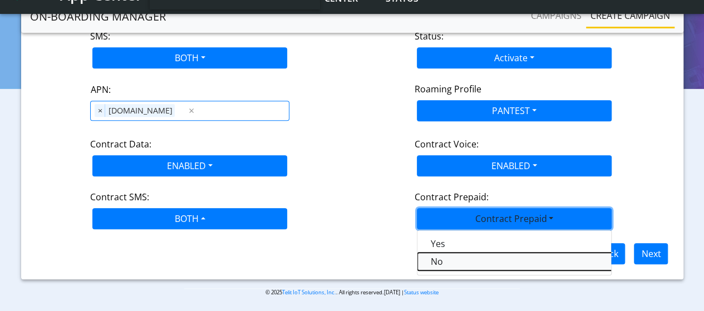
click at [444, 260] on Prepaidnotprepaid-dropdown "No" at bounding box center [556, 262] width 278 height 18
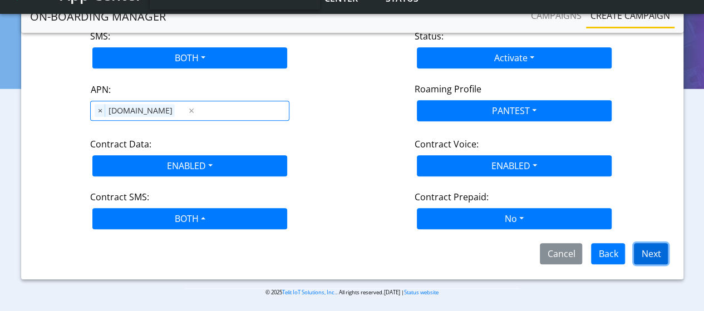
click at [658, 252] on button "Next" at bounding box center [651, 253] width 34 height 21
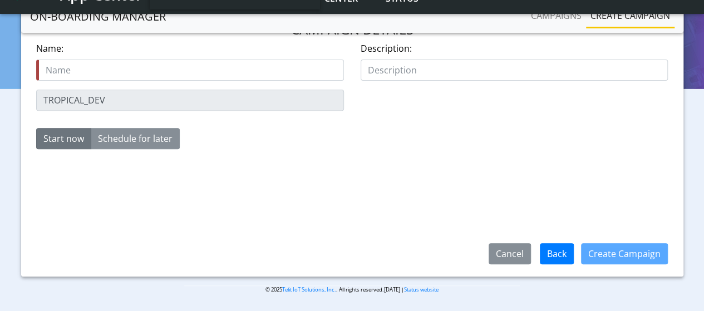
scroll to position [177, 0]
click at [83, 70] on input "text" at bounding box center [190, 70] width 308 height 21
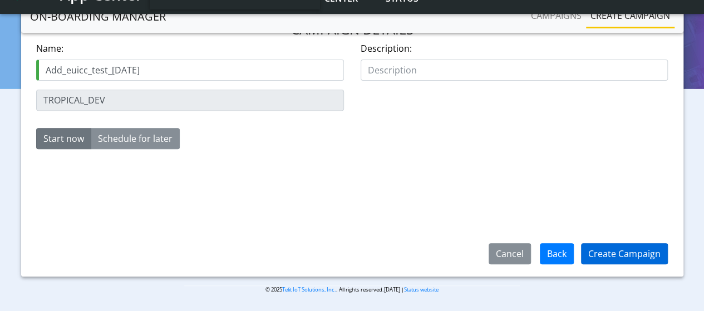
type input "Add_euicc_test_13Aug"
click at [611, 257] on button "Create Campaign" at bounding box center [624, 253] width 87 height 21
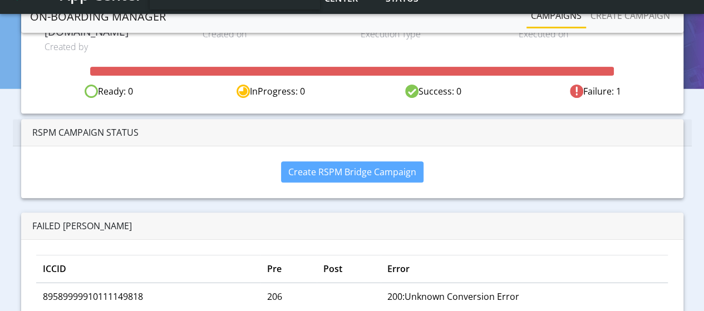
scroll to position [202, 0]
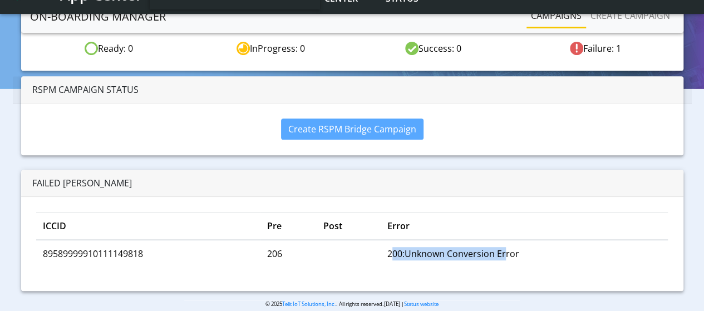
drag, startPoint x: 397, startPoint y: 241, endPoint x: 508, endPoint y: 239, distance: 111.3
click at [508, 240] on td "200:Unknown Conversion Error" at bounding box center [524, 253] width 287 height 27
click at [510, 240] on td "200:Unknown Conversion Error" at bounding box center [524, 253] width 287 height 27
click at [273, 241] on td "206" at bounding box center [288, 253] width 56 height 27
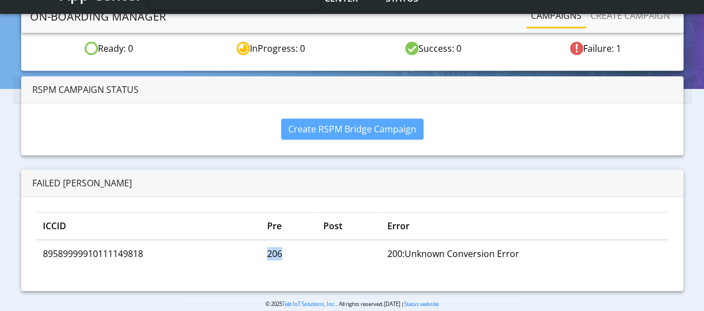
click at [273, 241] on td "206" at bounding box center [288, 253] width 56 height 27
click at [105, 243] on td "89589999910111149818" at bounding box center [148, 253] width 225 height 27
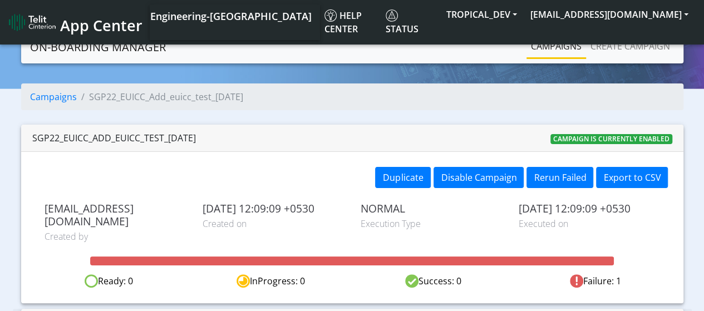
scroll to position [0, 0]
click at [548, 175] on button "Rerun Failed" at bounding box center [559, 177] width 67 height 21
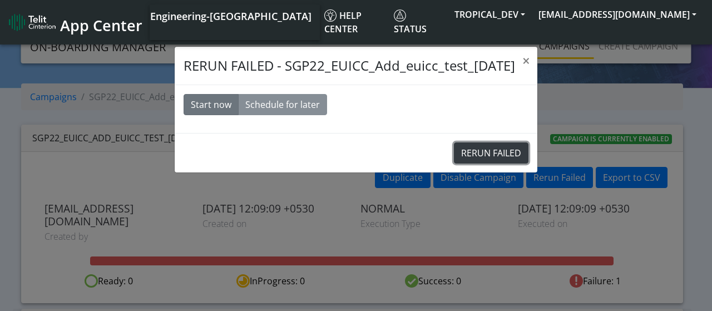
click at [499, 152] on button "RERUN FAILED" at bounding box center [491, 152] width 75 height 21
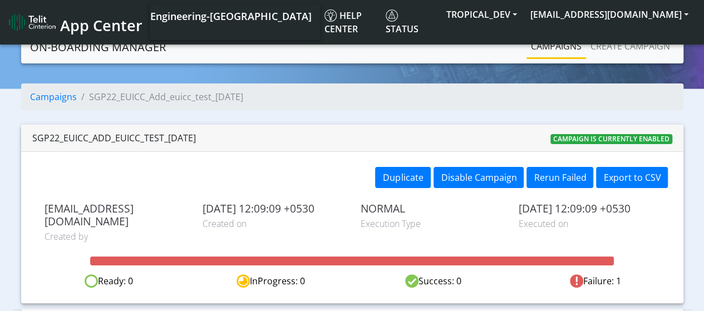
click at [546, 52] on link "Campaigns" at bounding box center [556, 46] width 60 height 22
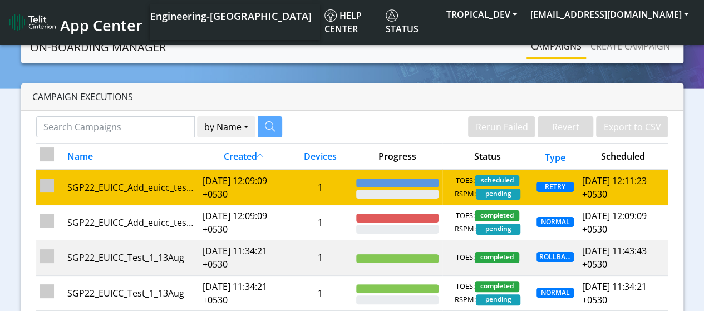
click at [217, 193] on td "[DATE] 12:09:09 +0530" at bounding box center [244, 187] width 90 height 36
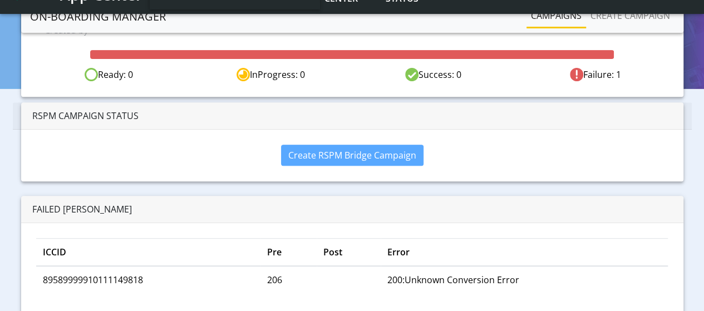
scroll to position [202, 0]
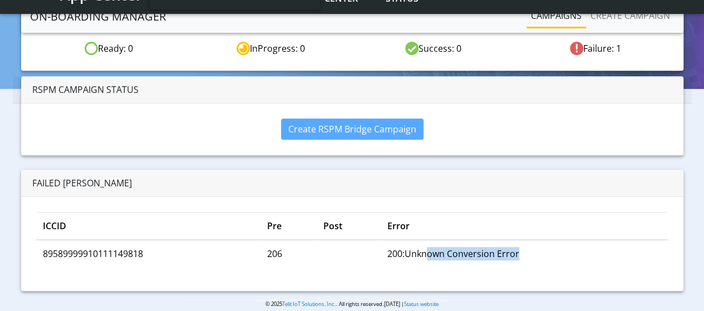
drag, startPoint x: 429, startPoint y: 238, endPoint x: 526, endPoint y: 234, distance: 96.3
click at [526, 240] on td "200:Unknown Conversion Error" at bounding box center [524, 253] width 287 height 27
